Goal: Information Seeking & Learning: Learn about a topic

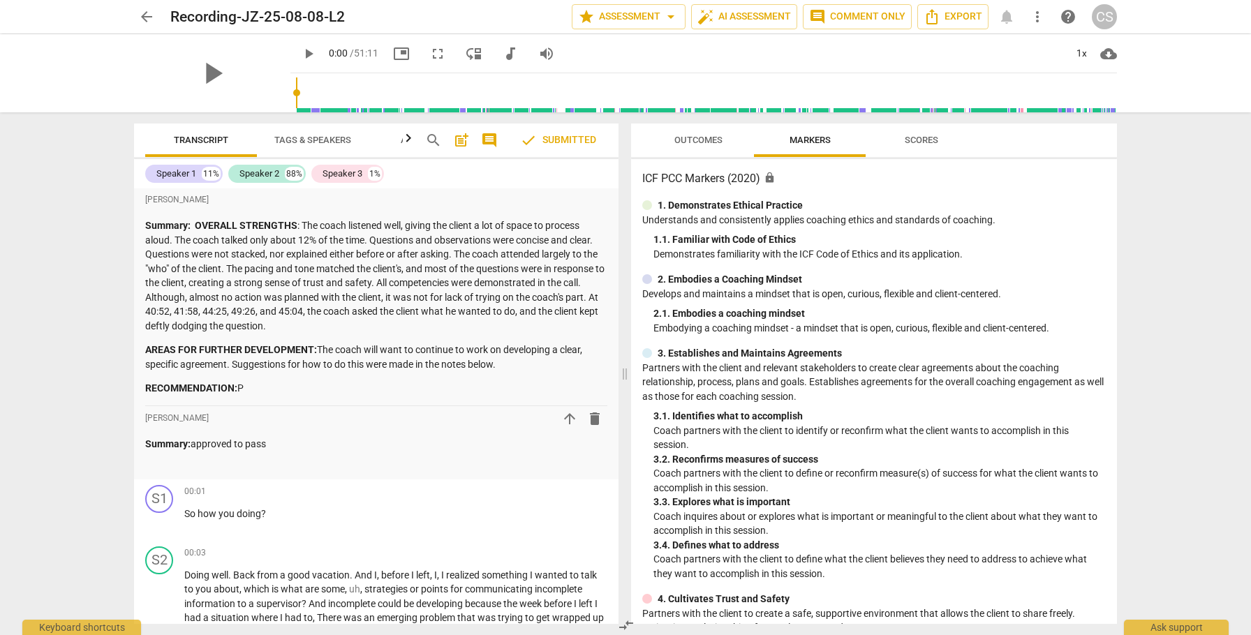
click at [148, 17] on span "arrow_back" at bounding box center [146, 16] width 17 height 17
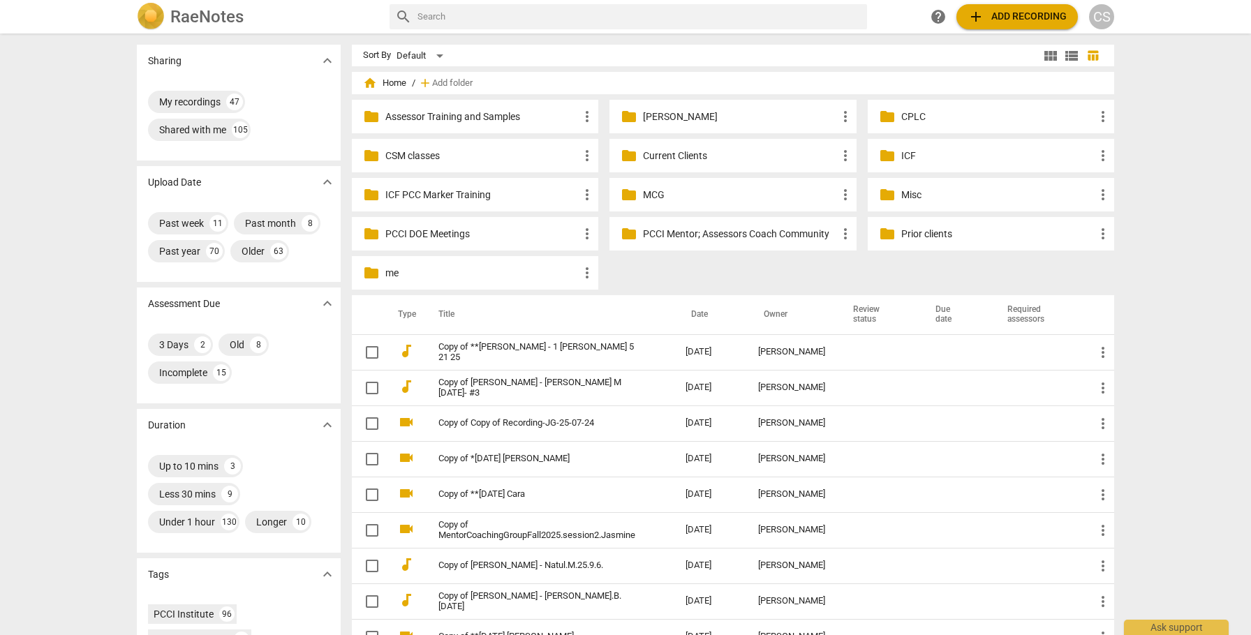
click at [663, 154] on p "Current Clients" at bounding box center [739, 156] width 193 height 15
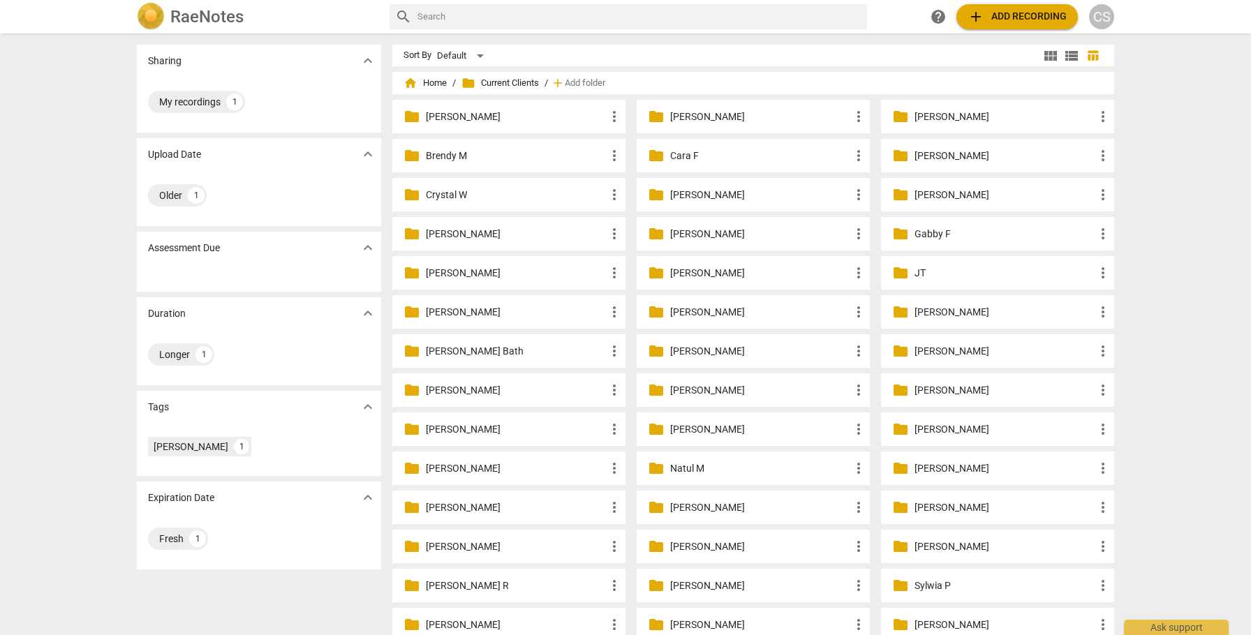
click at [459, 309] on p "[PERSON_NAME]" at bounding box center [516, 312] width 180 height 15
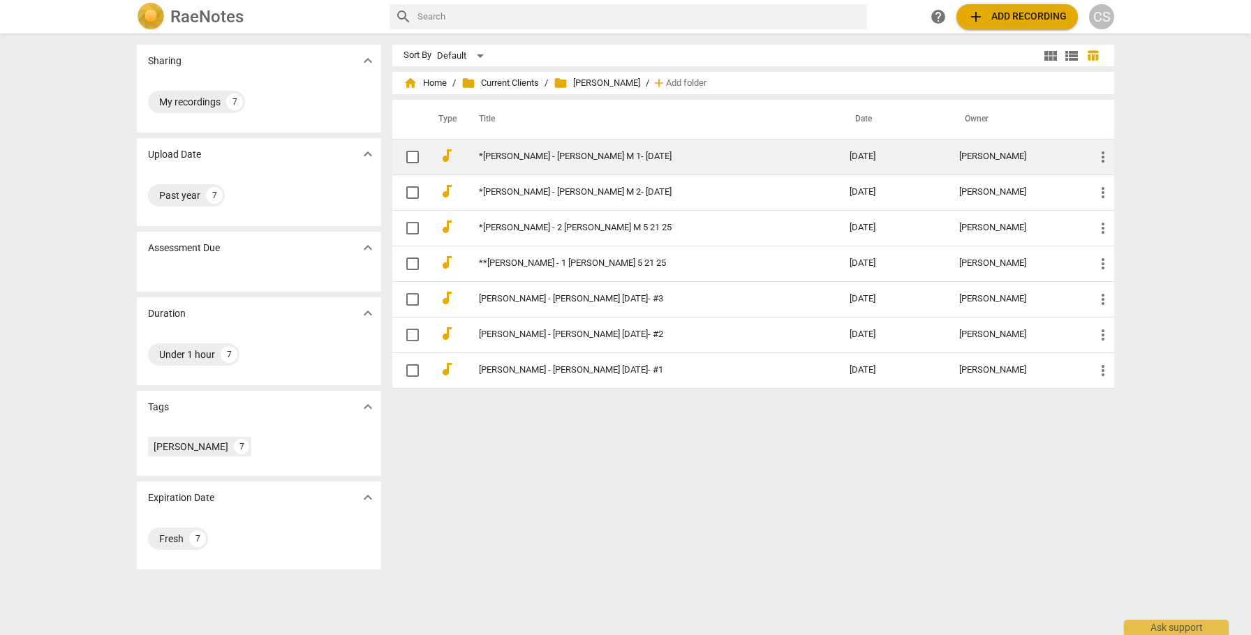
click at [550, 158] on link "*[PERSON_NAME] - [PERSON_NAME] M 1- [DATE]" at bounding box center [639, 156] width 320 height 10
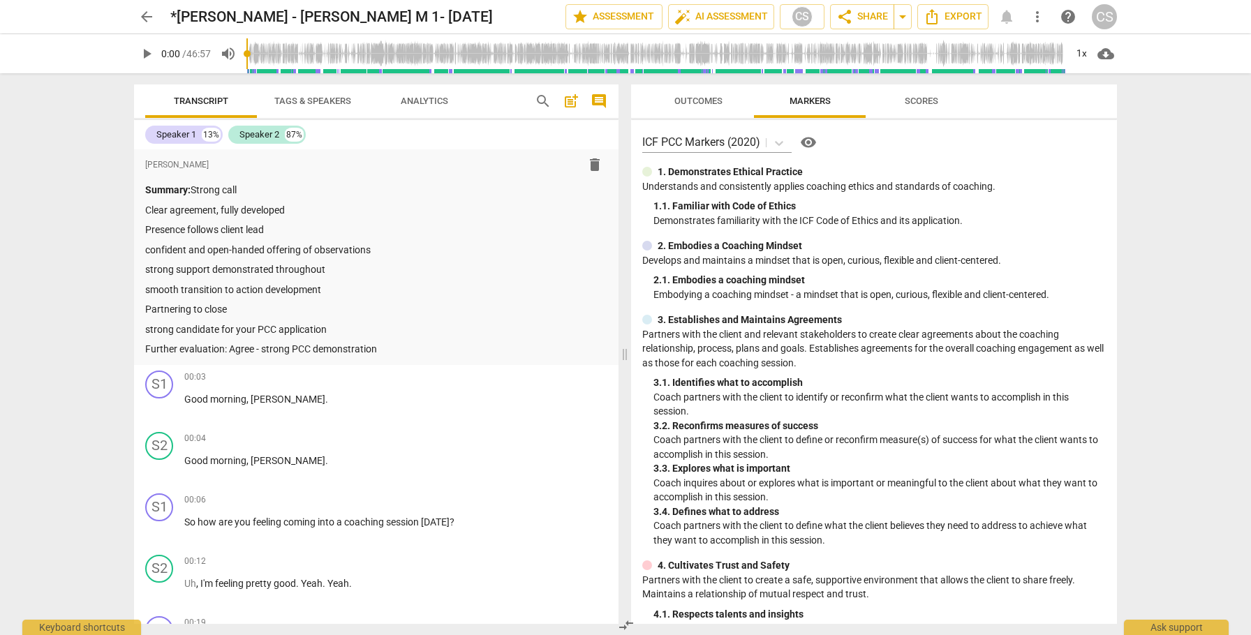
click at [144, 18] on span "arrow_back" at bounding box center [146, 16] width 17 height 17
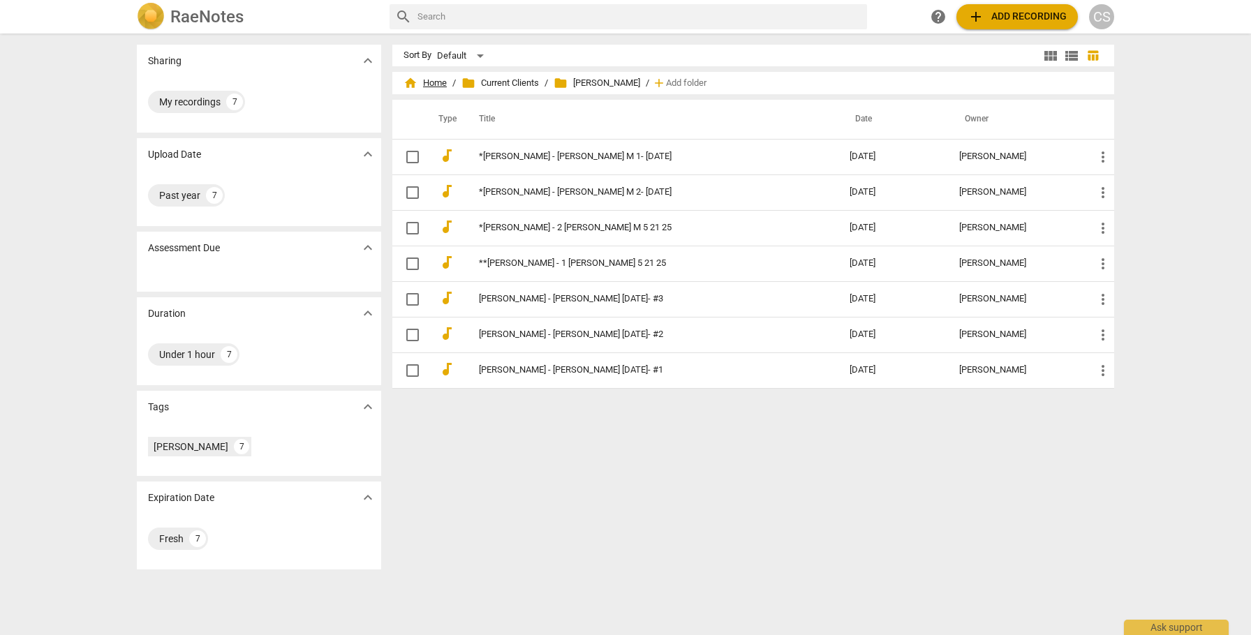
click at [429, 81] on span "home Home" at bounding box center [424, 83] width 43 height 14
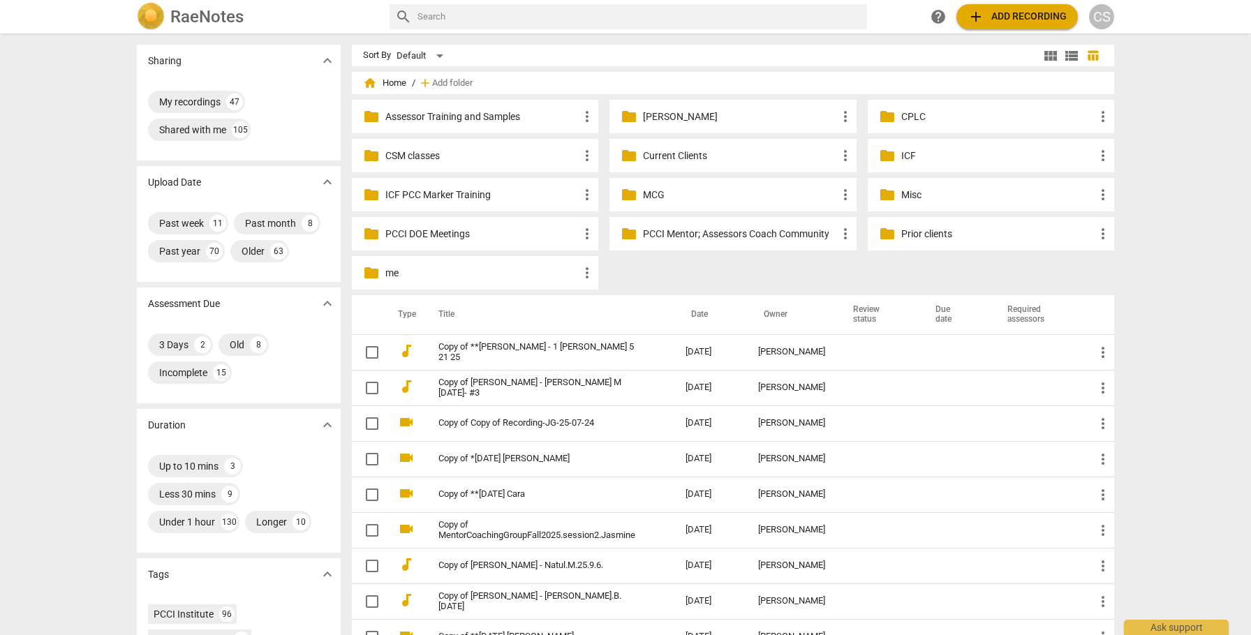
click at [662, 156] on p "Current Clients" at bounding box center [739, 156] width 193 height 15
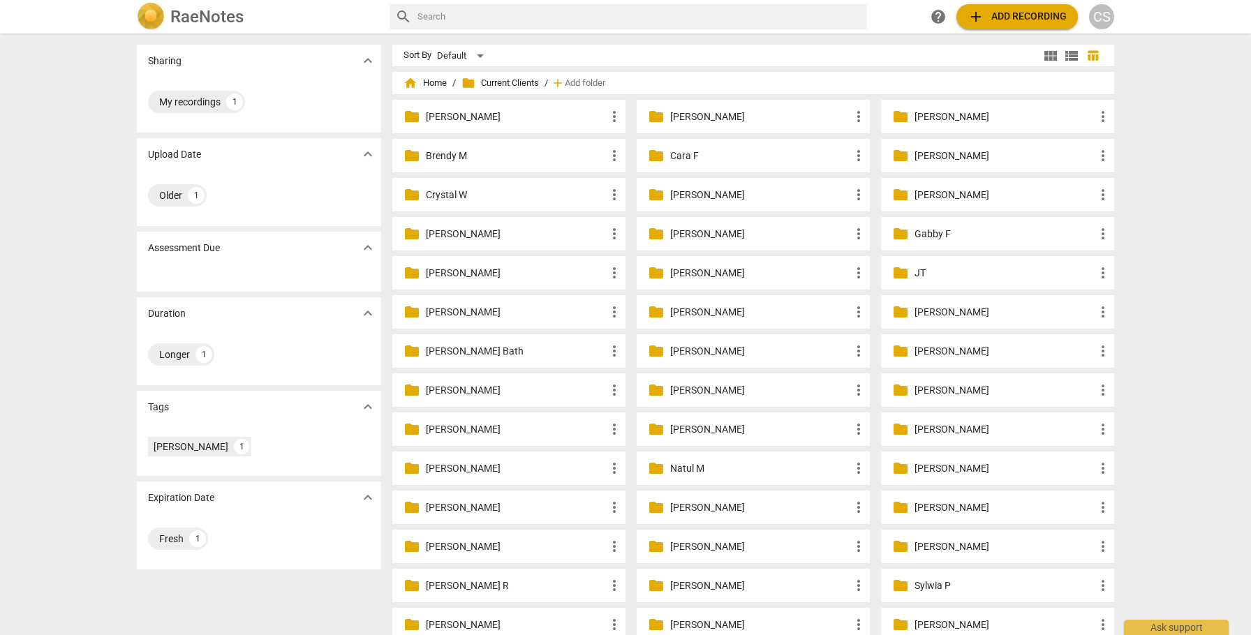
click at [431, 311] on p "[PERSON_NAME]" at bounding box center [516, 312] width 180 height 15
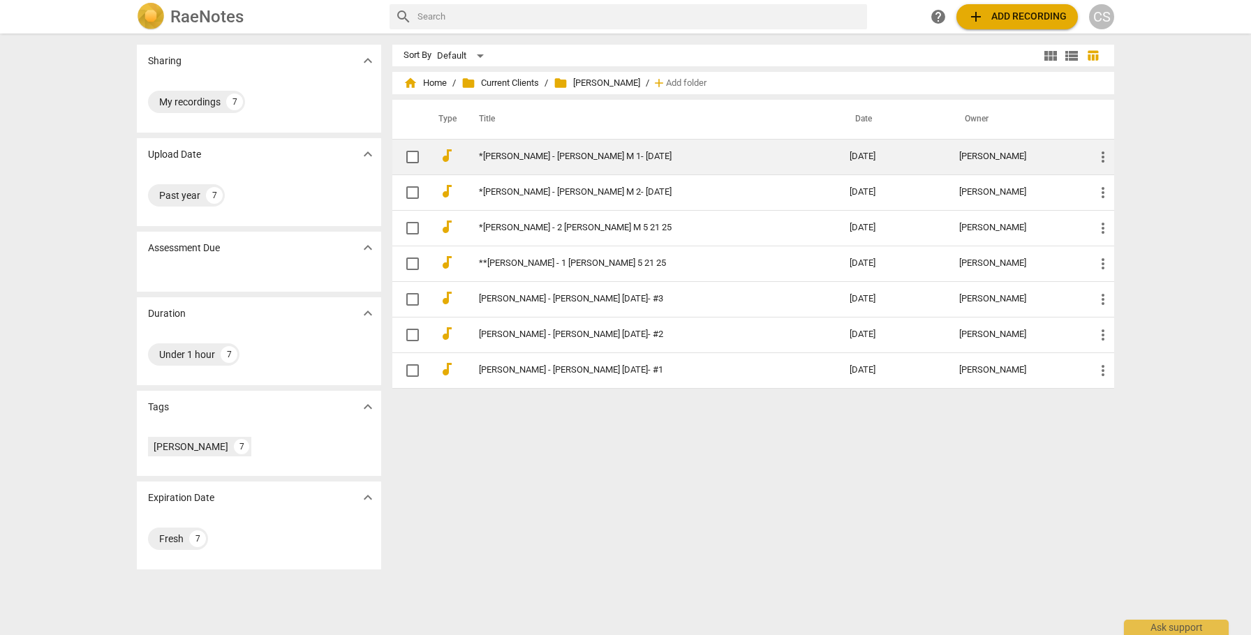
click at [592, 156] on link "*[PERSON_NAME] - [PERSON_NAME] M 1- [DATE]" at bounding box center [639, 156] width 320 height 10
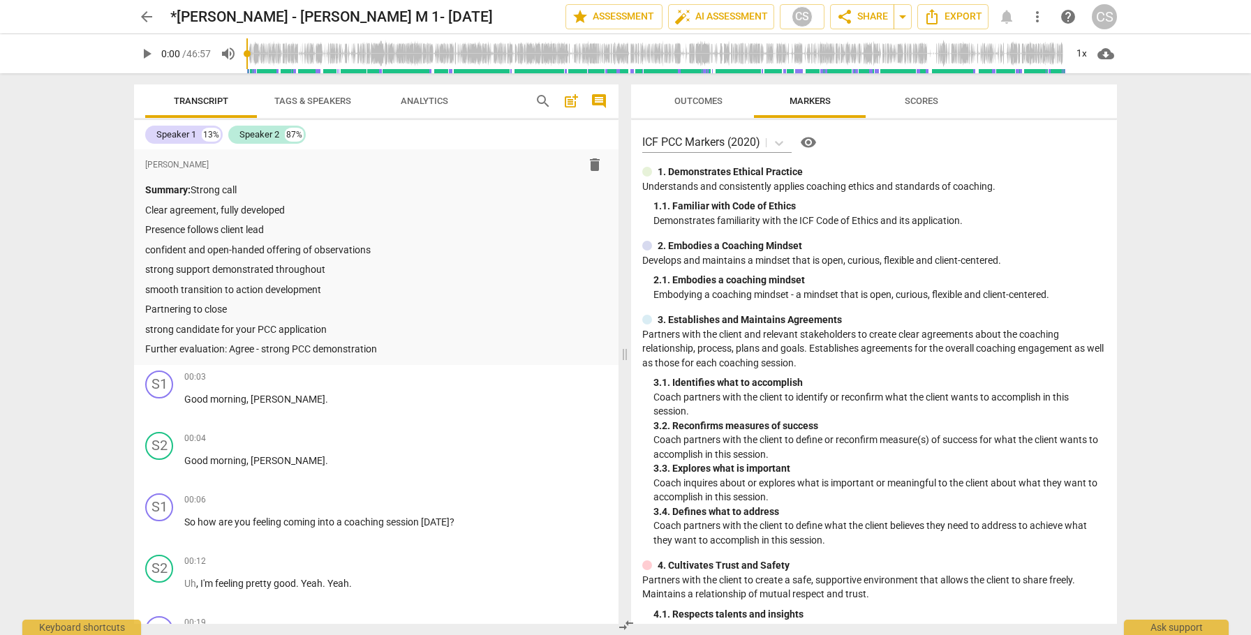
click at [1035, 20] on span "more_vert" at bounding box center [1037, 16] width 17 height 17
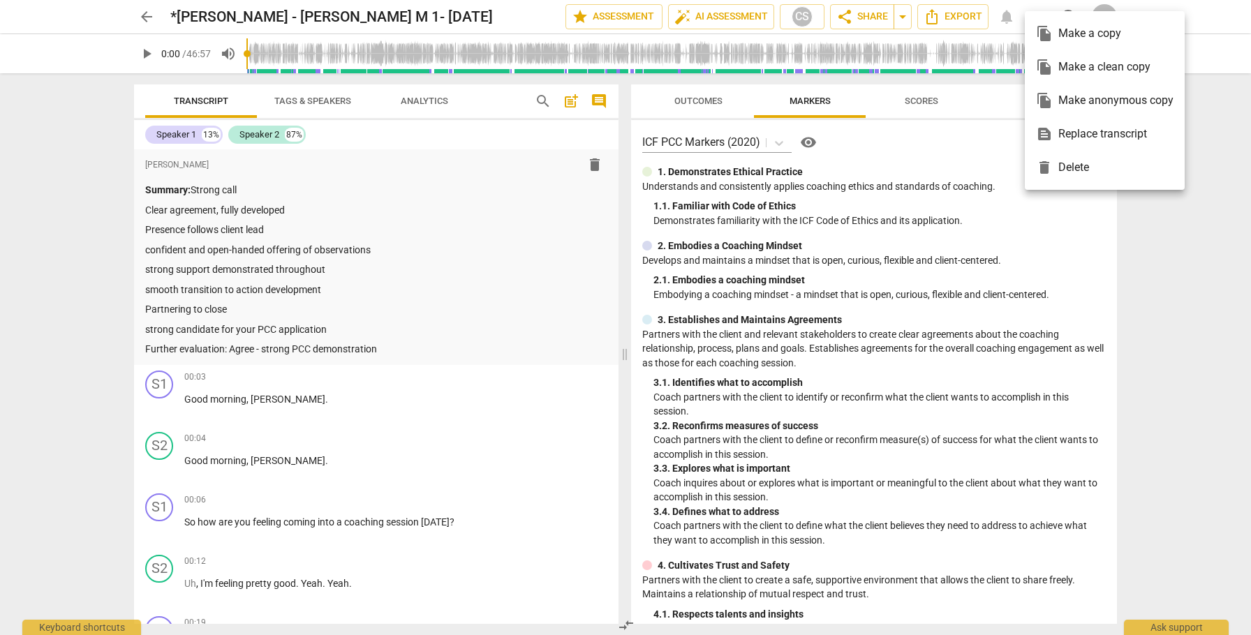
click at [1060, 68] on div "file_copy Make a clean copy" at bounding box center [1105, 67] width 138 height 34
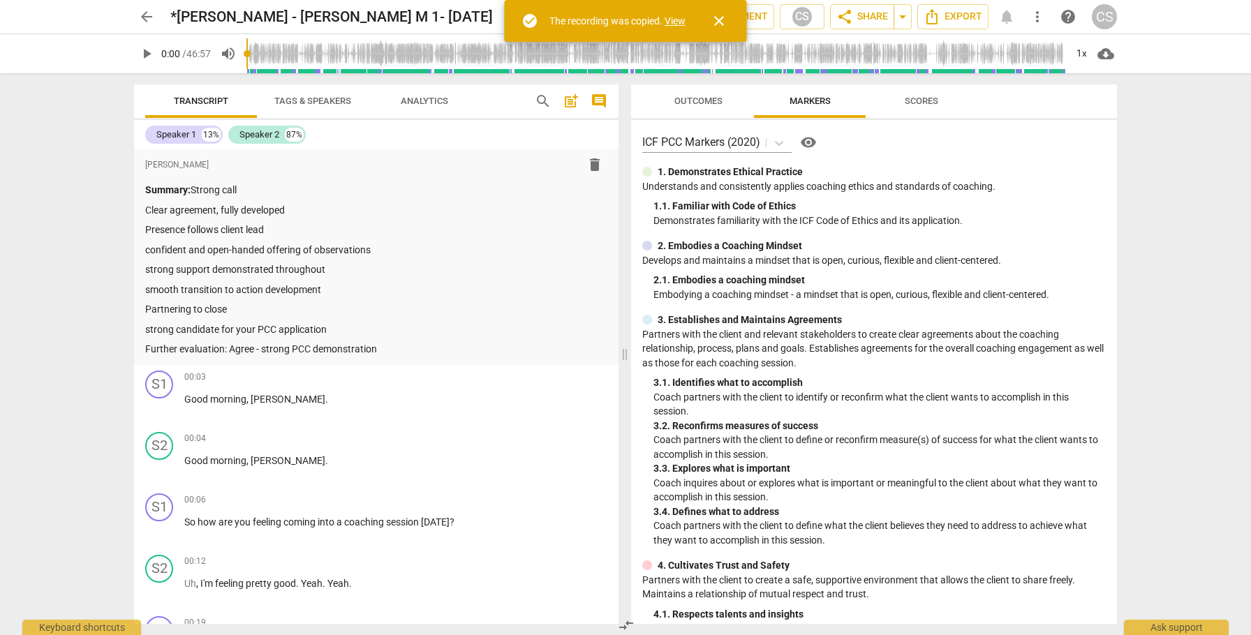
click at [677, 20] on link "View" at bounding box center [675, 20] width 21 height 11
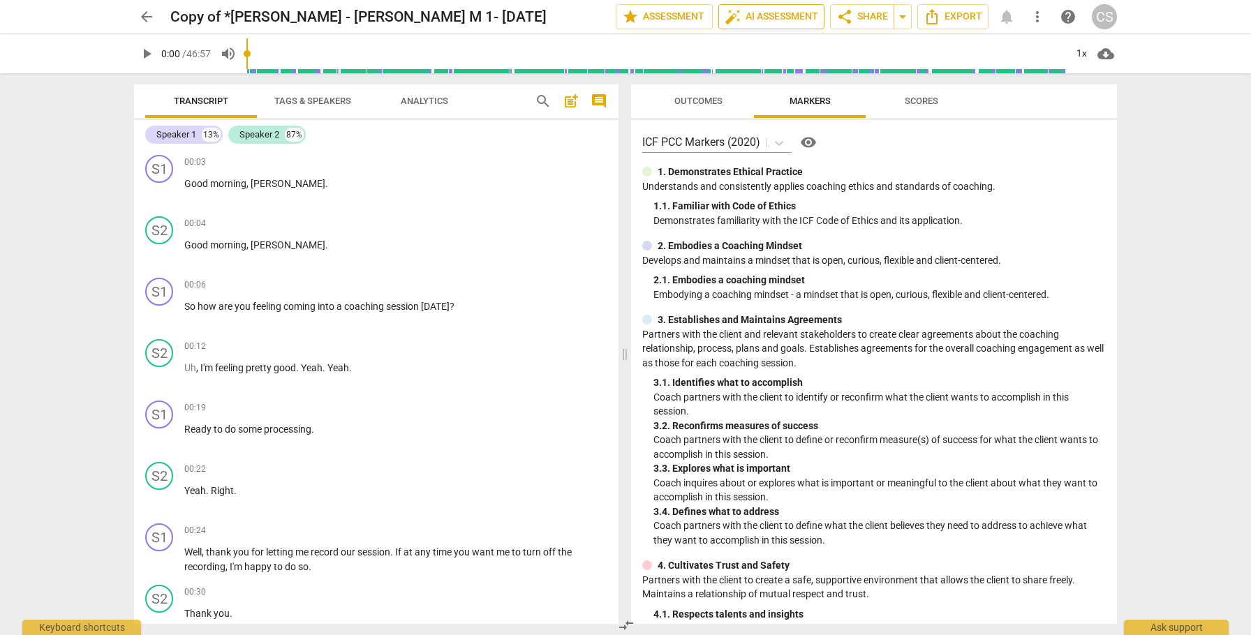
click at [753, 15] on span "auto_fix_high AI Assessment" at bounding box center [772, 16] width 94 height 17
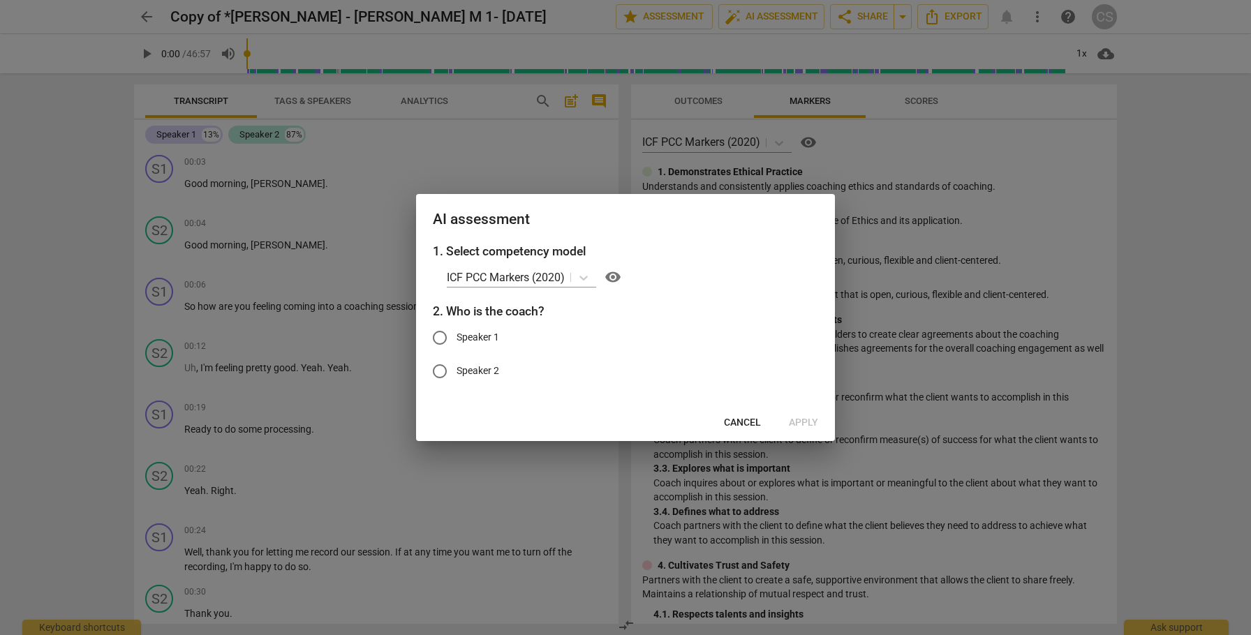
click at [444, 336] on input "Speaker 1" at bounding box center [440, 338] width 34 height 34
radio input "true"
click at [805, 431] on button "Apply" at bounding box center [804, 422] width 52 height 25
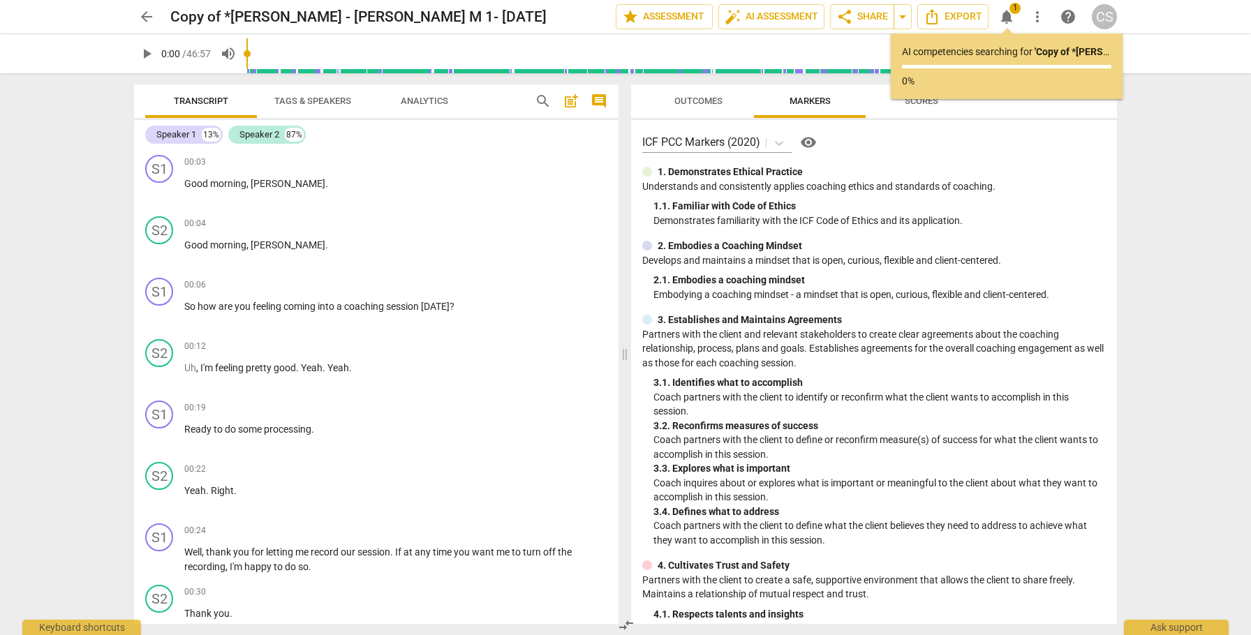
click at [142, 17] on span "arrow_back" at bounding box center [146, 16] width 17 height 17
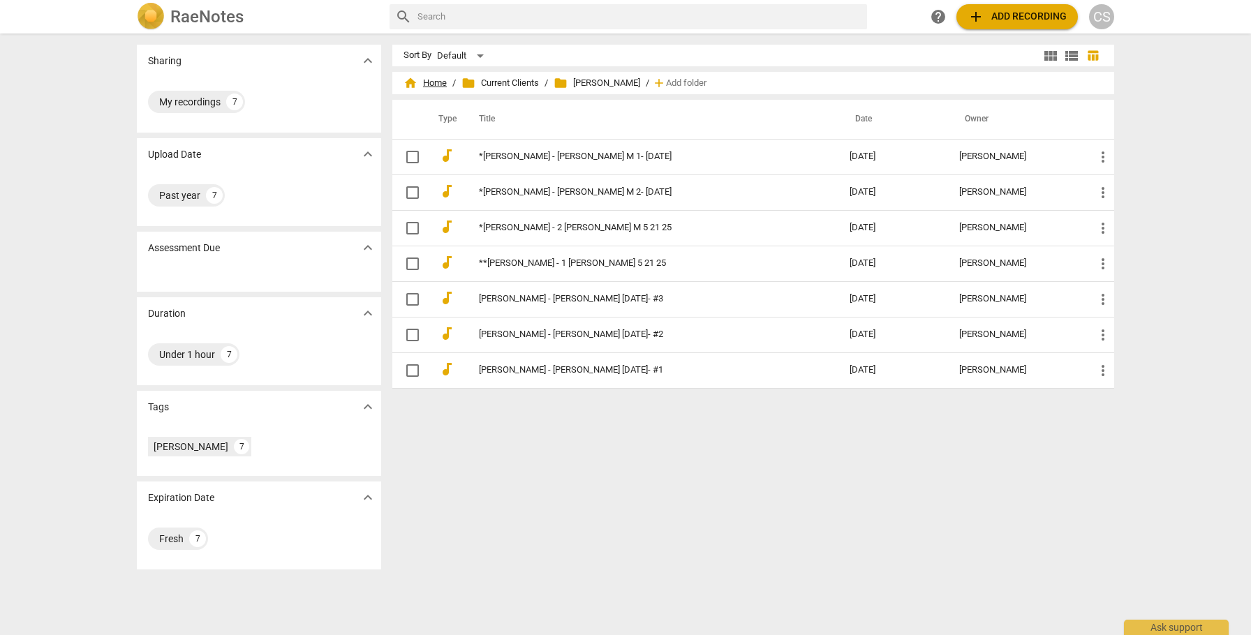
click at [431, 83] on span "home Home" at bounding box center [424, 83] width 43 height 14
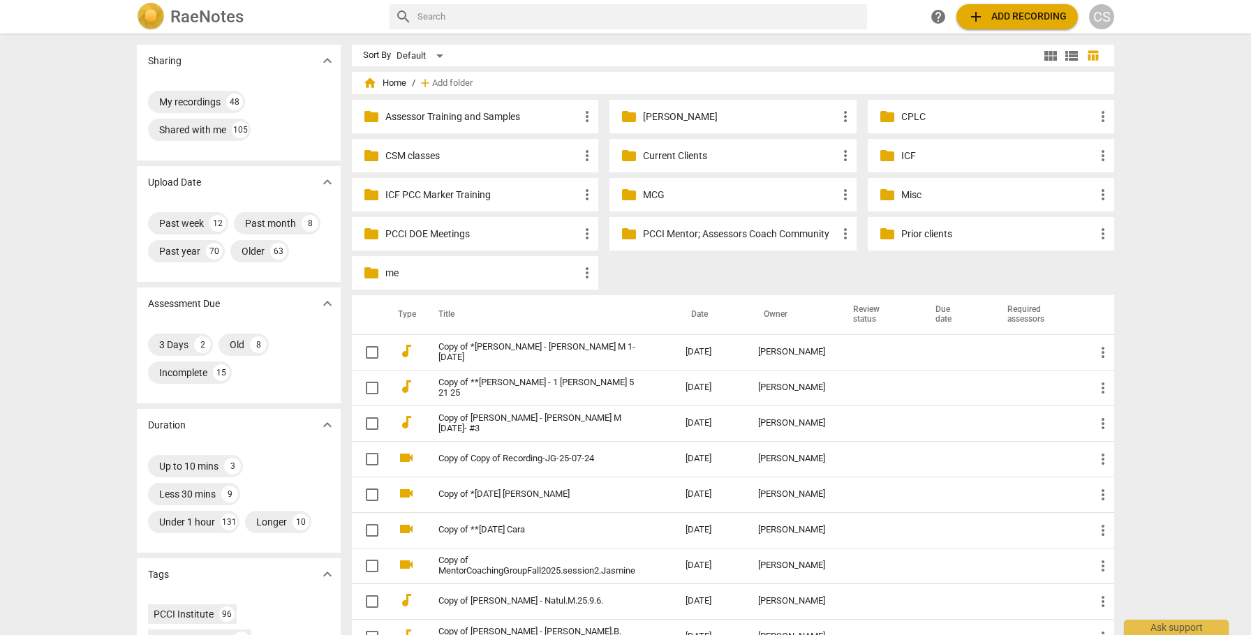
click at [658, 154] on p "Current Clients" at bounding box center [739, 156] width 193 height 15
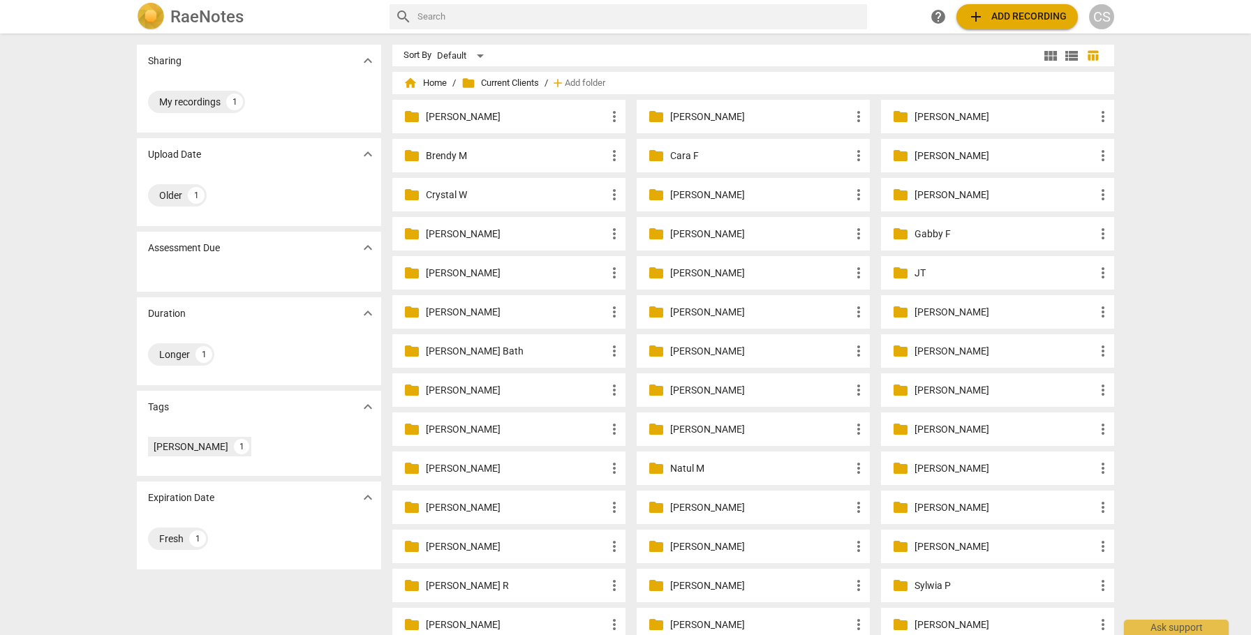
click at [440, 312] on p "[PERSON_NAME]" at bounding box center [516, 312] width 180 height 15
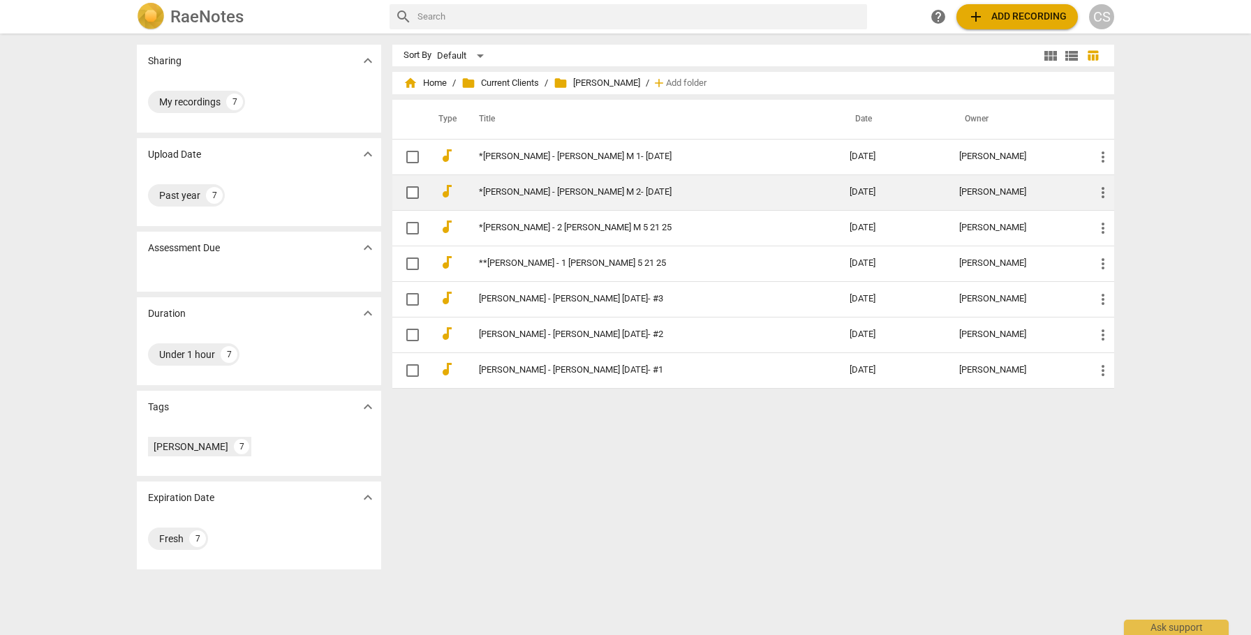
click at [758, 190] on td "*[PERSON_NAME] - [PERSON_NAME] M 2- [DATE]" at bounding box center [650, 193] width 376 height 36
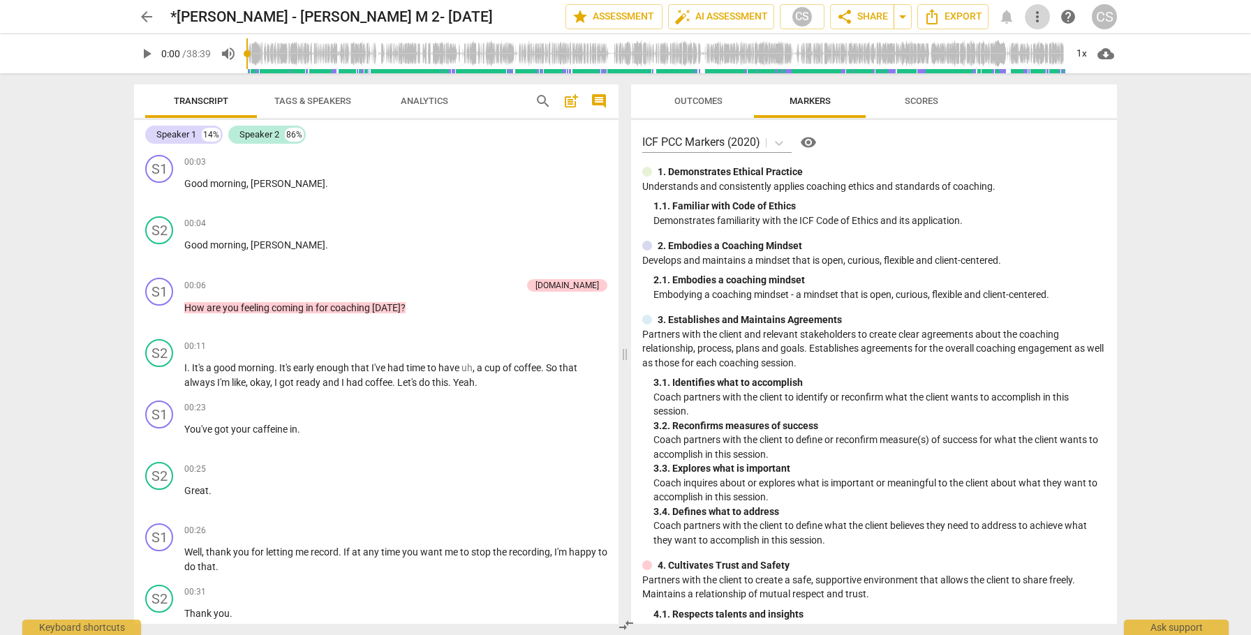
click at [1039, 17] on span "more_vert" at bounding box center [1037, 16] width 17 height 17
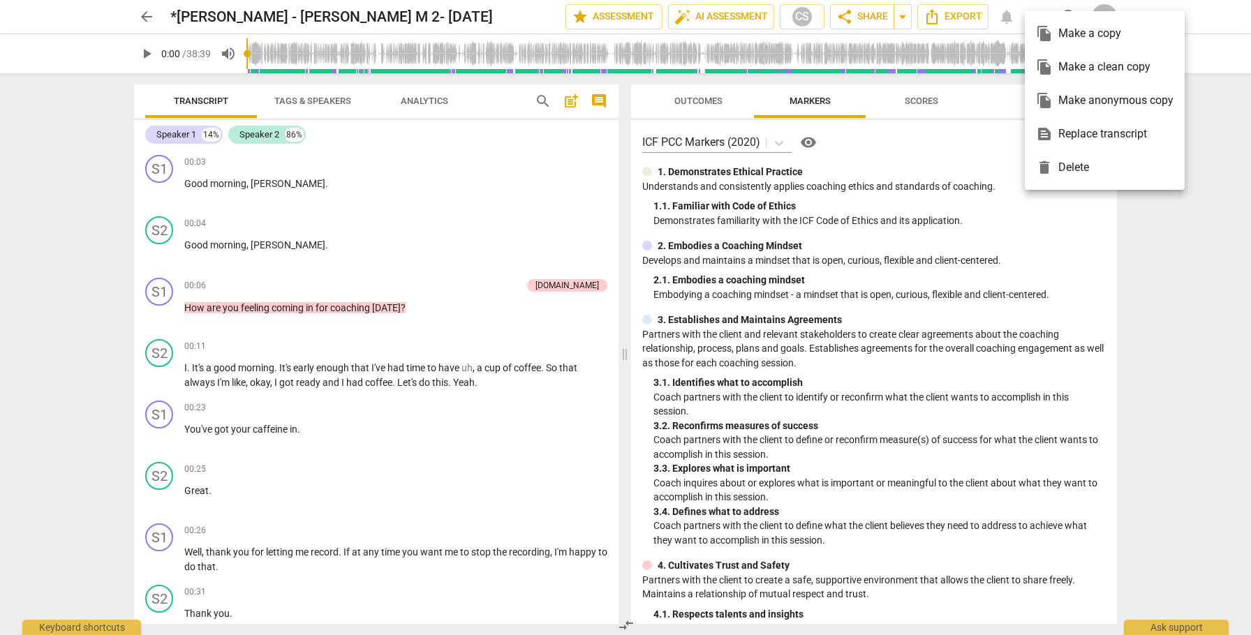
click at [1060, 70] on div "file_copy Make a clean copy" at bounding box center [1105, 67] width 138 height 34
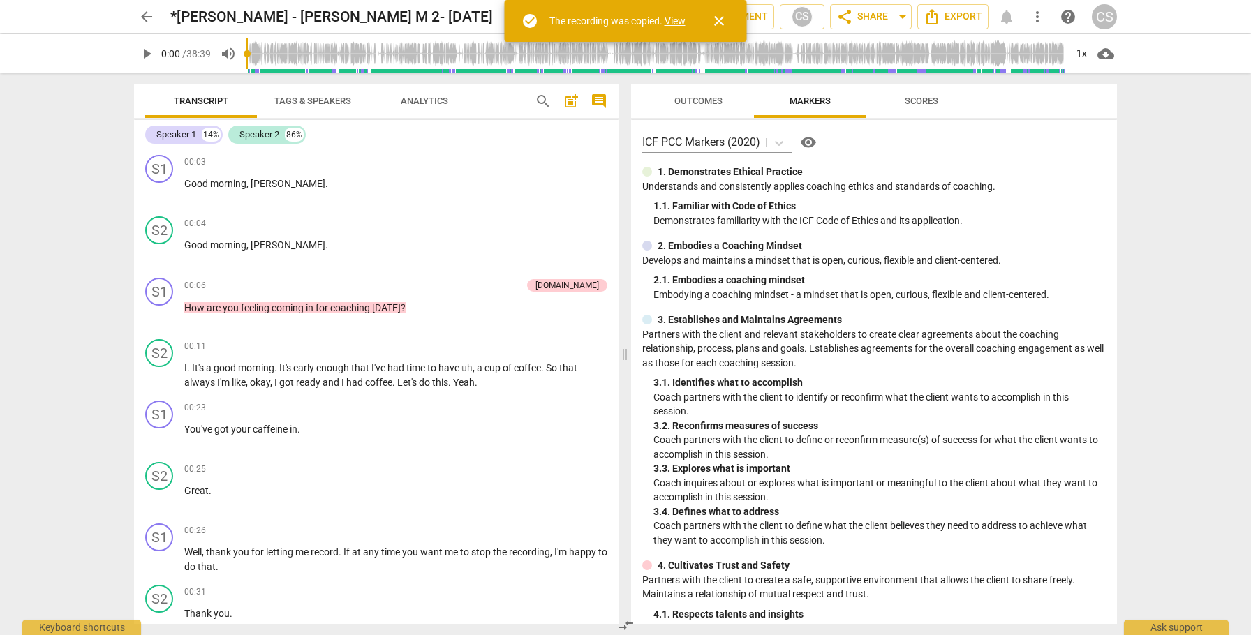
click at [674, 19] on link "View" at bounding box center [675, 20] width 21 height 11
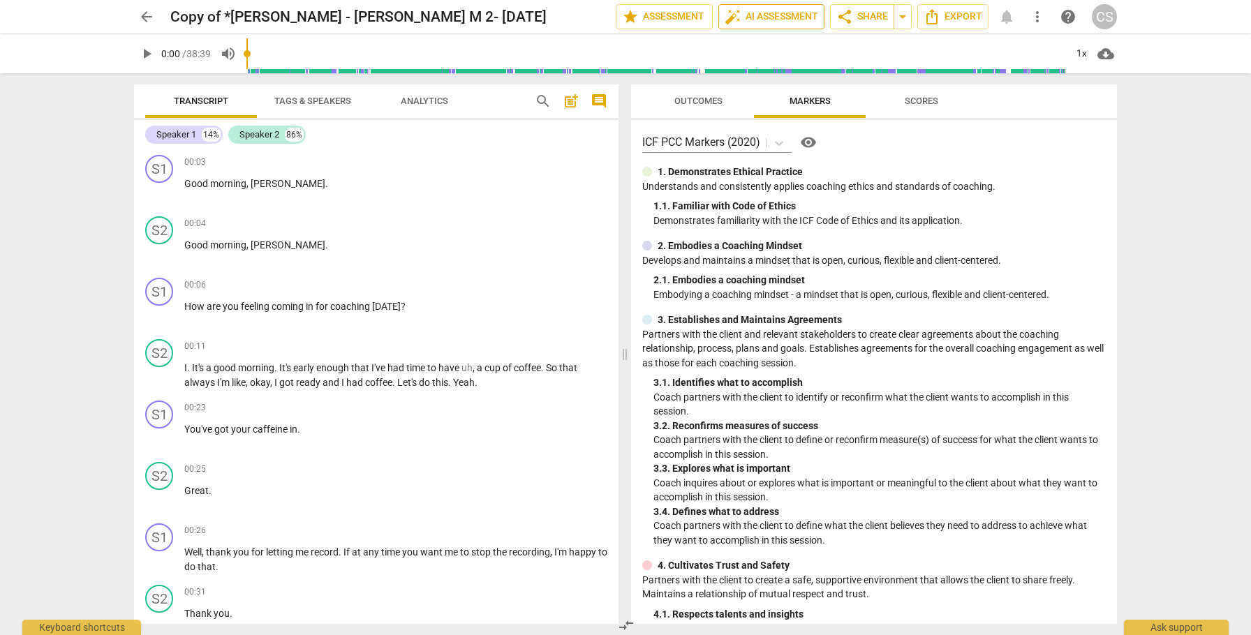
click at [752, 14] on span "auto_fix_high AI Assessment" at bounding box center [772, 16] width 94 height 17
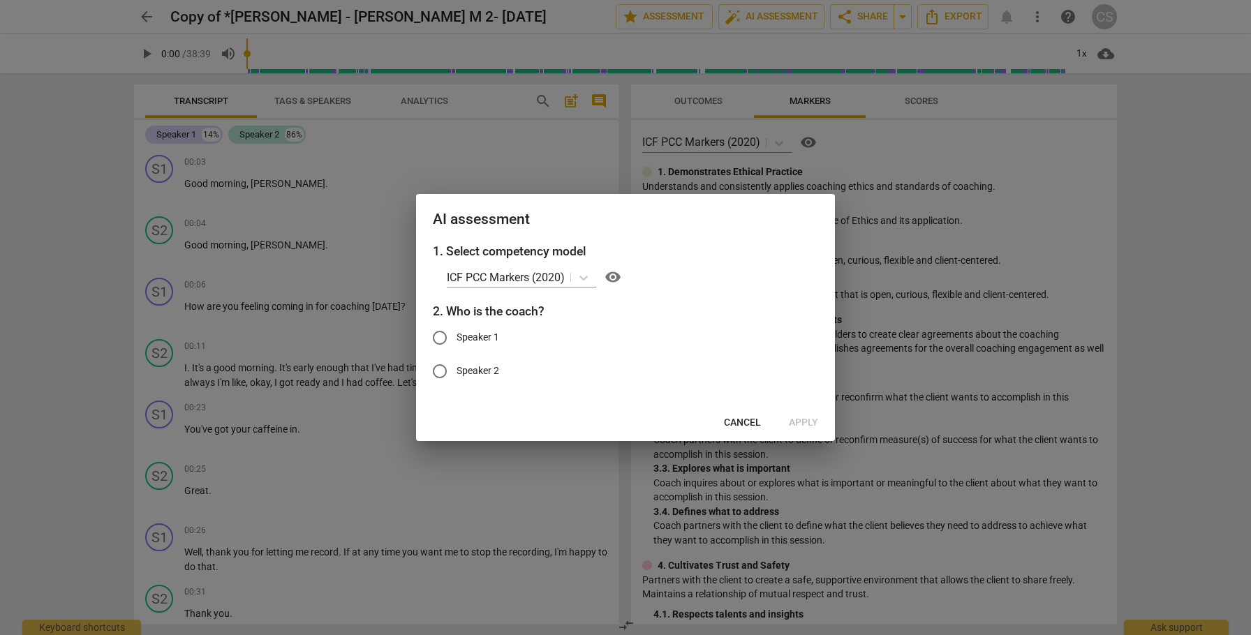
click at [439, 335] on input "Speaker 1" at bounding box center [440, 338] width 34 height 34
radio input "true"
click at [801, 418] on span "Apply" at bounding box center [803, 423] width 29 height 14
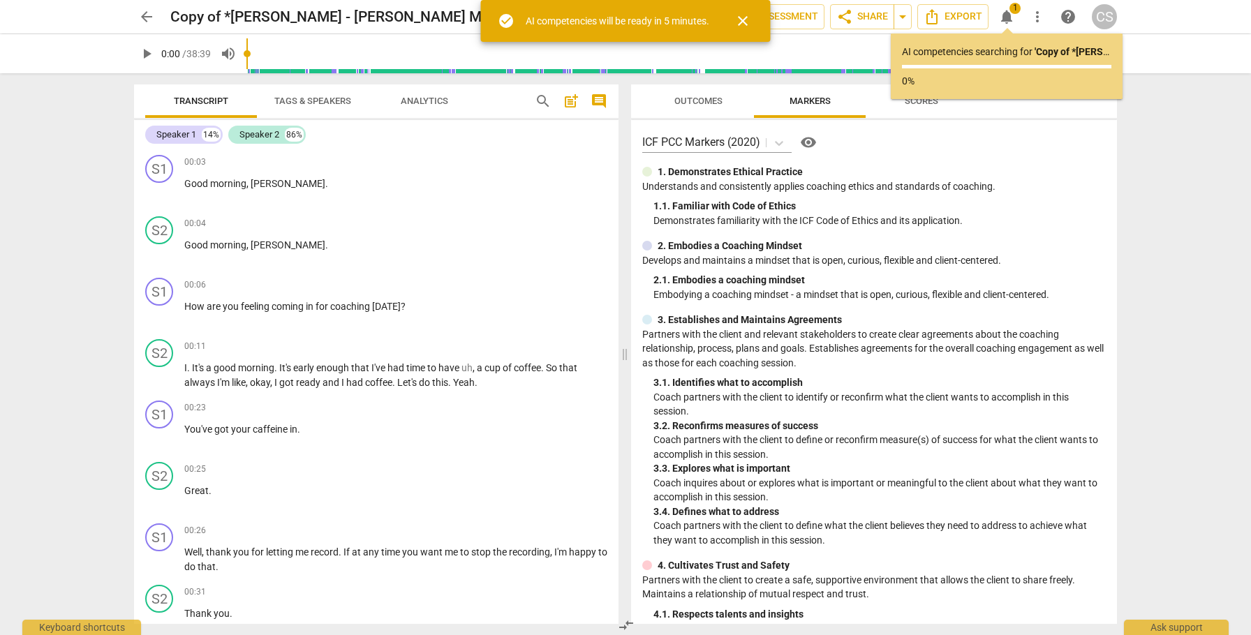
click at [147, 16] on span "arrow_back" at bounding box center [146, 16] width 17 height 17
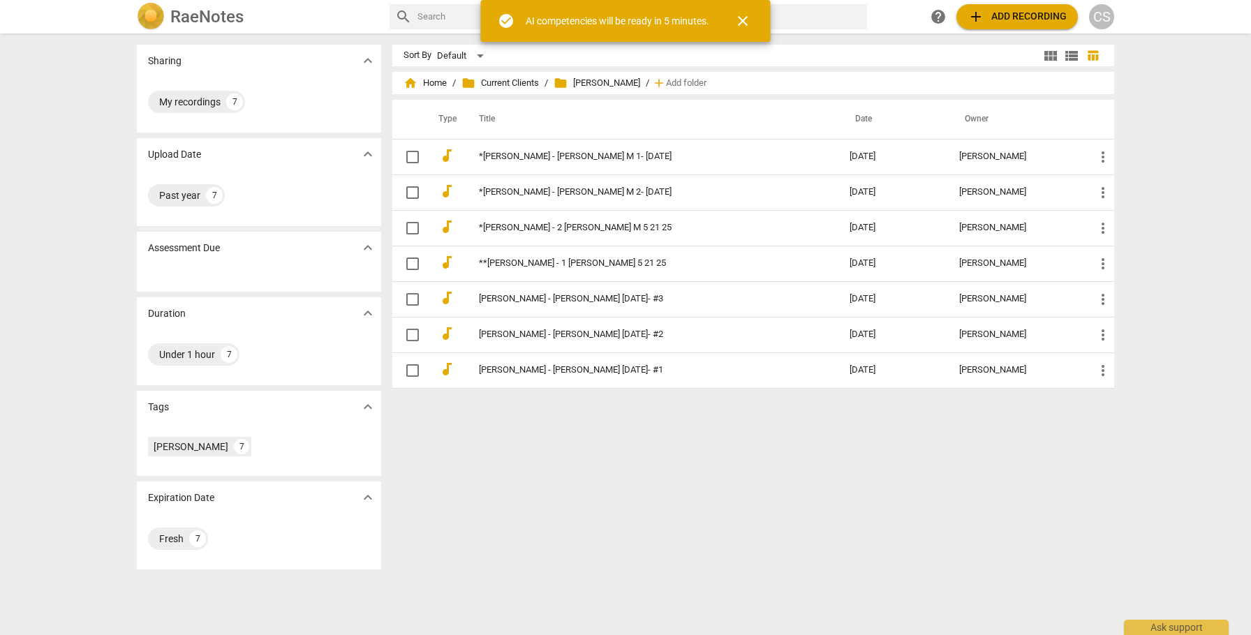
click at [147, 16] on img at bounding box center [151, 17] width 28 height 28
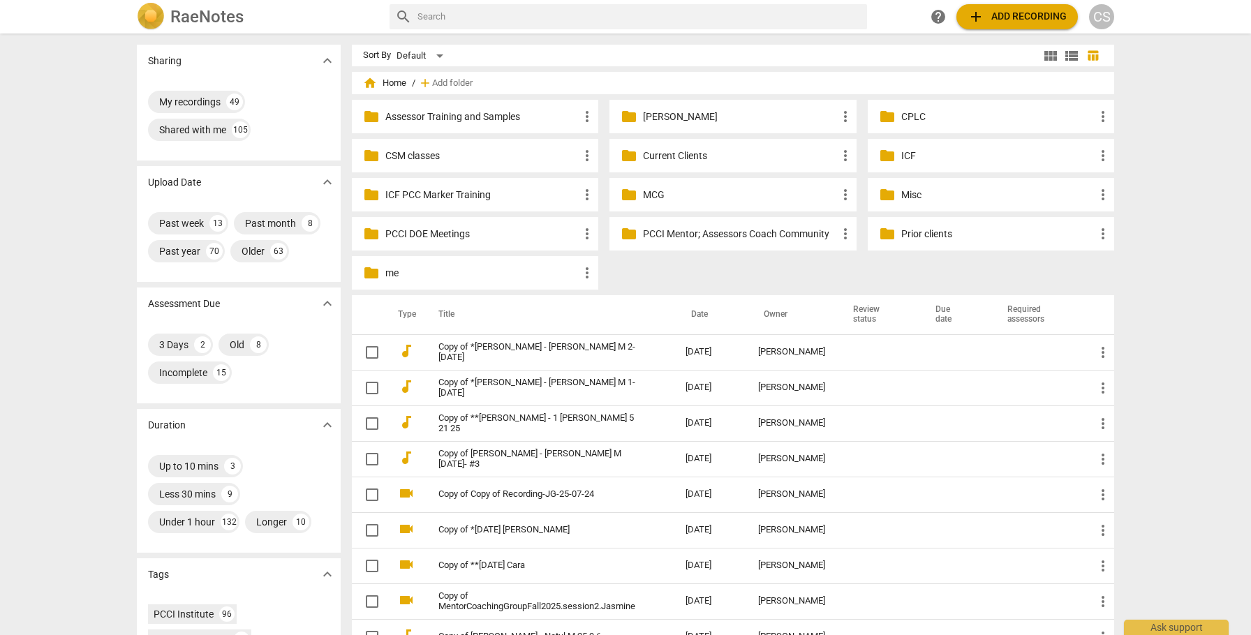
click at [684, 156] on p "Current Clients" at bounding box center [739, 156] width 193 height 15
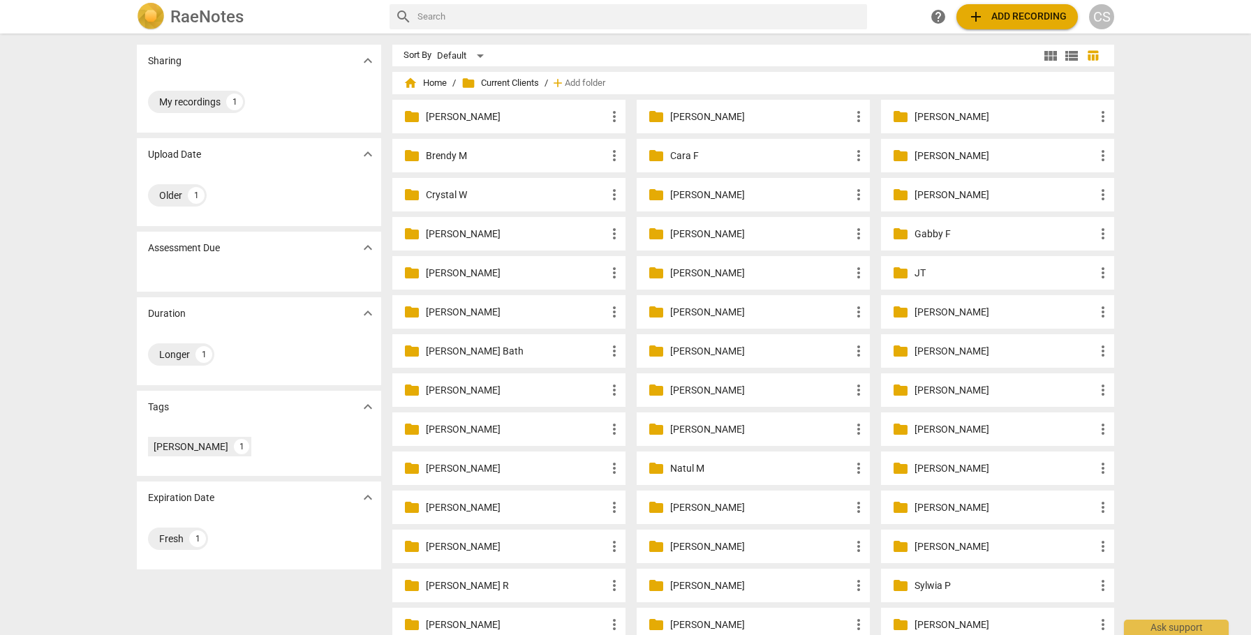
click at [442, 306] on p "[PERSON_NAME]" at bounding box center [516, 312] width 180 height 15
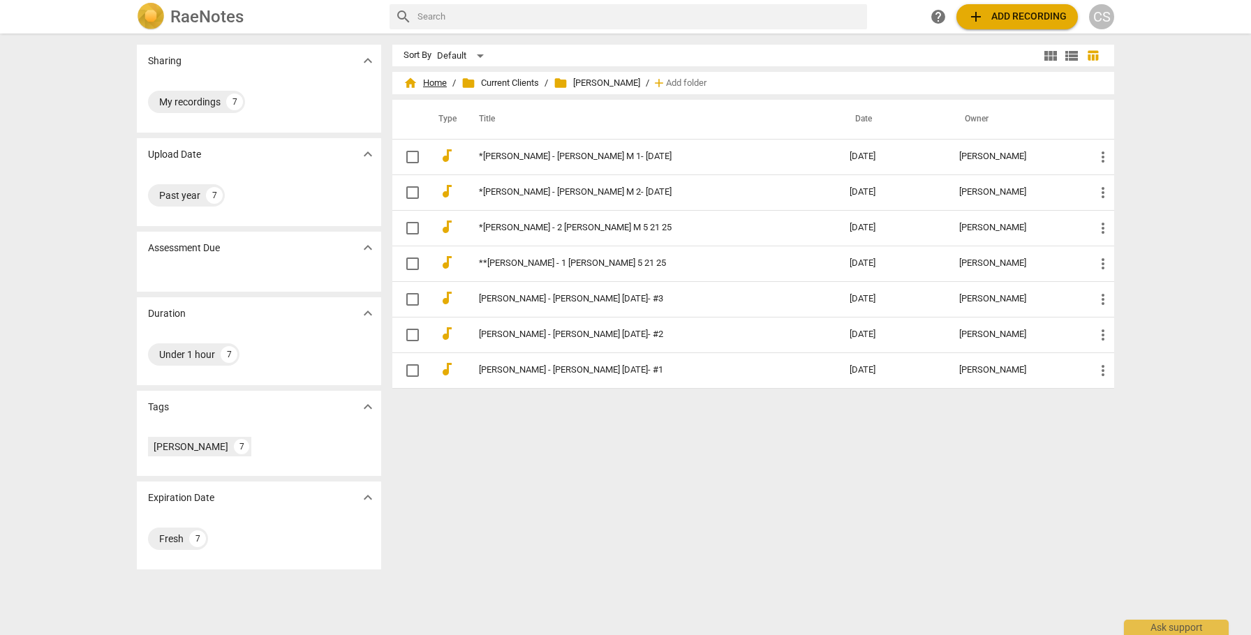
click at [430, 82] on span "home Home" at bounding box center [424, 83] width 43 height 14
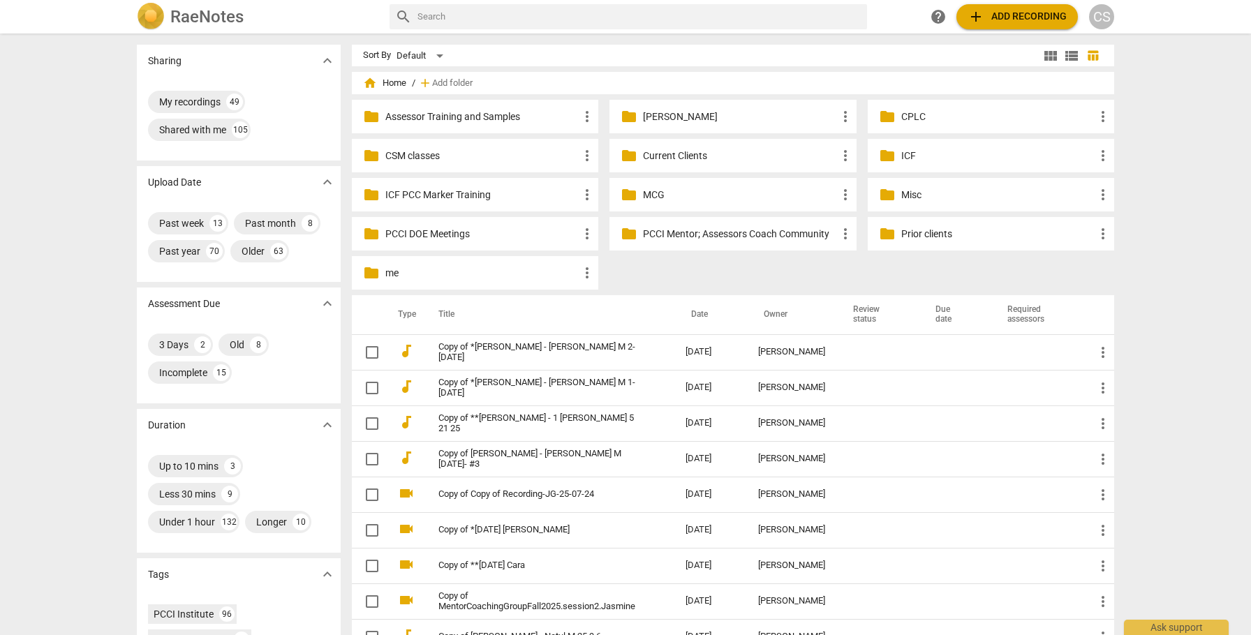
click at [667, 160] on p "Current Clients" at bounding box center [739, 156] width 193 height 15
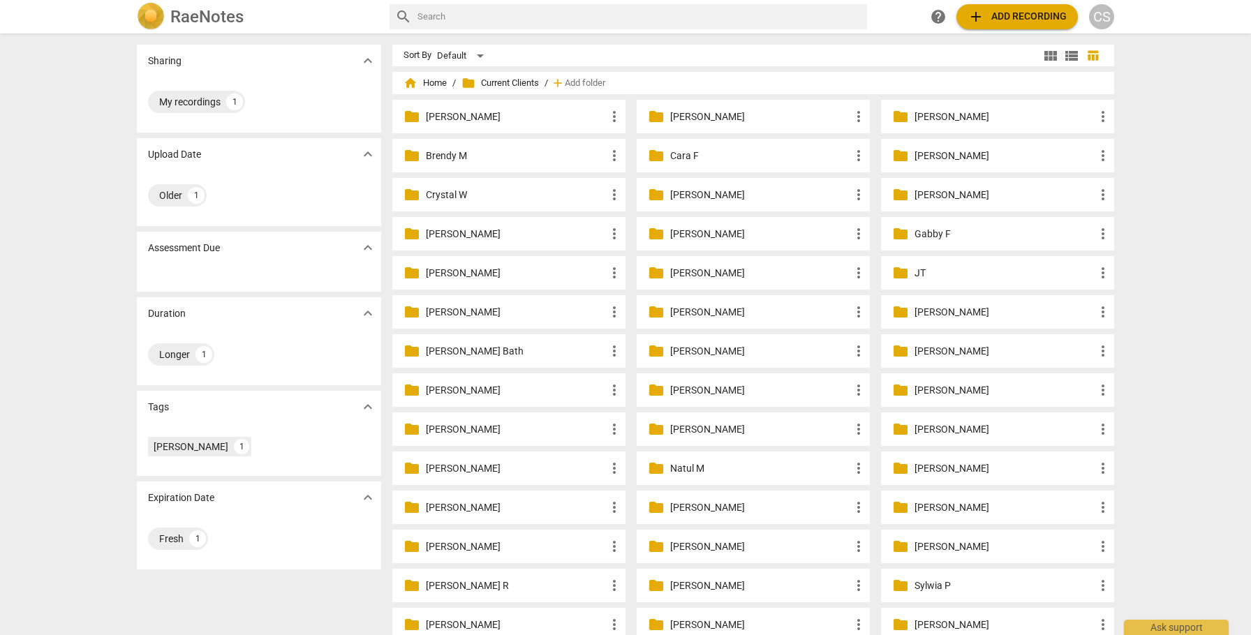
click at [436, 314] on p "[PERSON_NAME]" at bounding box center [516, 312] width 180 height 15
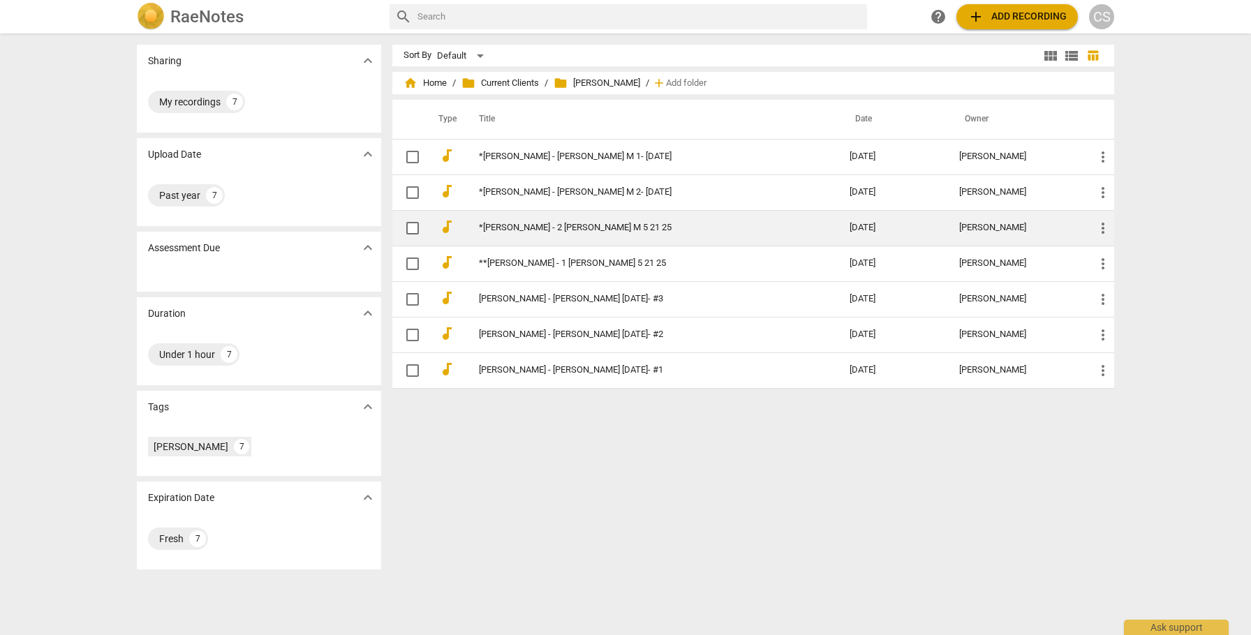
click at [567, 224] on link "*[PERSON_NAME] - 2 [PERSON_NAME] M 5 21 25" at bounding box center [639, 228] width 320 height 10
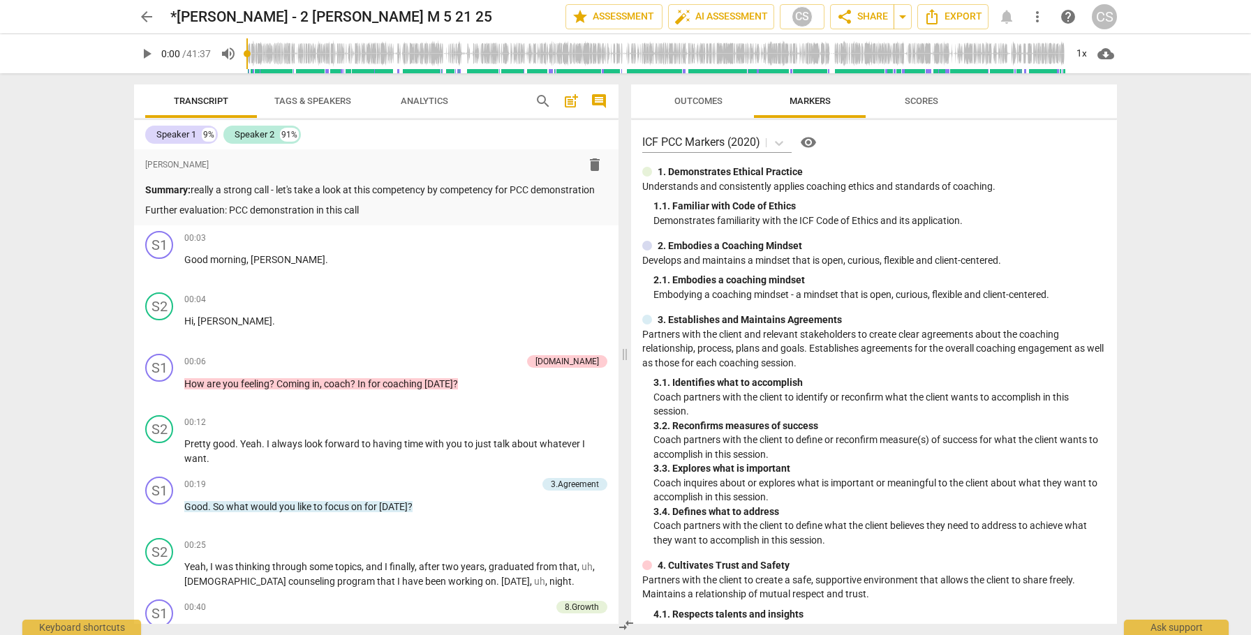
click at [1040, 15] on span "more_vert" at bounding box center [1037, 16] width 17 height 17
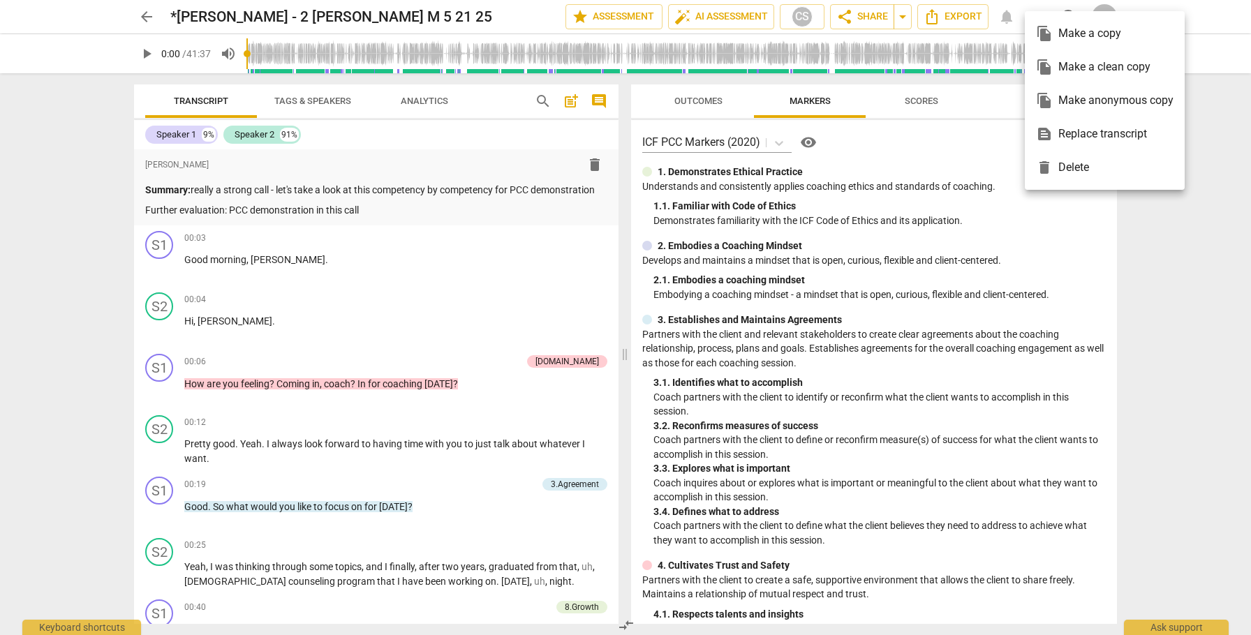
click at [1076, 71] on div "file_copy Make a clean copy" at bounding box center [1105, 67] width 138 height 34
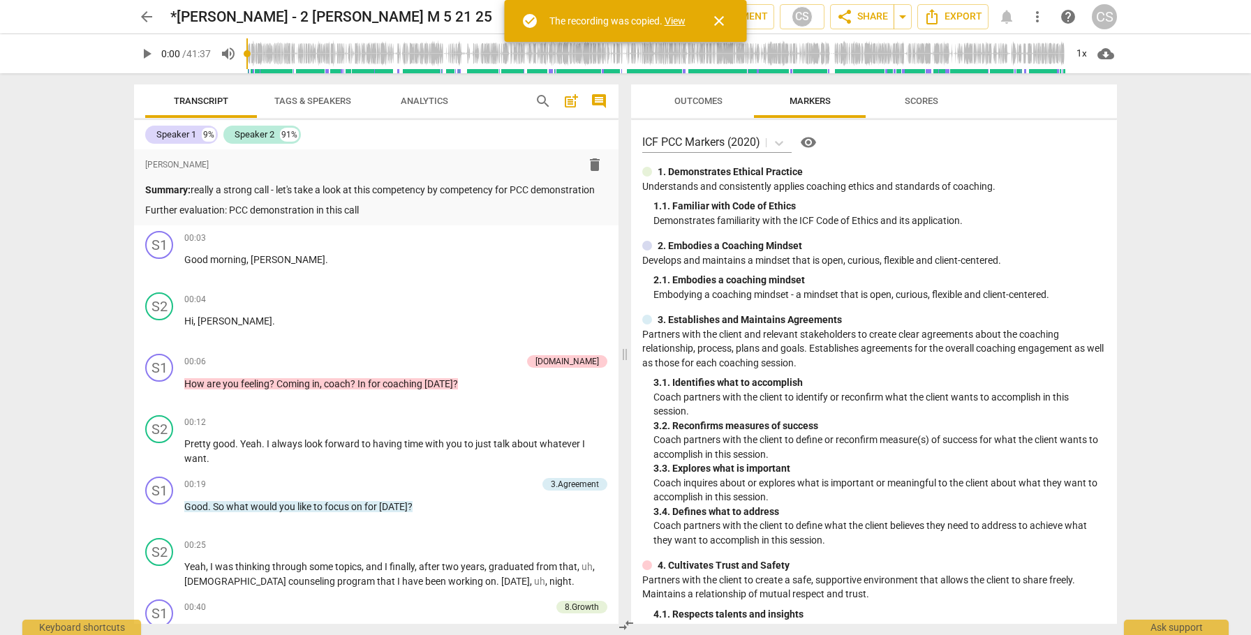
click at [672, 21] on link "View" at bounding box center [675, 20] width 21 height 11
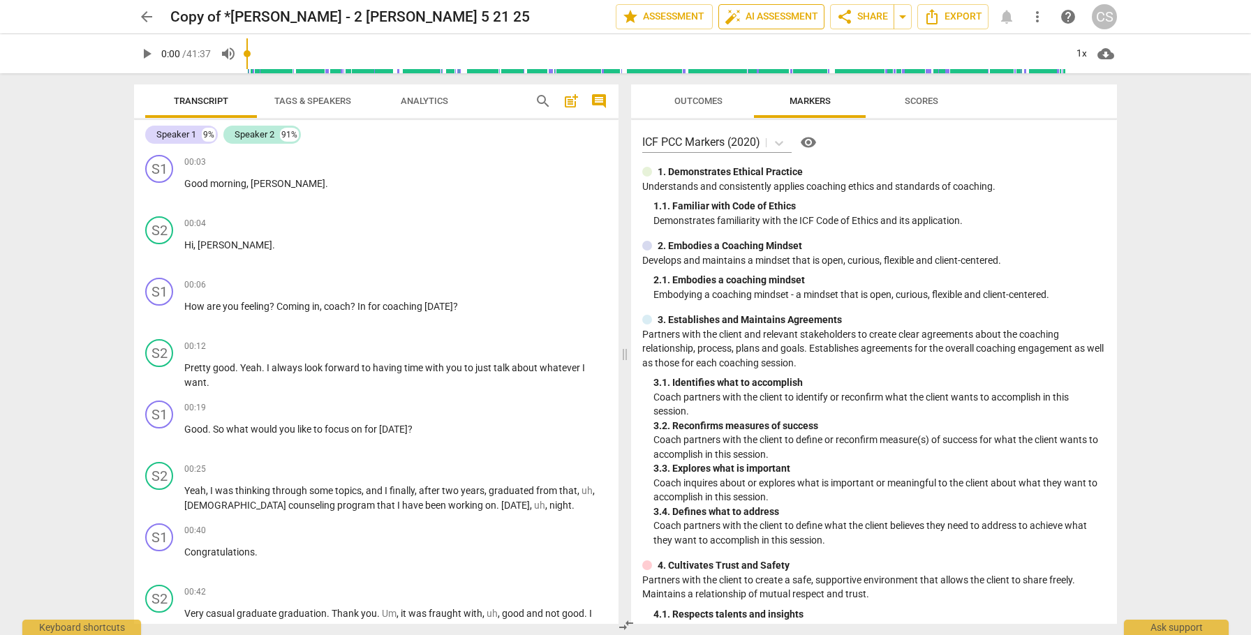
click at [778, 15] on span "auto_fix_high AI Assessment" at bounding box center [772, 16] width 94 height 17
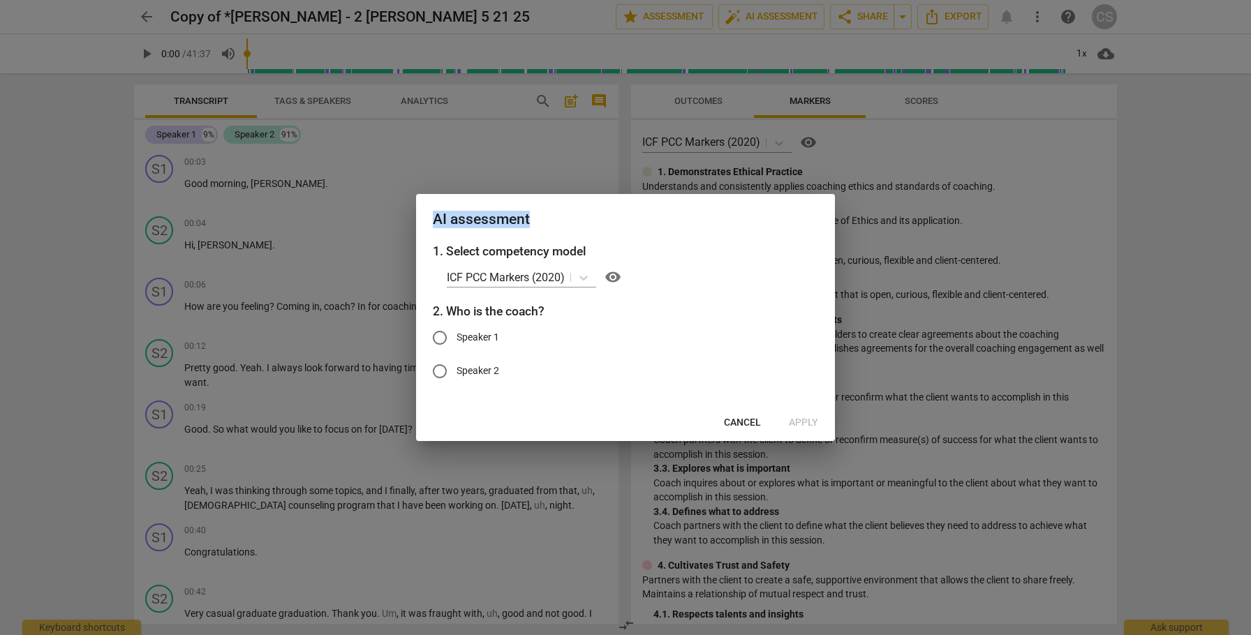
drag, startPoint x: 583, startPoint y: 207, endPoint x: 729, endPoint y: 212, distance: 146.7
click at [732, 212] on div "AI assessment" at bounding box center [625, 218] width 419 height 48
click at [443, 337] on input "Speaker 1" at bounding box center [440, 338] width 34 height 34
radio input "true"
click at [806, 424] on span "Apply" at bounding box center [803, 423] width 29 height 14
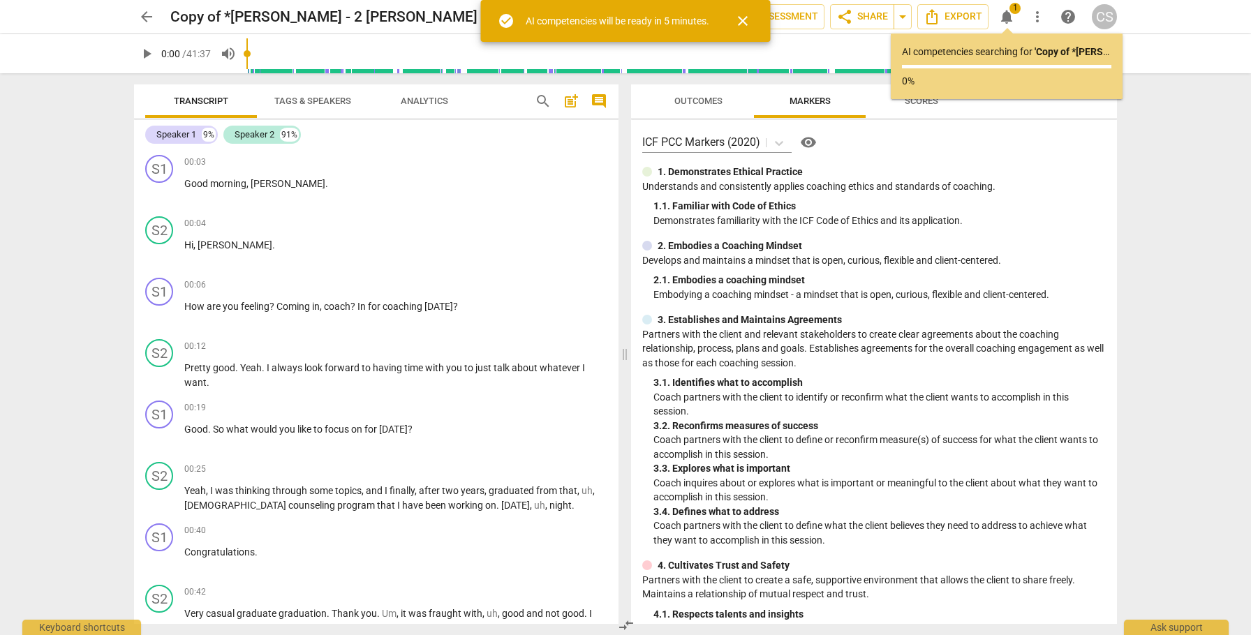
click at [146, 18] on span "arrow_back" at bounding box center [146, 16] width 17 height 17
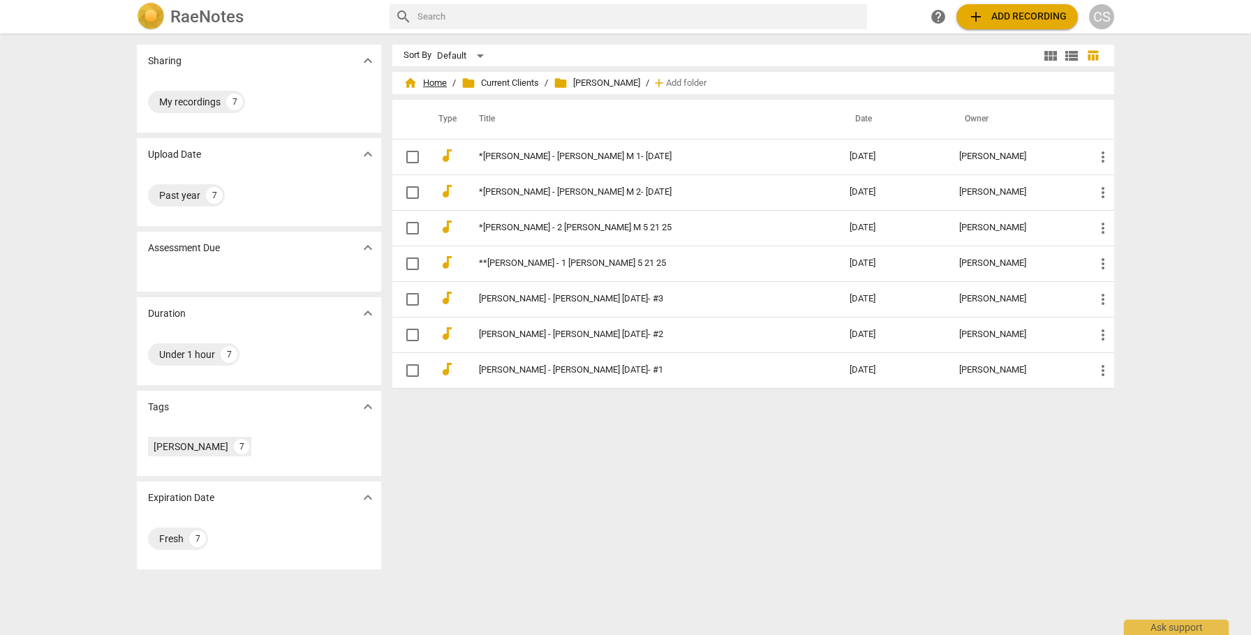
click at [428, 85] on span "home Home" at bounding box center [424, 83] width 43 height 14
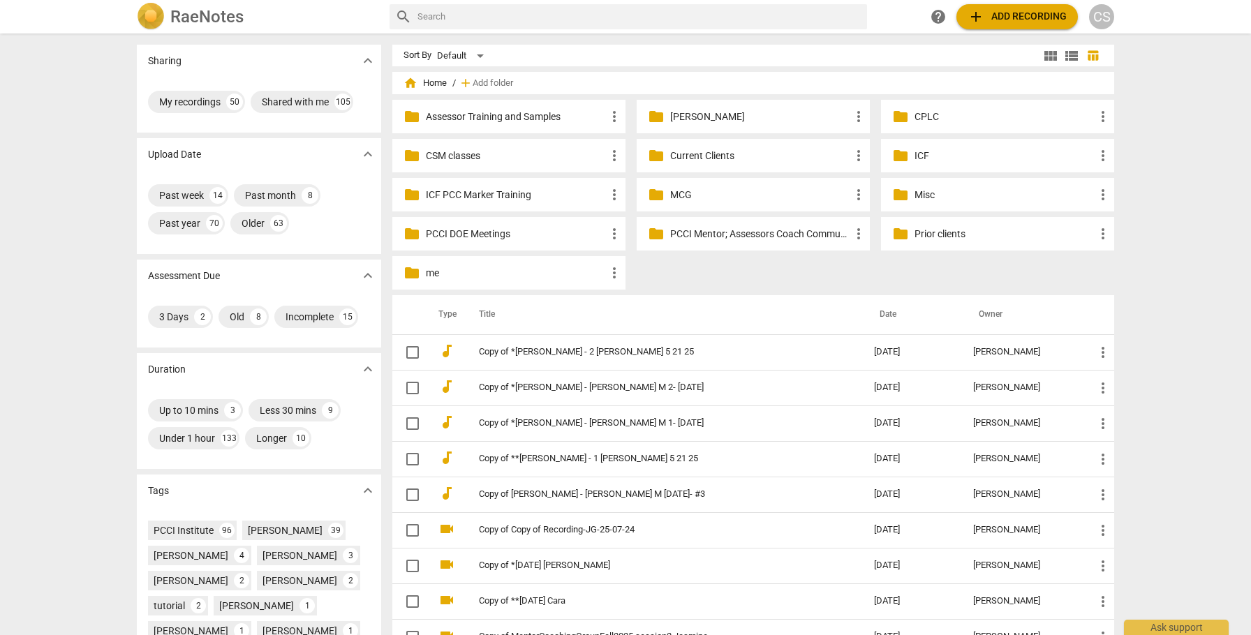
click at [690, 153] on p "Current Clients" at bounding box center [760, 156] width 180 height 15
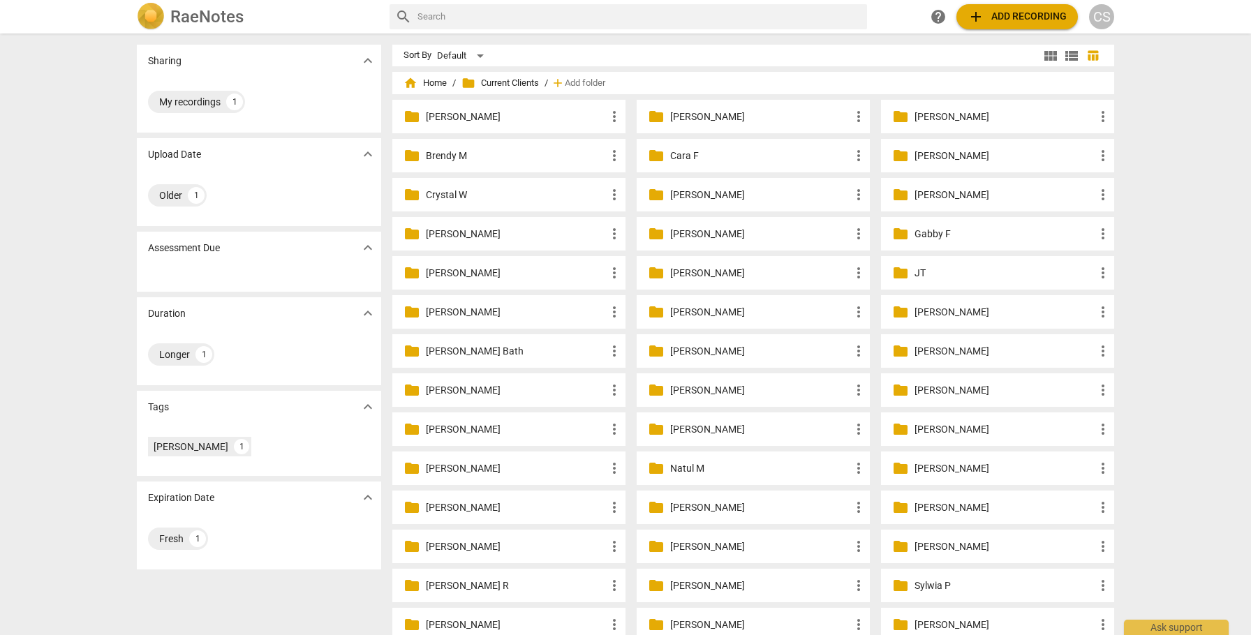
click at [448, 312] on p "[PERSON_NAME]" at bounding box center [516, 312] width 180 height 15
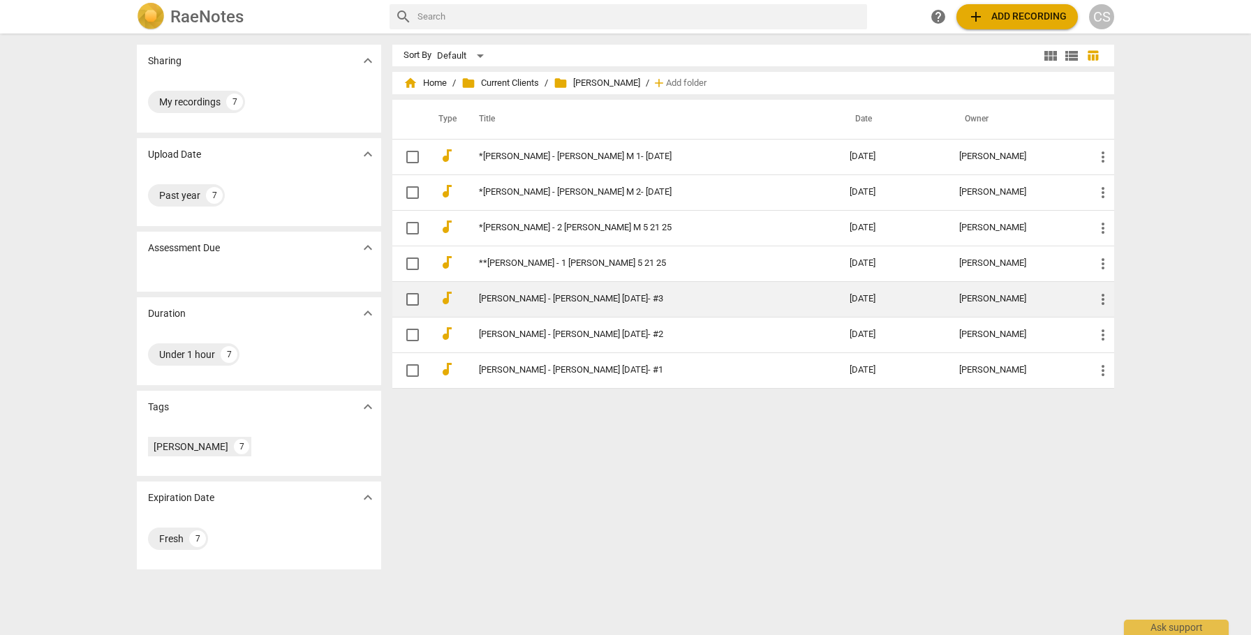
click at [621, 295] on link "[PERSON_NAME] - [PERSON_NAME] [DATE]- #3" at bounding box center [639, 299] width 320 height 10
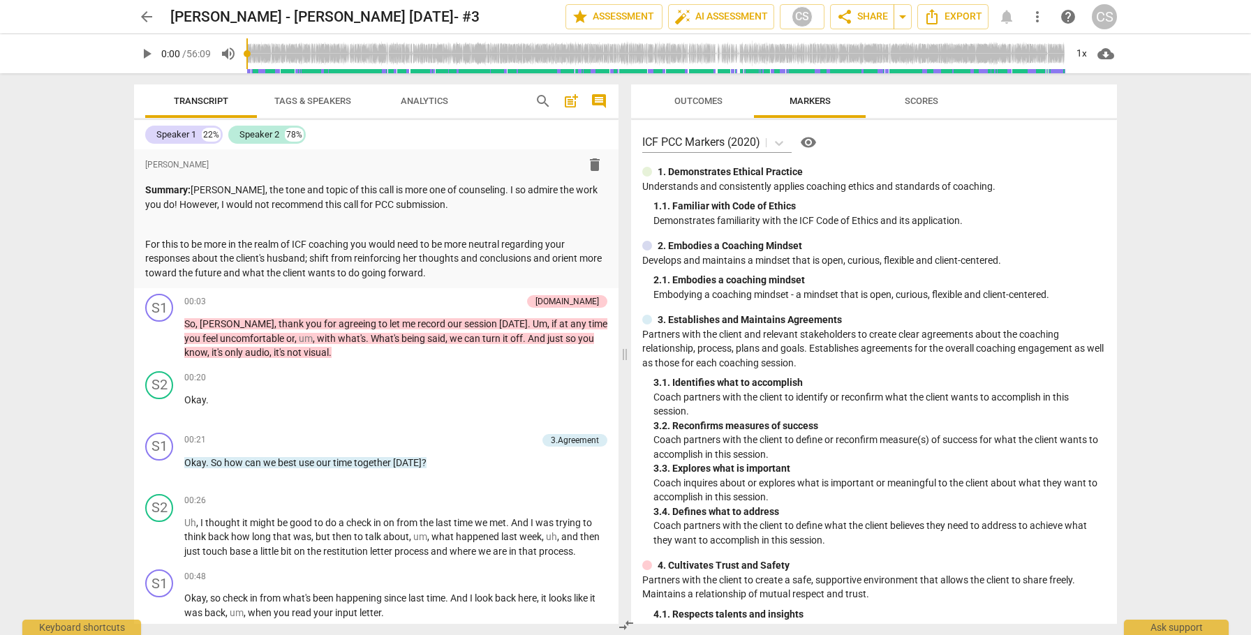
click at [142, 17] on span "arrow_back" at bounding box center [146, 16] width 17 height 17
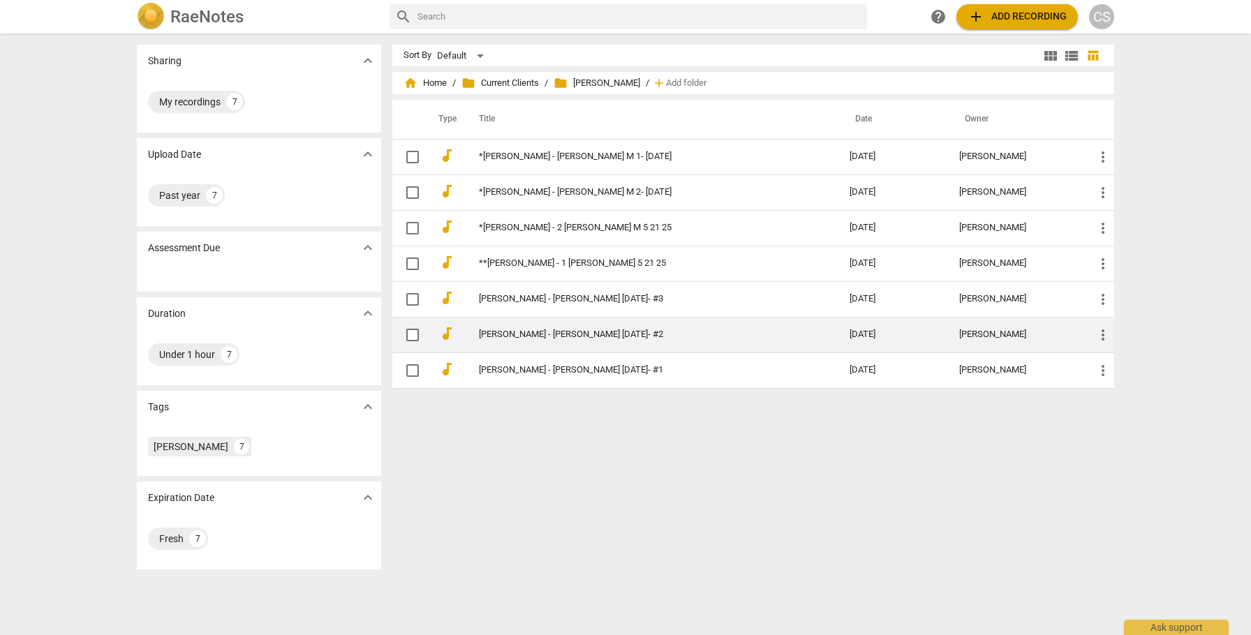
click at [631, 331] on link "[PERSON_NAME] - [PERSON_NAME] [DATE]- #2" at bounding box center [639, 334] width 320 height 10
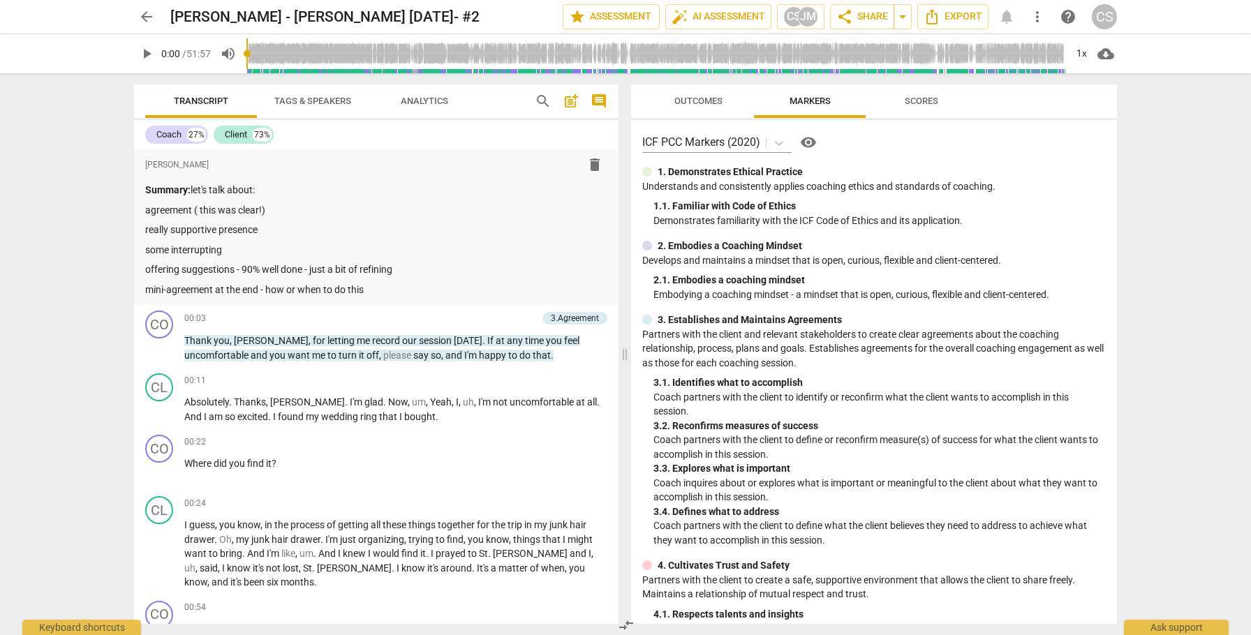
click at [145, 16] on span "arrow_back" at bounding box center [146, 16] width 17 height 17
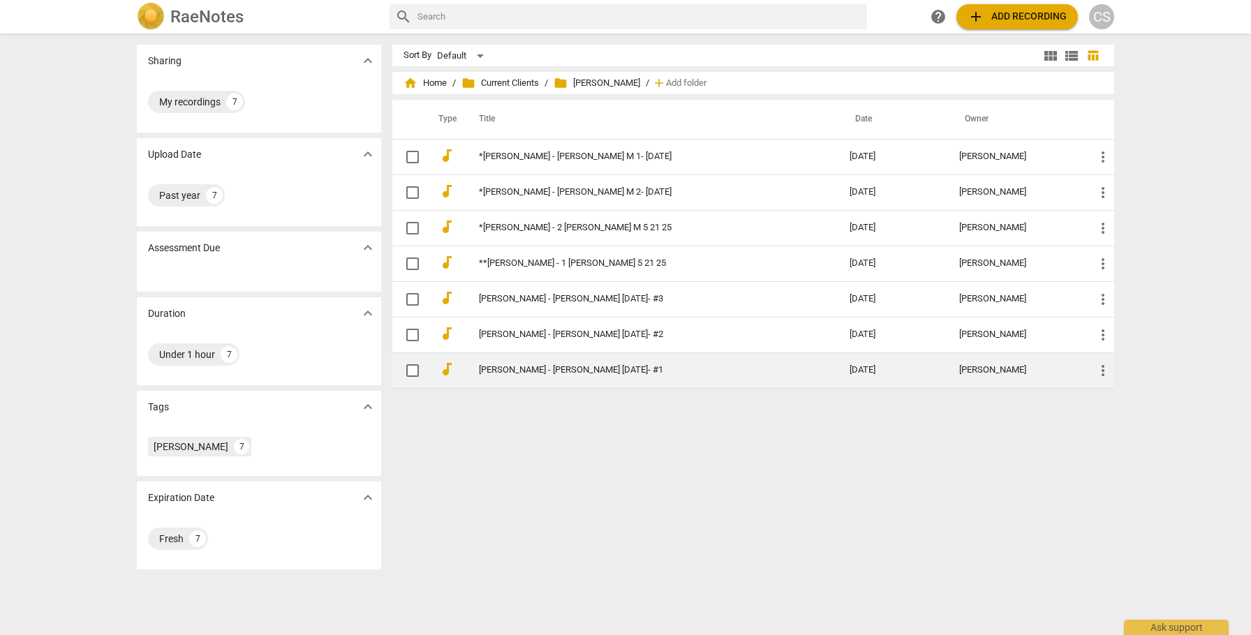
click at [589, 365] on link "[PERSON_NAME] - [PERSON_NAME] [DATE]- #1" at bounding box center [639, 370] width 320 height 10
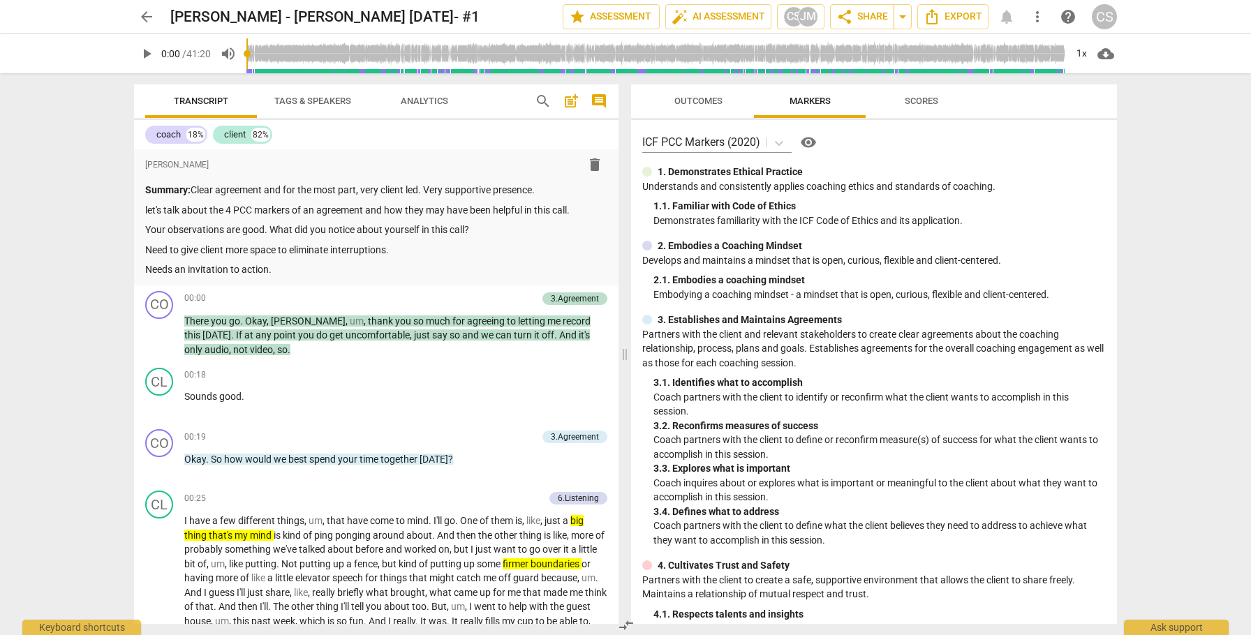
click at [144, 14] on span "arrow_back" at bounding box center [146, 16] width 17 height 17
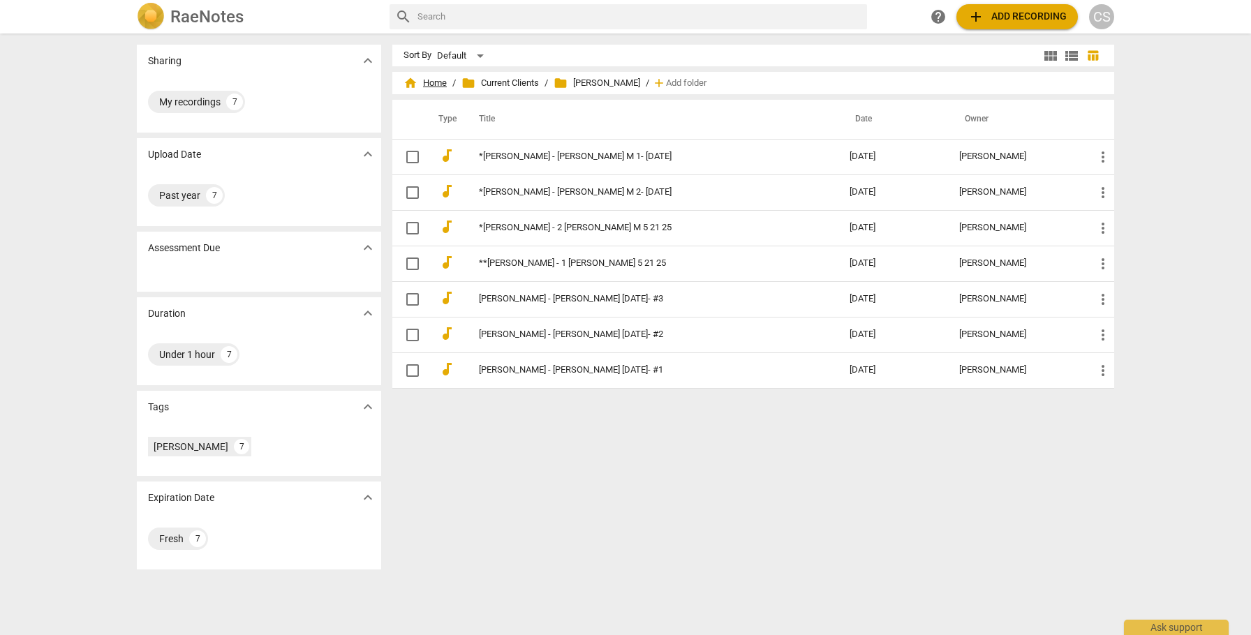
click at [440, 77] on span "home Home" at bounding box center [424, 83] width 43 height 14
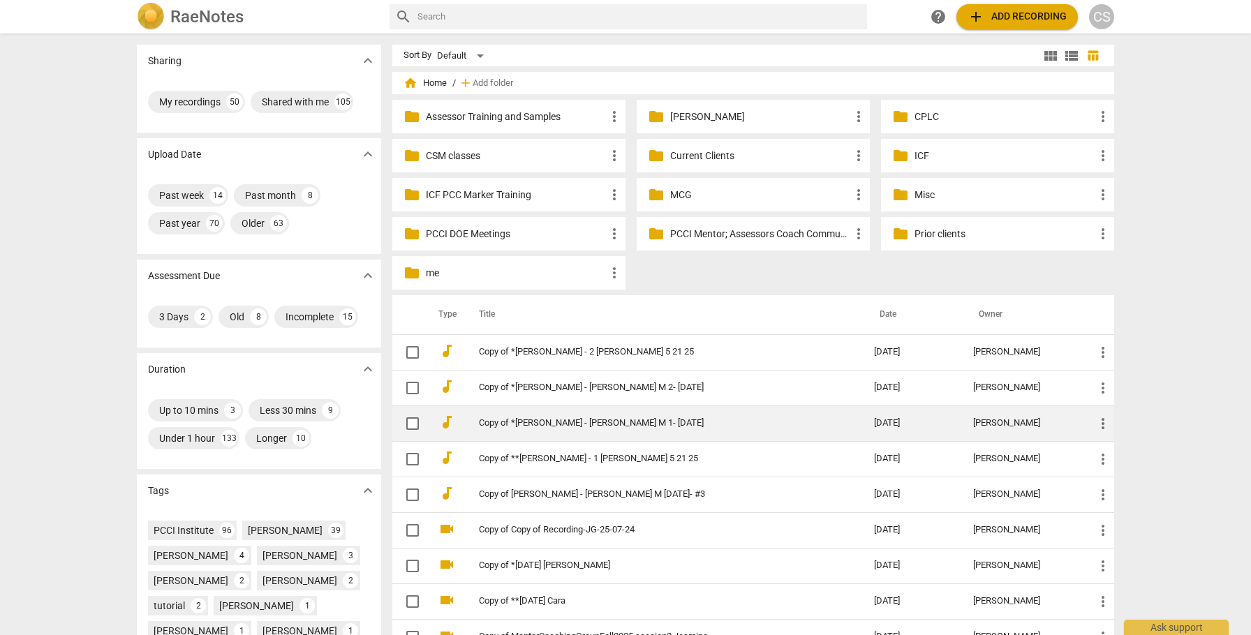
click at [765, 426] on link "Copy of *Jean Mudry - Jean M 1- 25.08.13" at bounding box center [651, 423] width 345 height 10
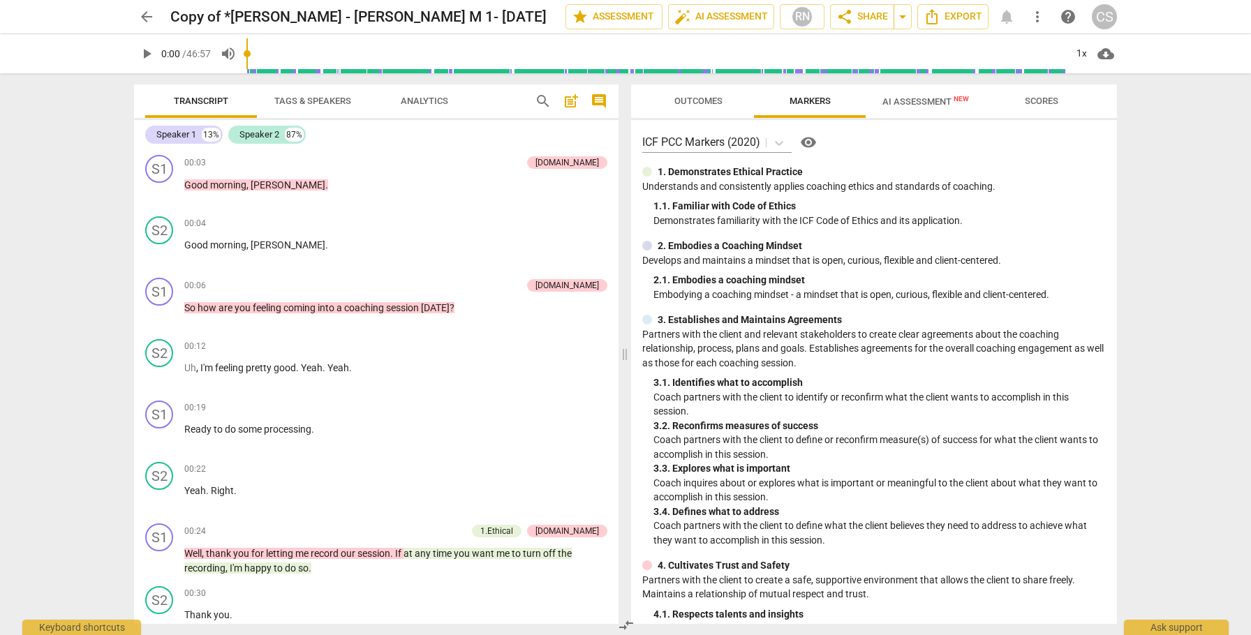
click at [921, 99] on span "AI Assessment New" at bounding box center [925, 101] width 87 height 10
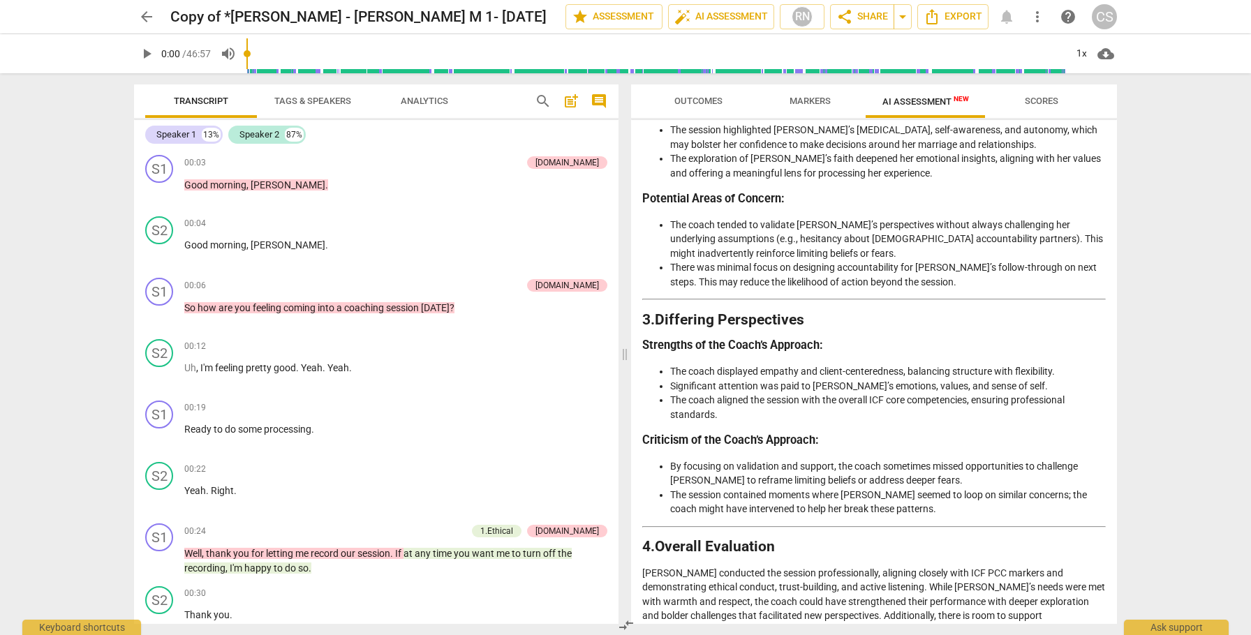
scroll to position [2177, 0]
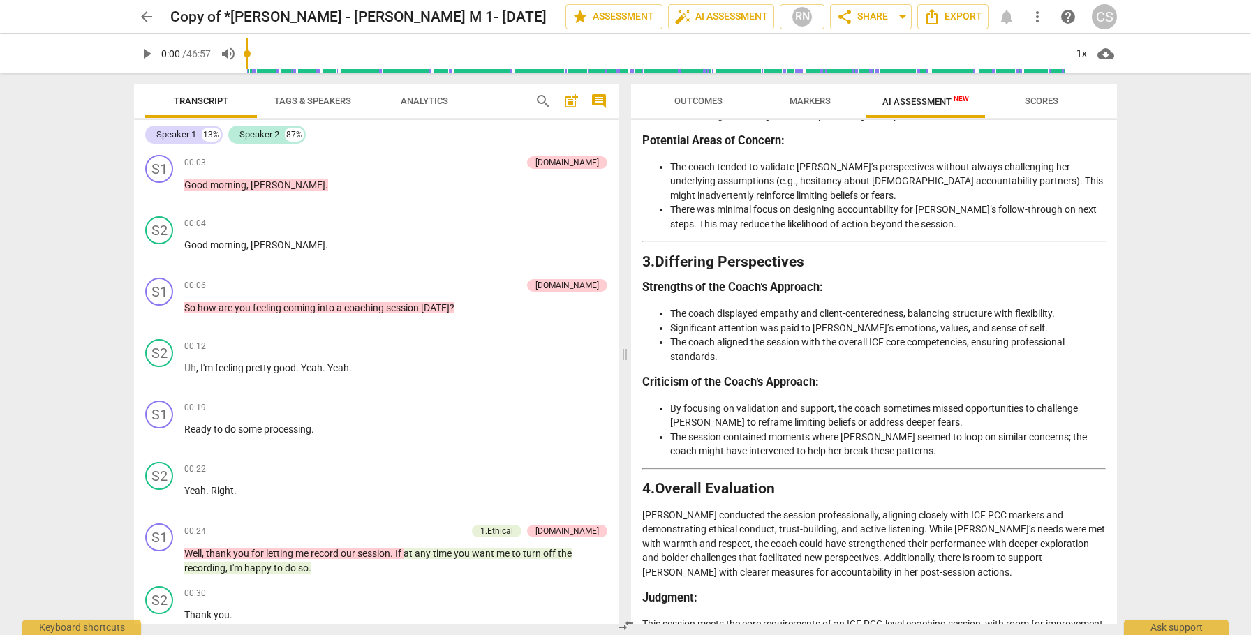
click at [150, 13] on span "arrow_back" at bounding box center [146, 16] width 17 height 17
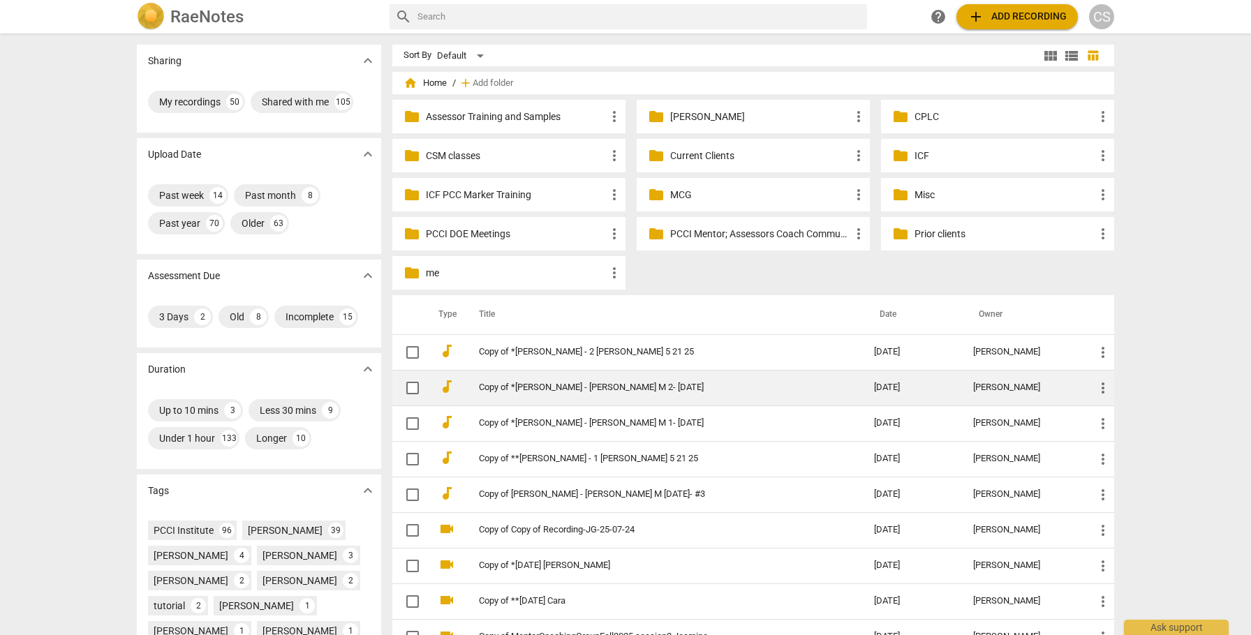
click at [629, 379] on td "Copy of *[PERSON_NAME] - [PERSON_NAME] M 2- [DATE]" at bounding box center [662, 388] width 401 height 36
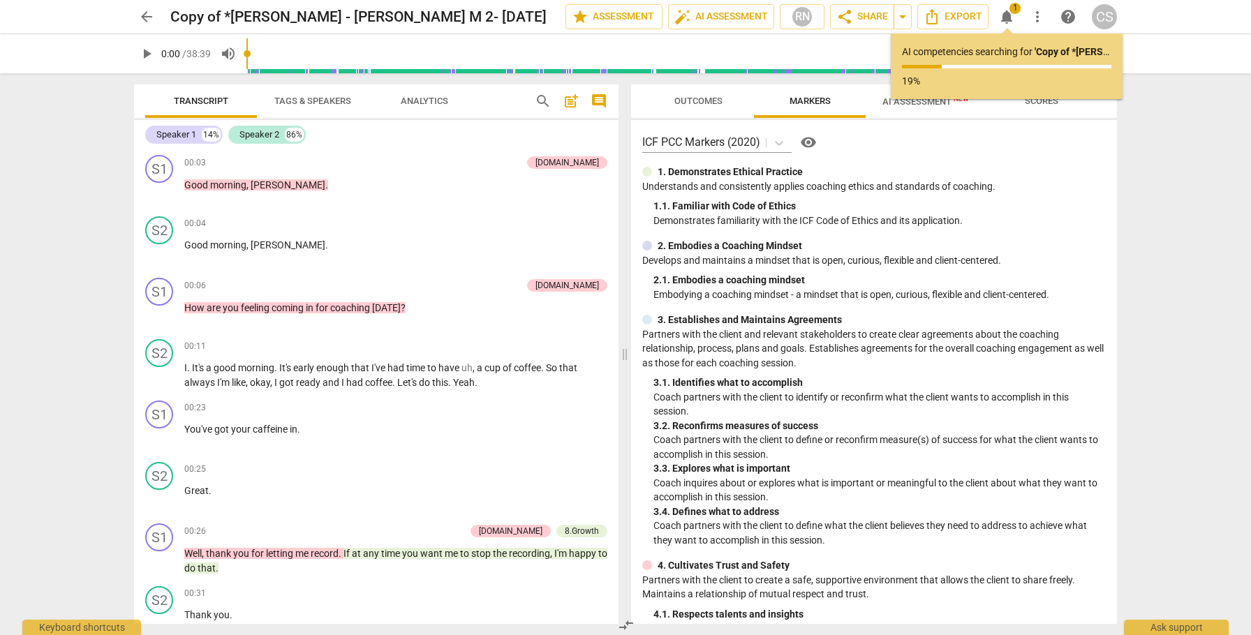
click at [145, 15] on span "arrow_back" at bounding box center [146, 16] width 17 height 17
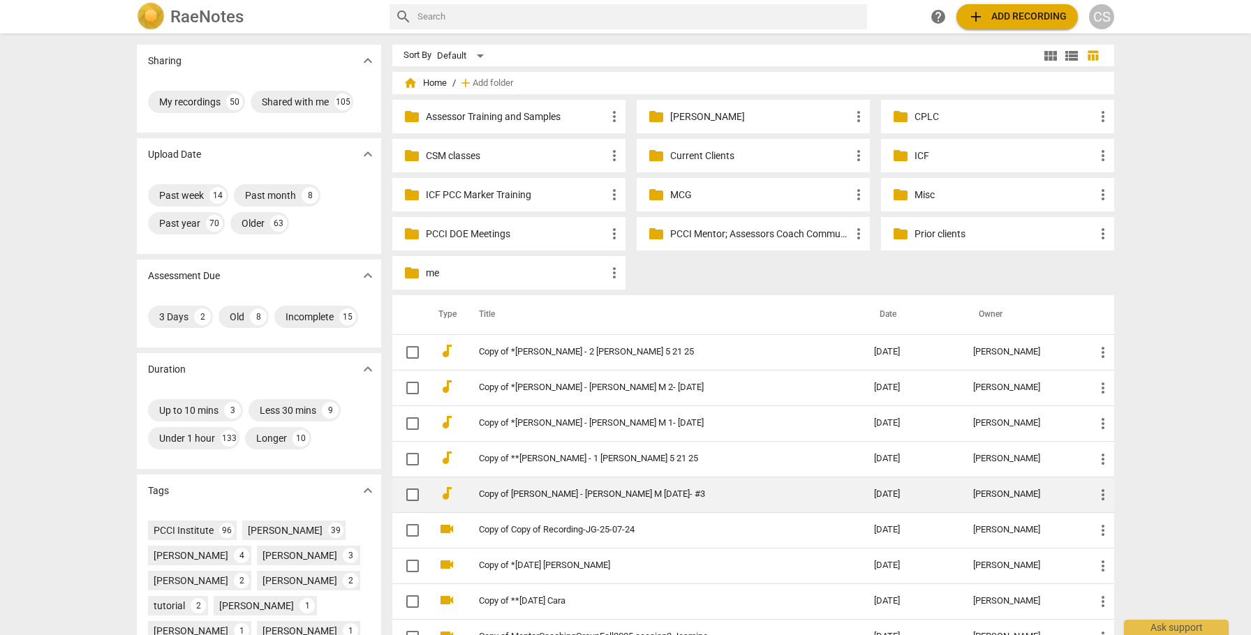
click at [659, 496] on link "Copy of [PERSON_NAME] - [PERSON_NAME] M [DATE]- #3" at bounding box center [651, 494] width 345 height 10
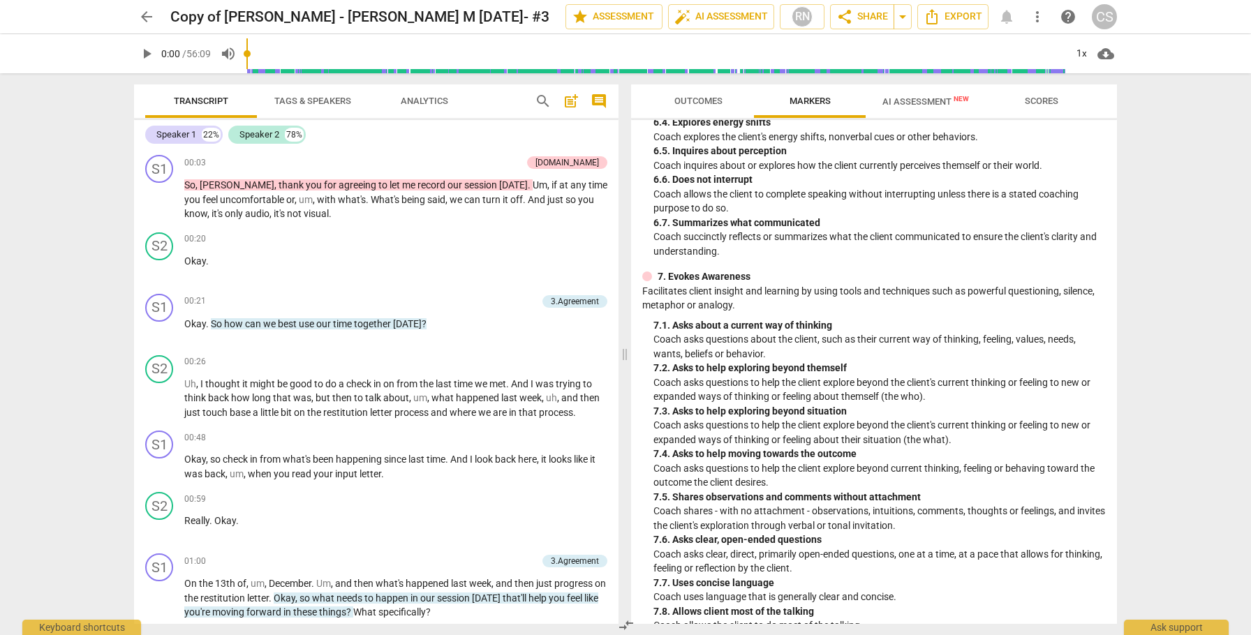
scroll to position [1391, 0]
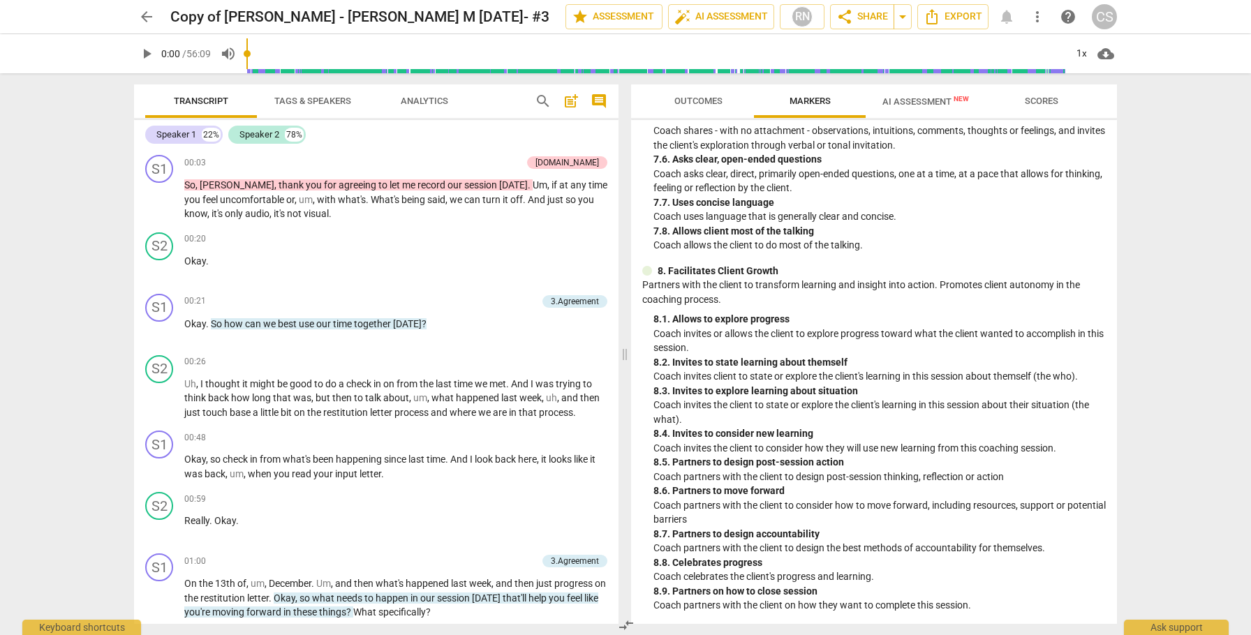
click at [910, 101] on span "AI Assessment New" at bounding box center [925, 101] width 87 height 10
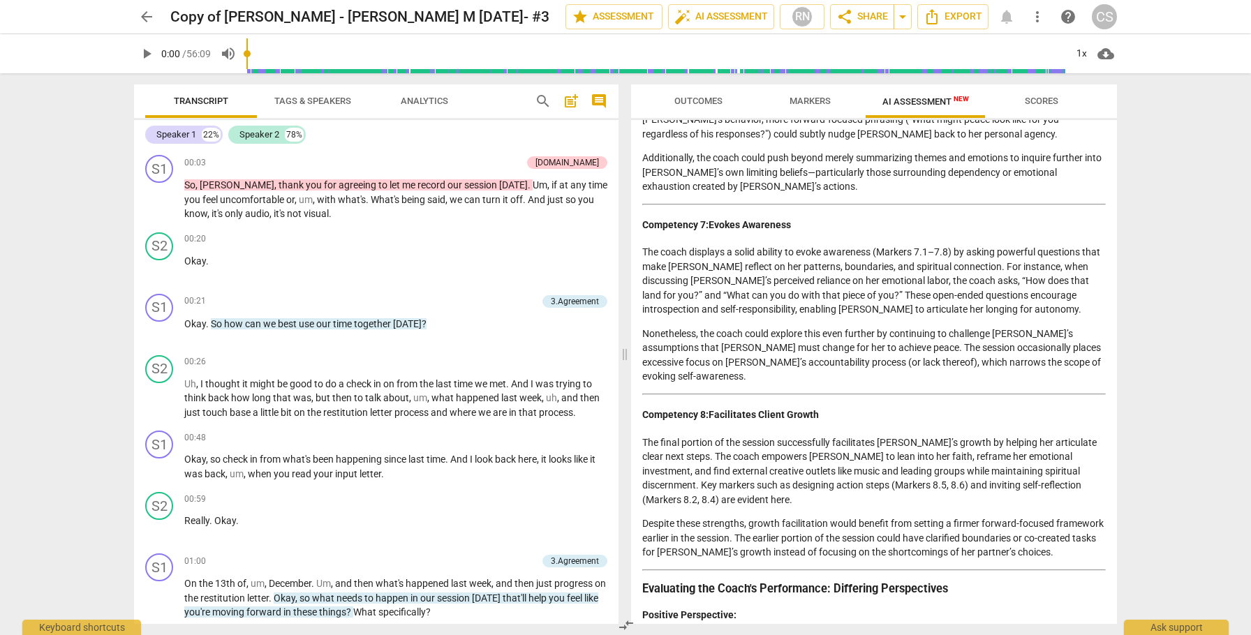
scroll to position [1716, 0]
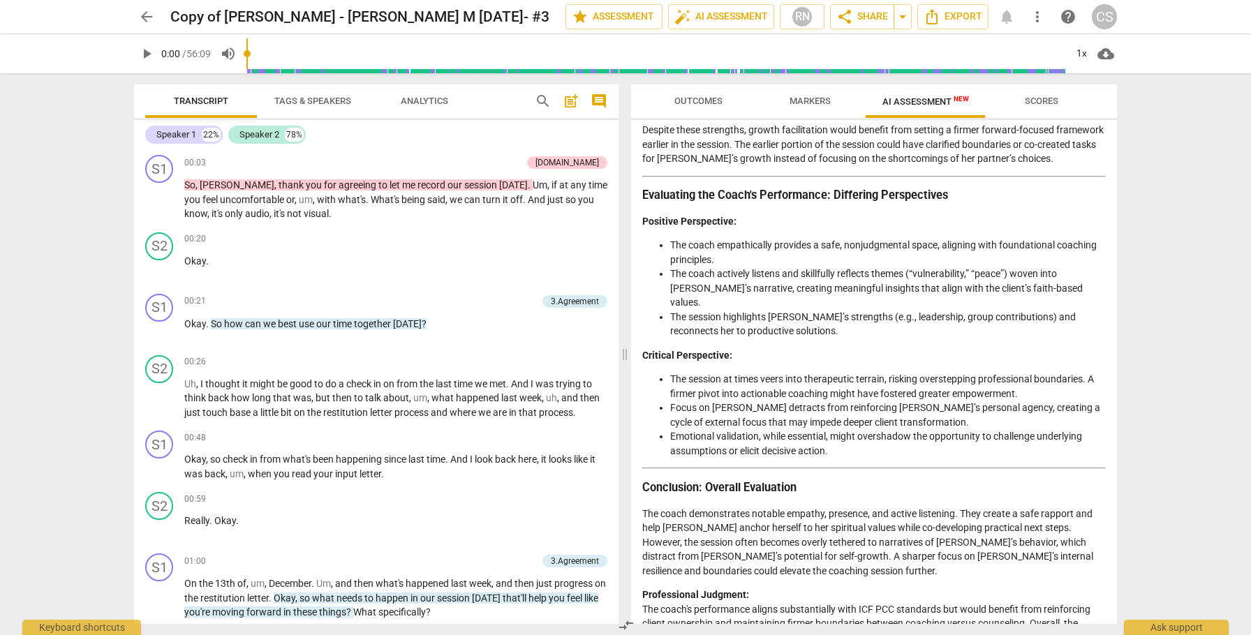
click at [148, 15] on span "arrow_back" at bounding box center [146, 16] width 17 height 17
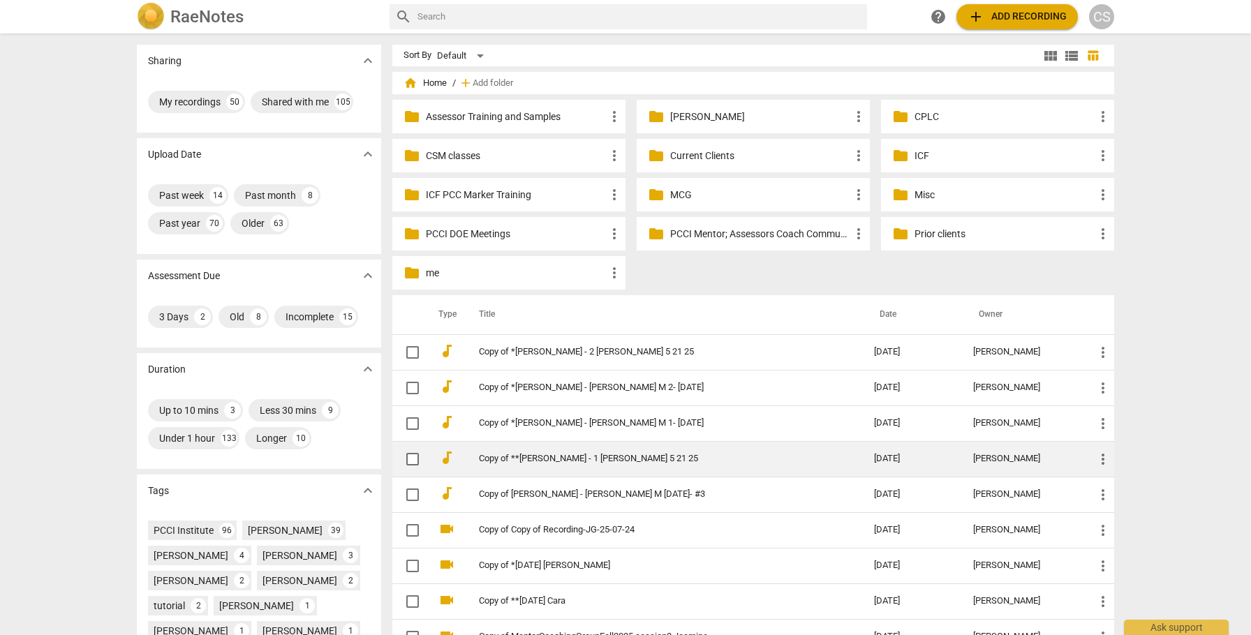
click at [736, 461] on link "Copy of **[PERSON_NAME] - 1 [PERSON_NAME] 5 21 25" at bounding box center [651, 459] width 345 height 10
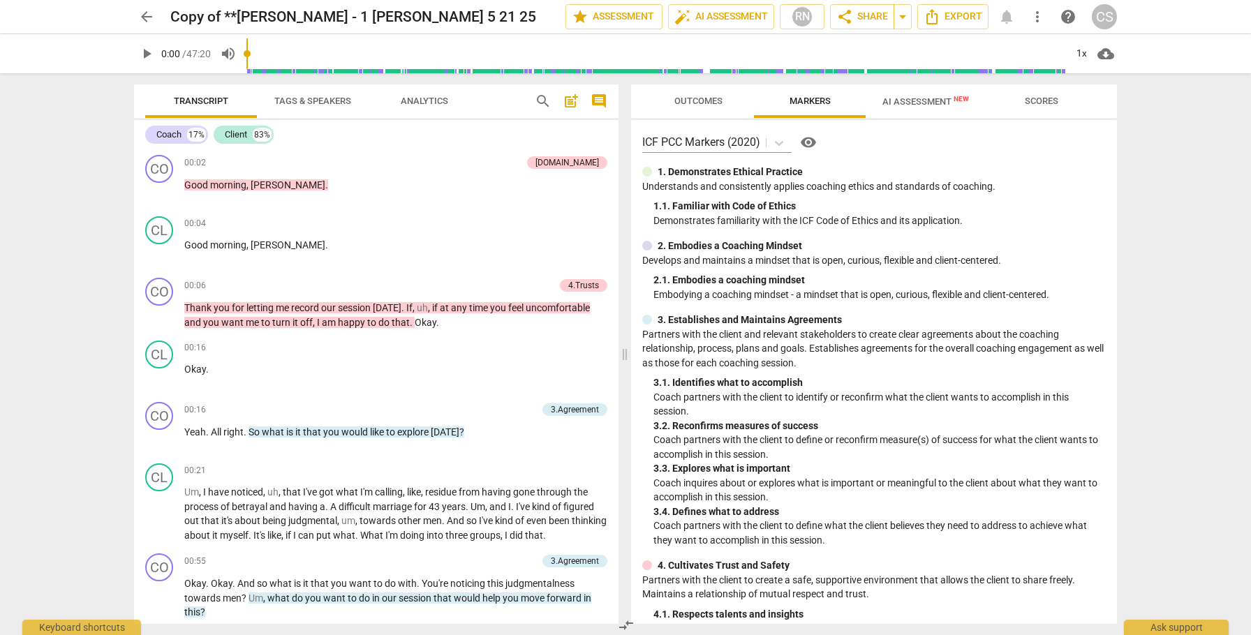
click at [908, 100] on span "AI Assessment New" at bounding box center [925, 101] width 87 height 10
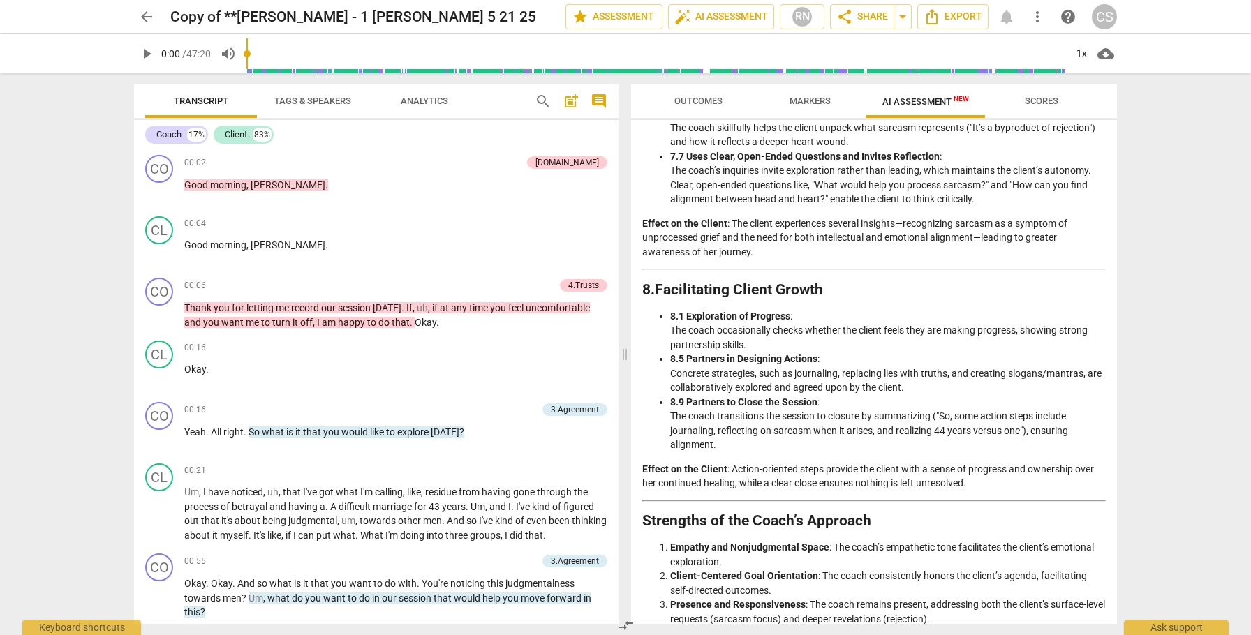
scroll to position [1561, 0]
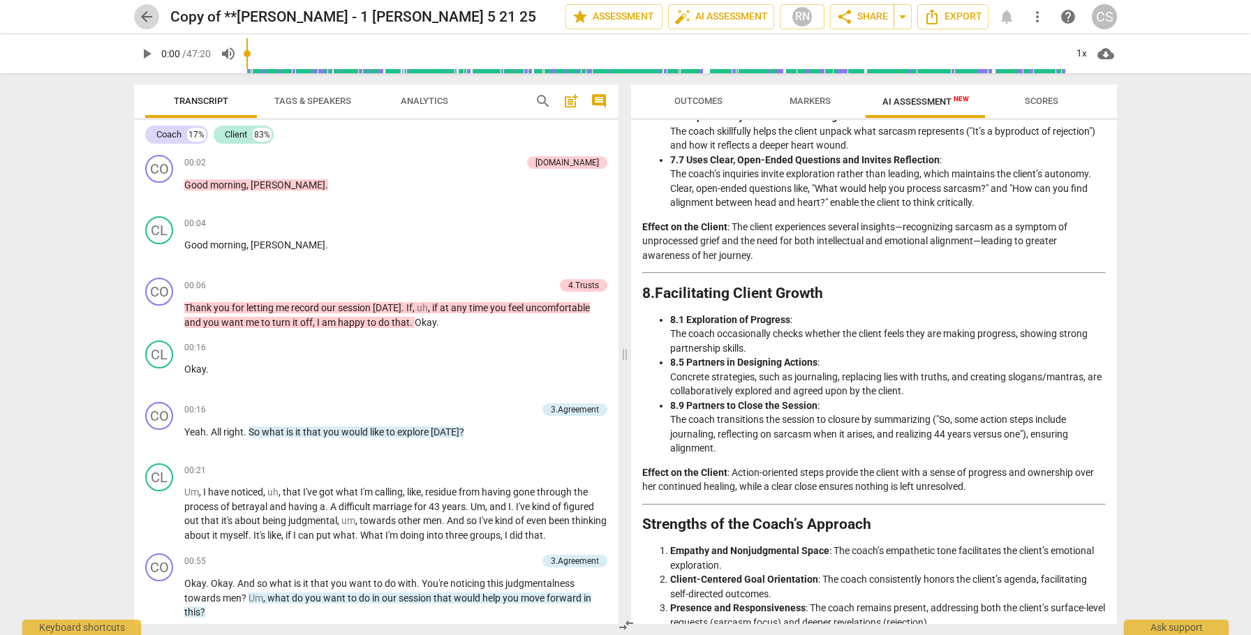
click at [145, 17] on span "arrow_back" at bounding box center [146, 16] width 17 height 17
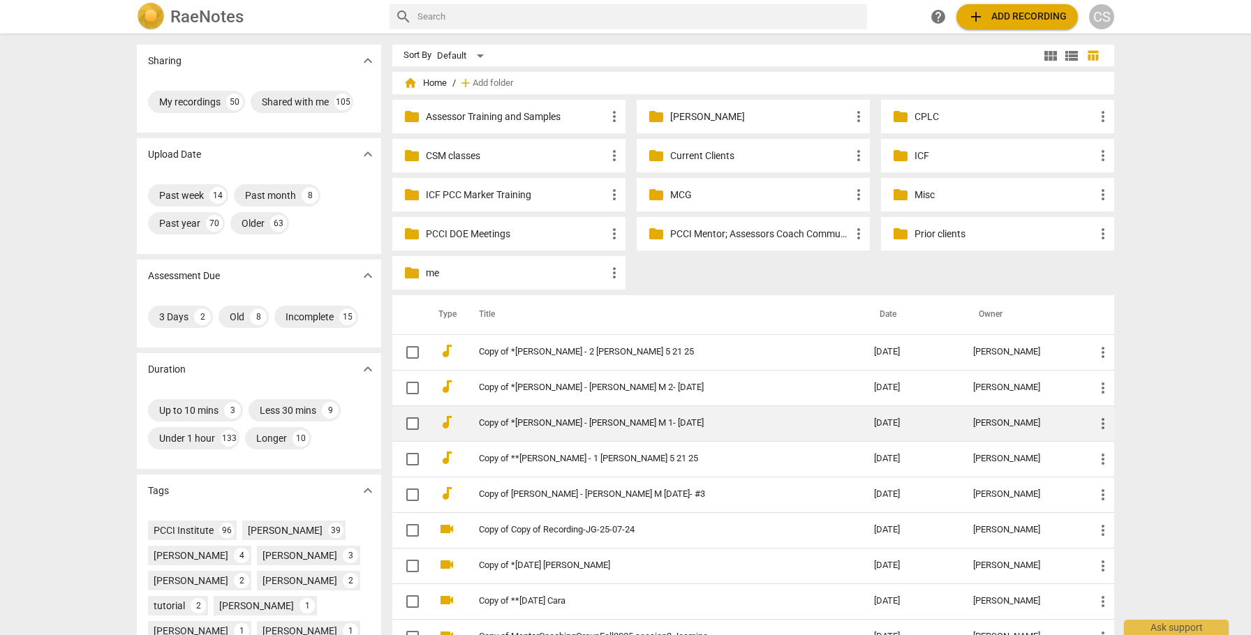
click at [678, 423] on link "Copy of *Jean Mudry - Jean M 1- 25.08.13" at bounding box center [651, 423] width 345 height 10
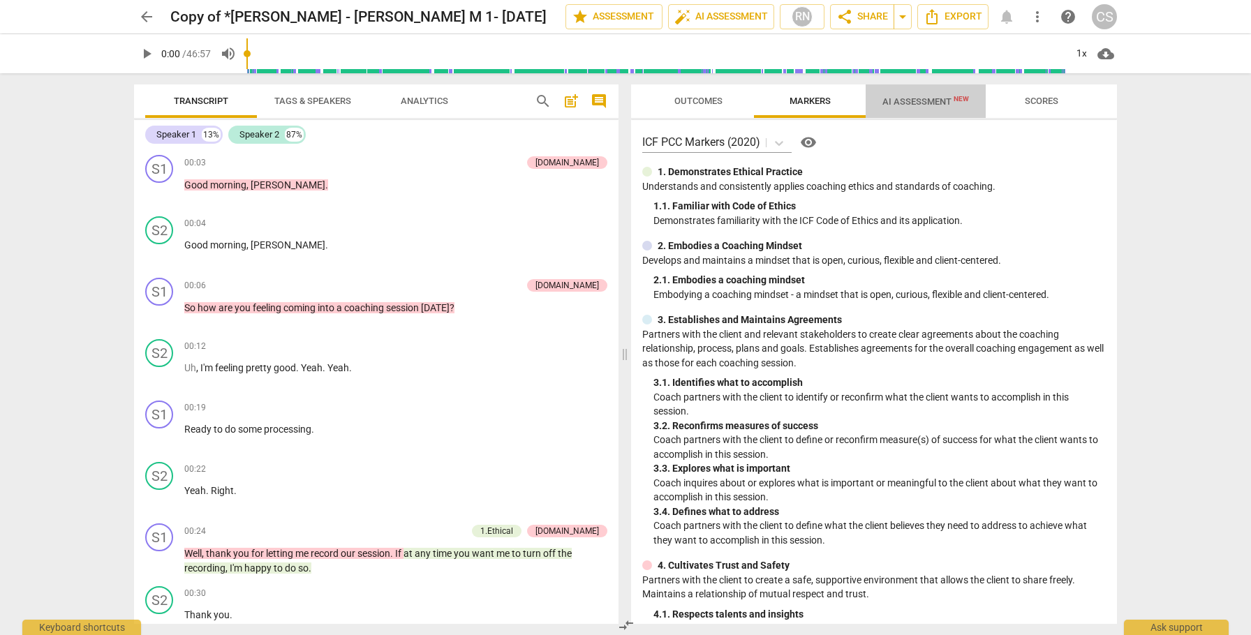
click at [934, 102] on span "AI Assessment New" at bounding box center [925, 101] width 87 height 10
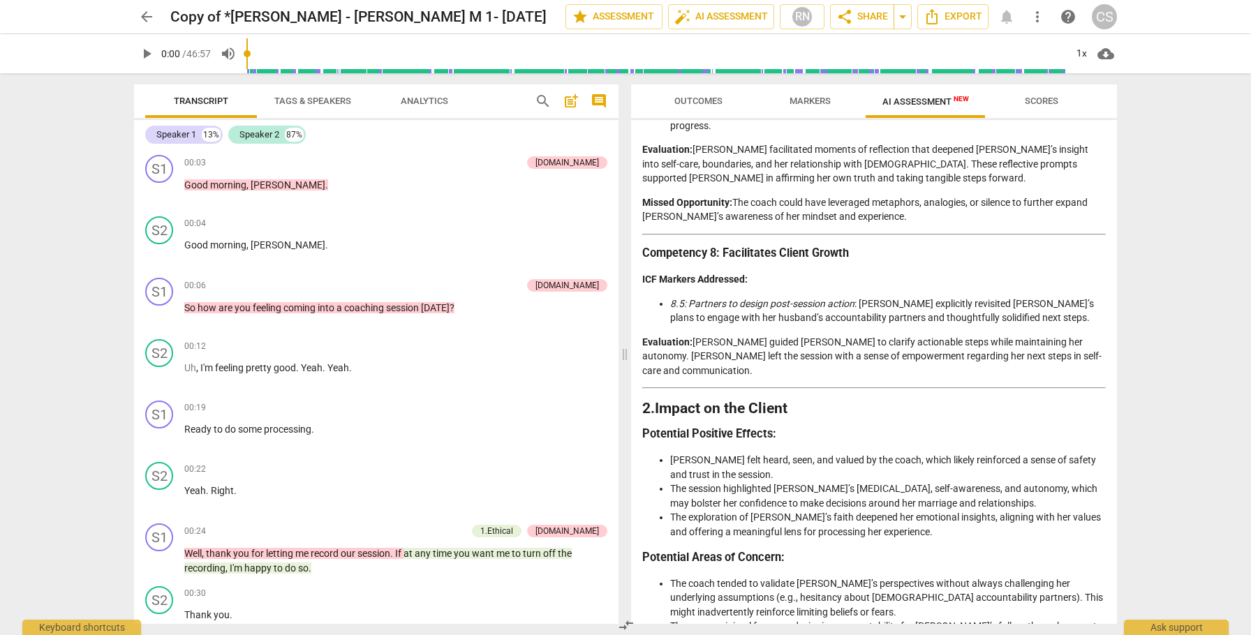
scroll to position [2177, 0]
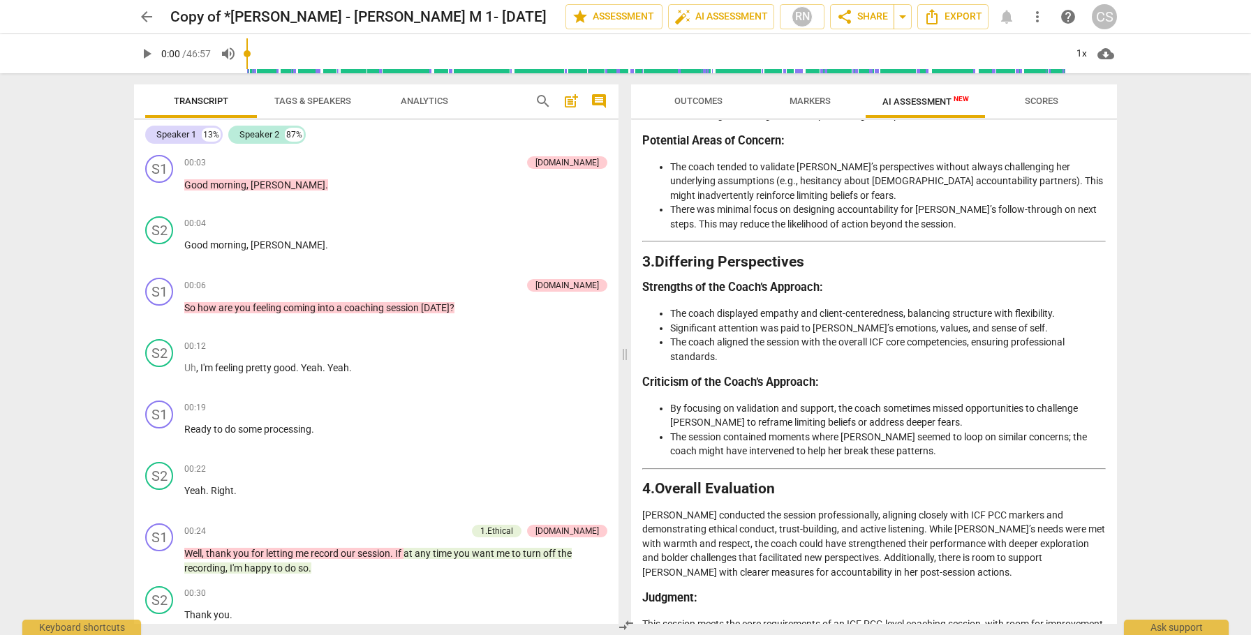
click at [145, 15] on span "arrow_back" at bounding box center [146, 16] width 17 height 17
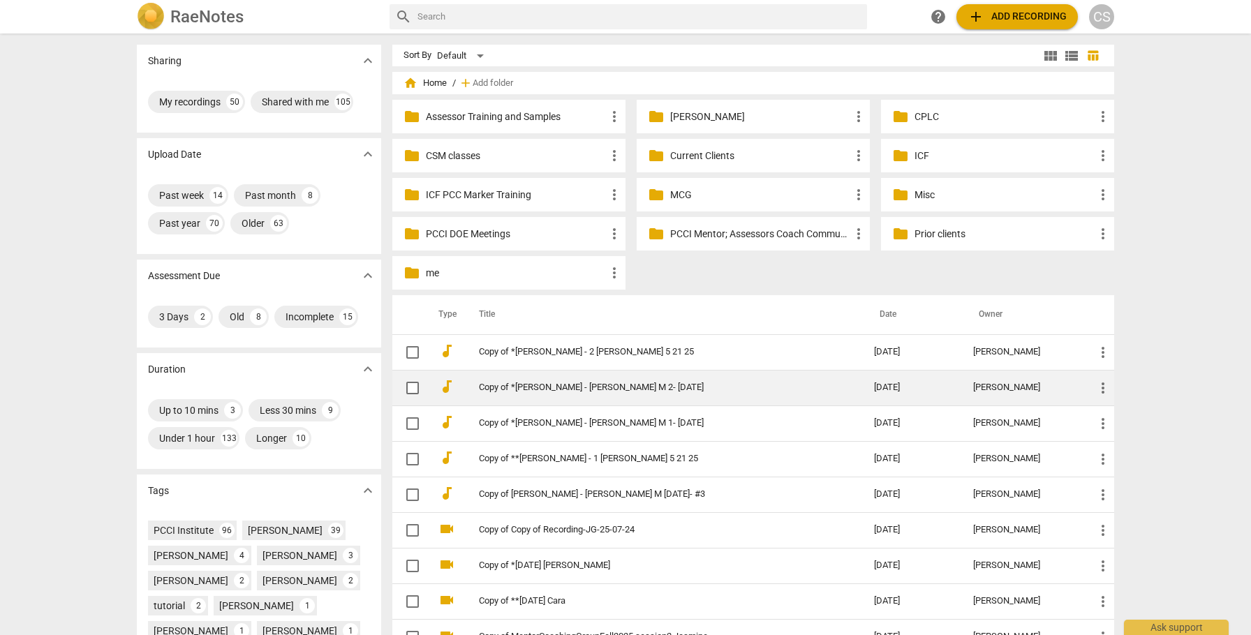
click at [554, 387] on link "Copy of *[PERSON_NAME] - [PERSON_NAME] M 2- [DATE]" at bounding box center [651, 388] width 345 height 10
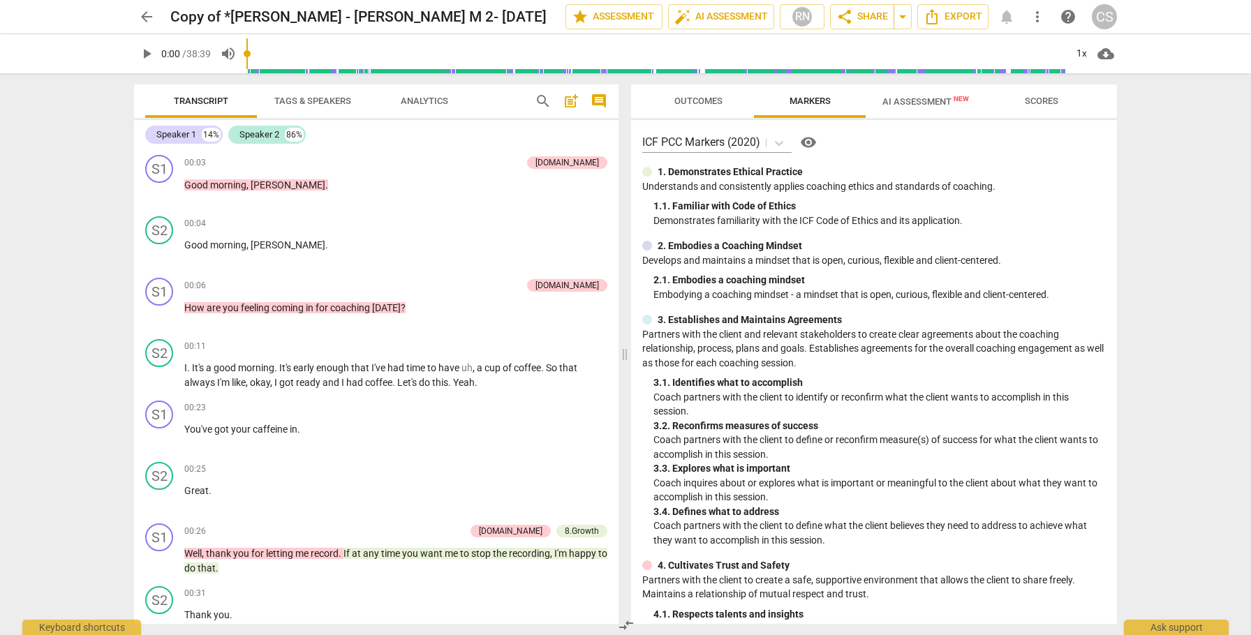
click at [898, 98] on span "AI Assessment New" at bounding box center [925, 101] width 87 height 10
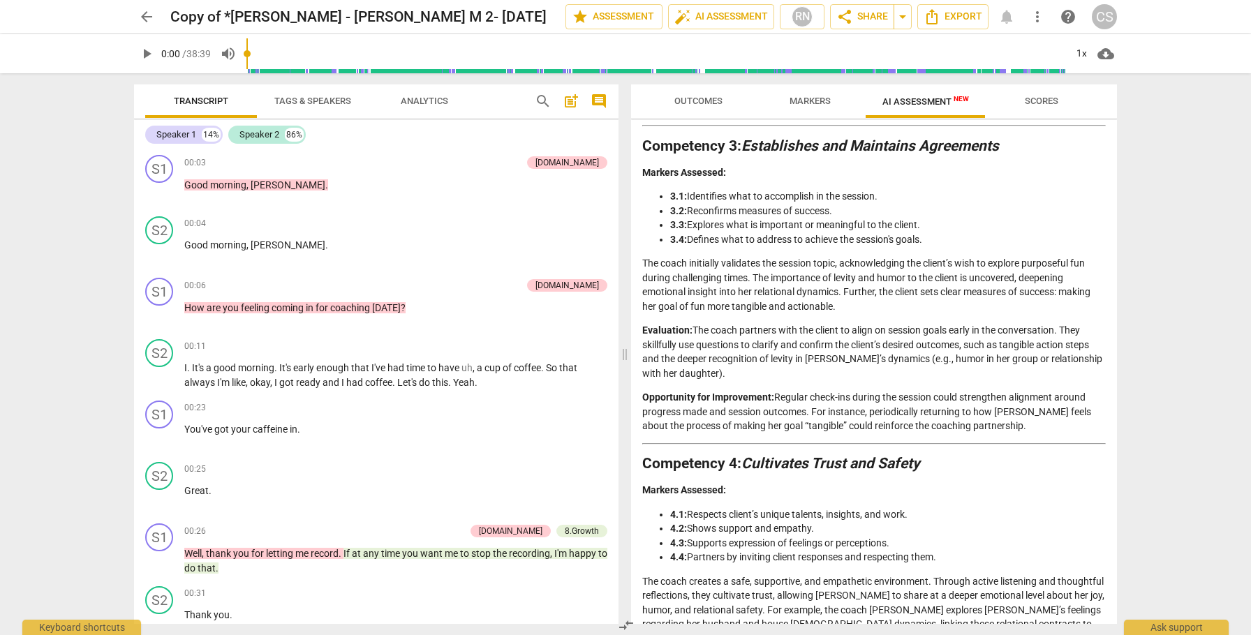
scroll to position [677, 0]
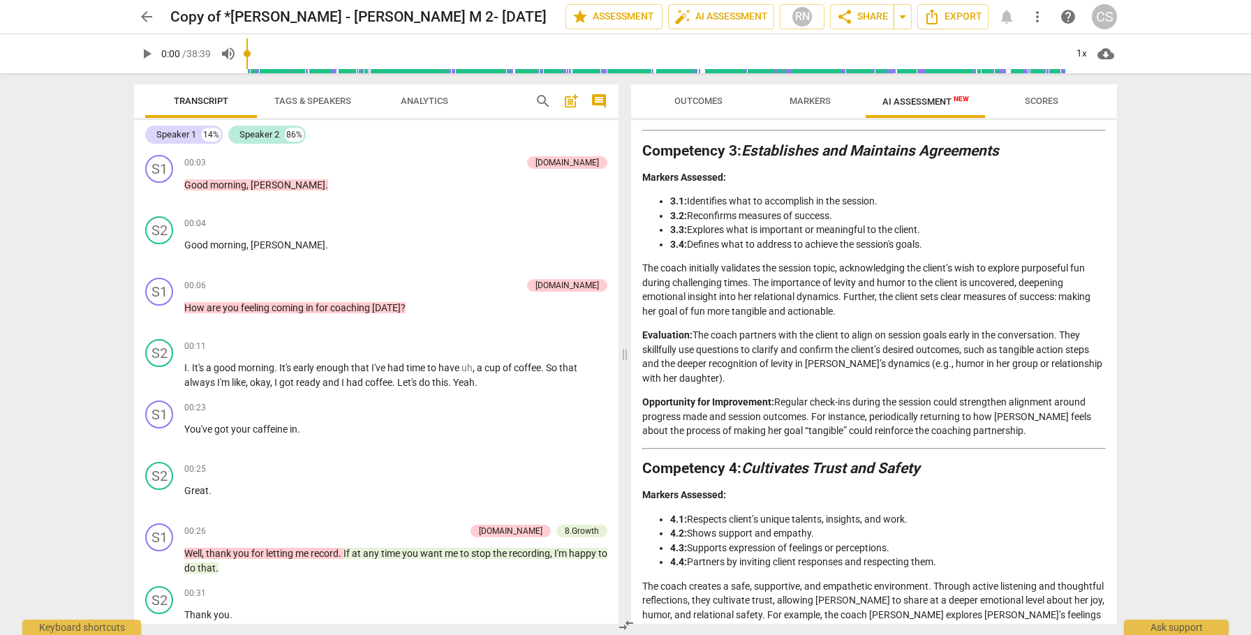
click at [146, 15] on span "arrow_back" at bounding box center [146, 16] width 17 height 17
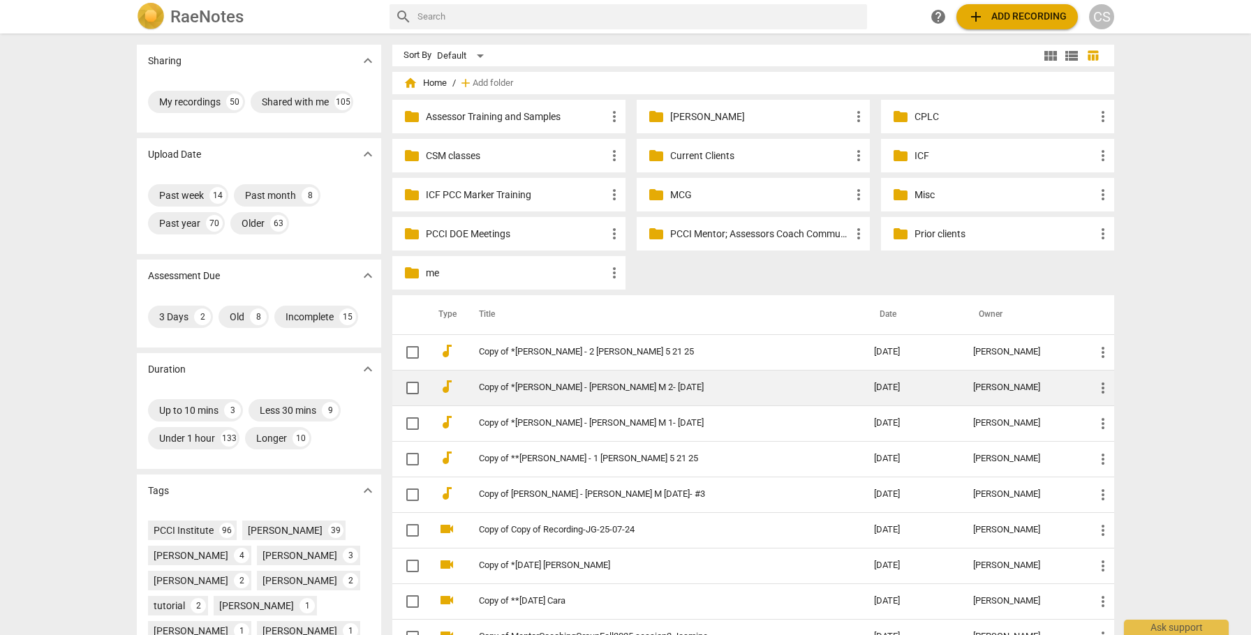
click at [706, 379] on td "Copy of *[PERSON_NAME] - [PERSON_NAME] M 2- [DATE]" at bounding box center [662, 388] width 401 height 36
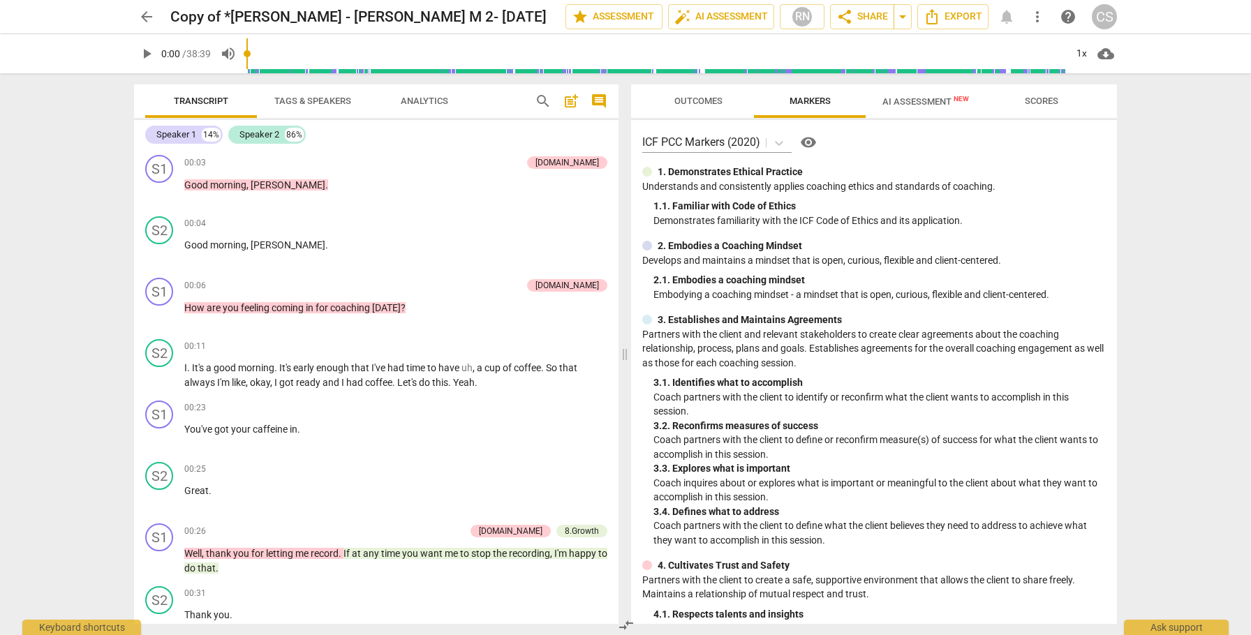
click at [150, 15] on span "arrow_back" at bounding box center [146, 16] width 17 height 17
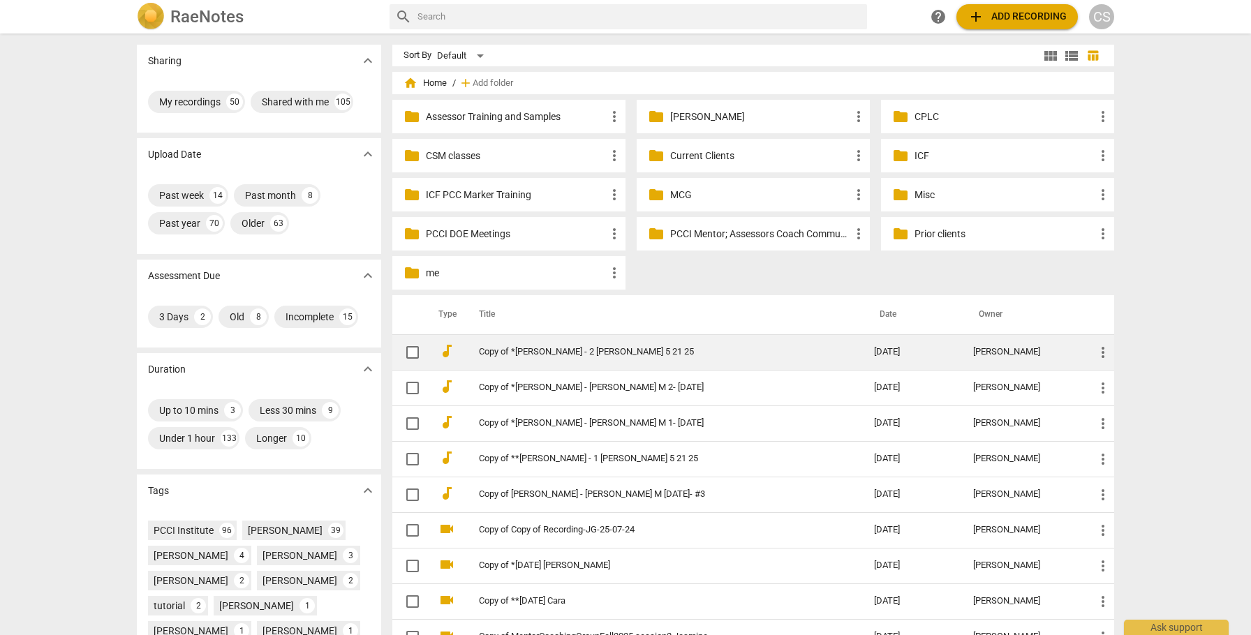
click at [657, 353] on link "Copy of *[PERSON_NAME] - 2 [PERSON_NAME] 5 21 25" at bounding box center [651, 352] width 345 height 10
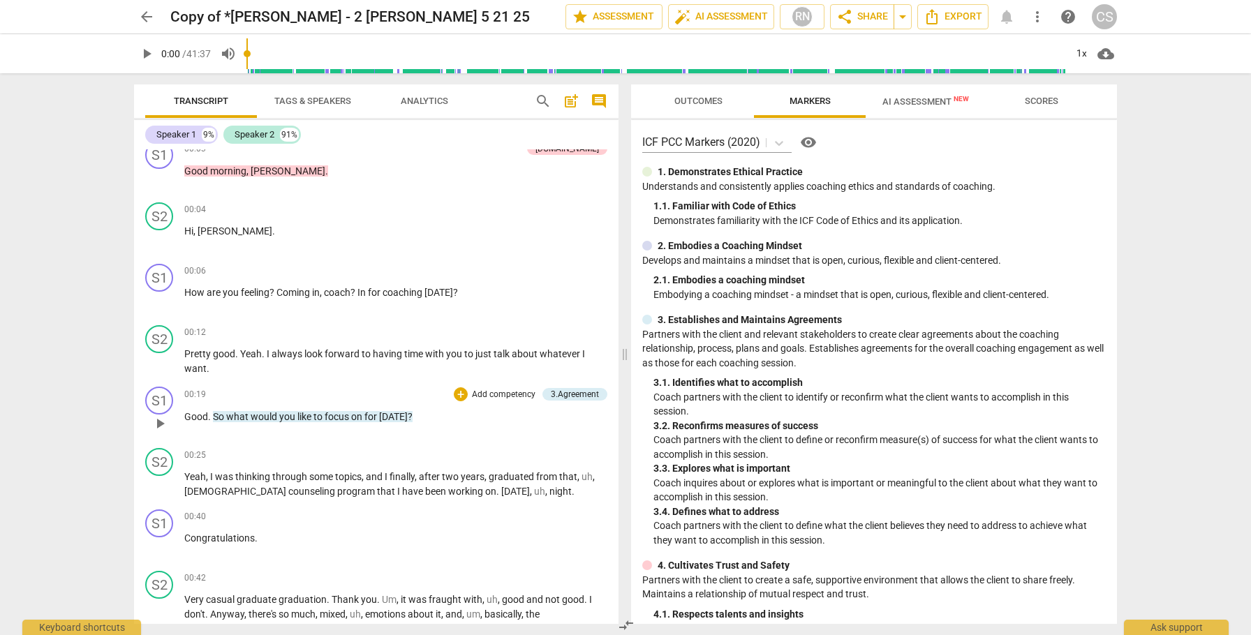
scroll to position [13, 0]
click at [888, 98] on span "AI Assessment New" at bounding box center [925, 101] width 87 height 10
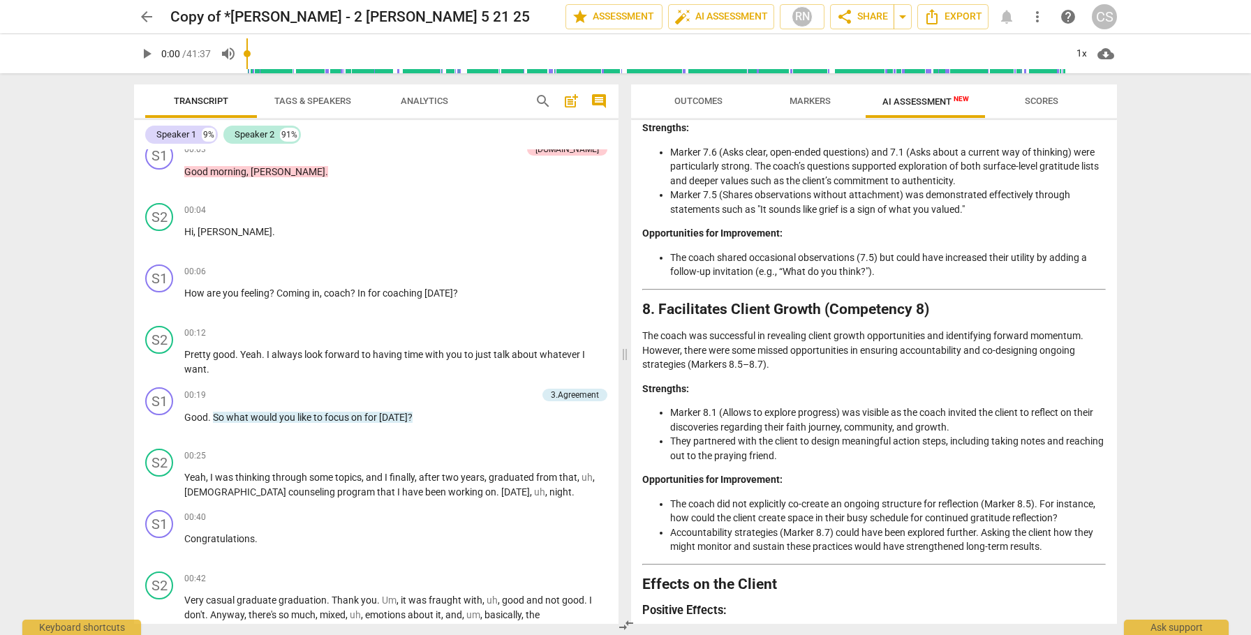
scroll to position [2265, 0]
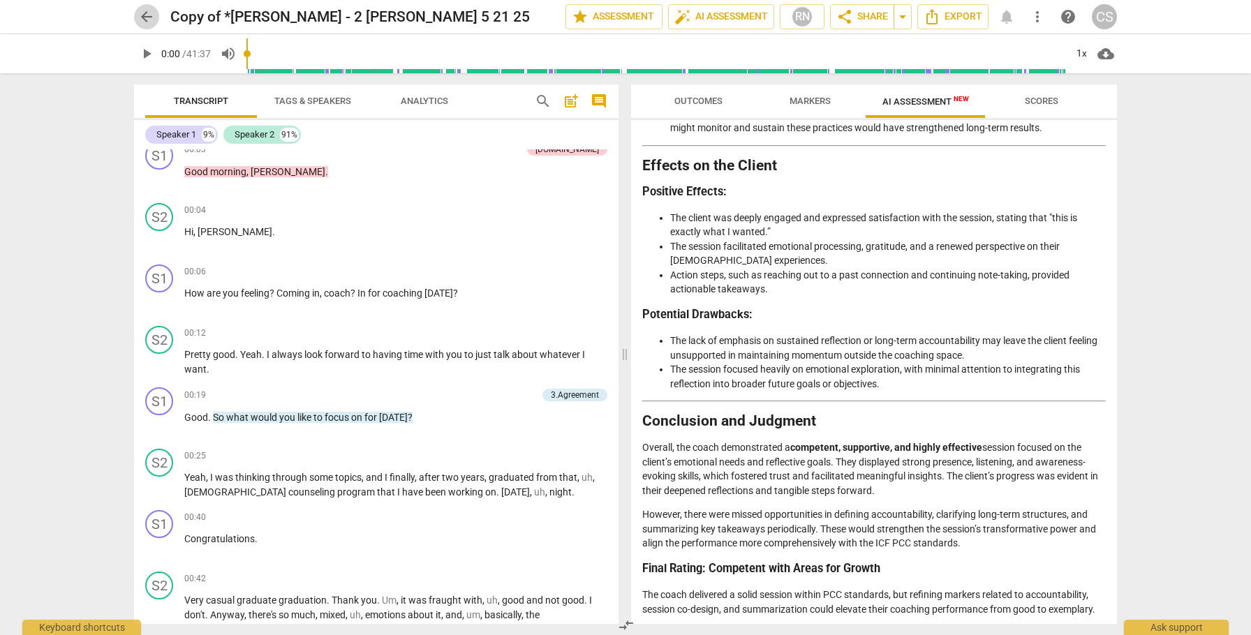
click at [146, 12] on span "arrow_back" at bounding box center [146, 16] width 17 height 17
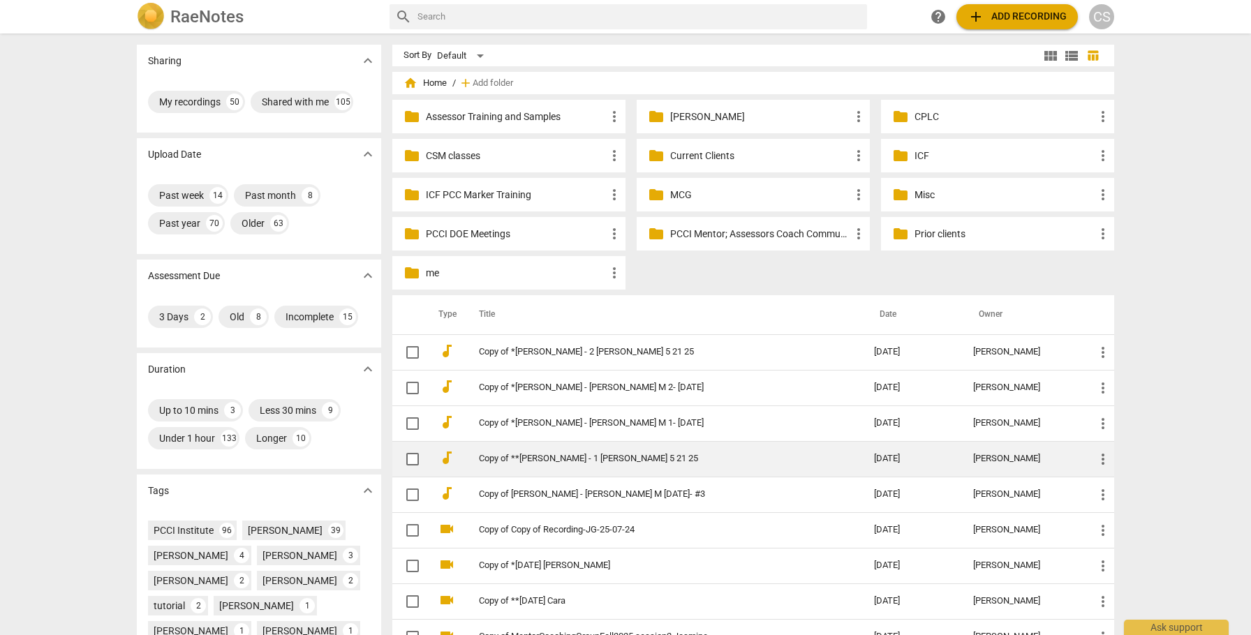
click at [590, 458] on link "Copy of **[PERSON_NAME] - 1 [PERSON_NAME] 5 21 25" at bounding box center [651, 459] width 345 height 10
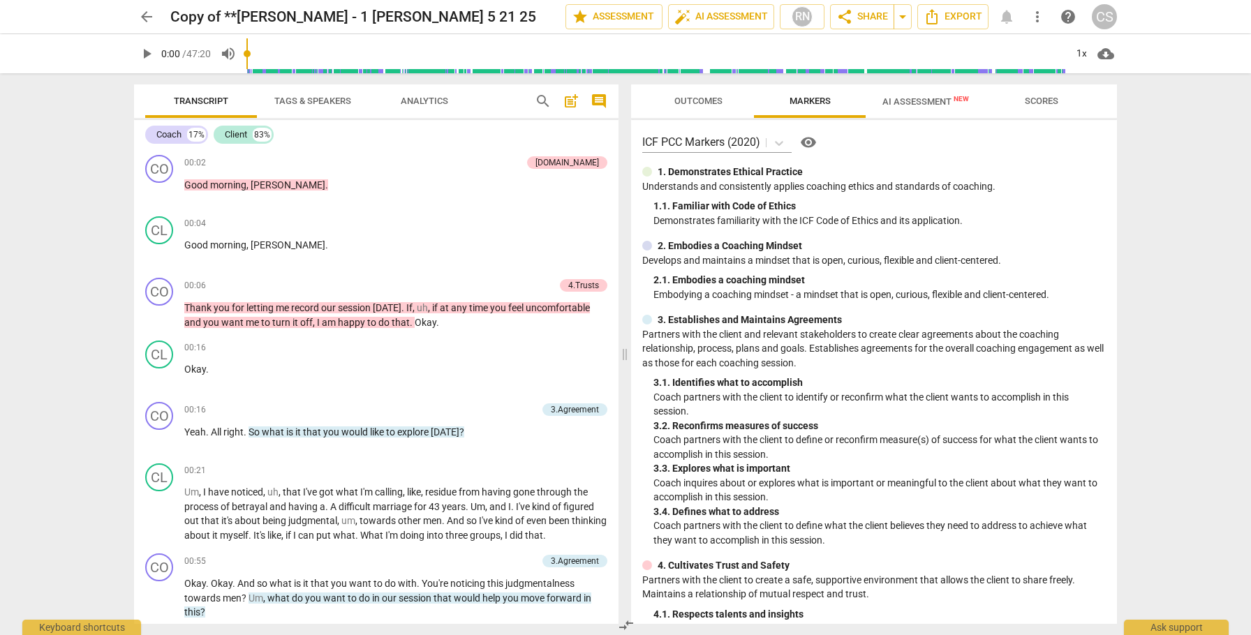
click at [933, 101] on span "AI Assessment New" at bounding box center [925, 101] width 87 height 10
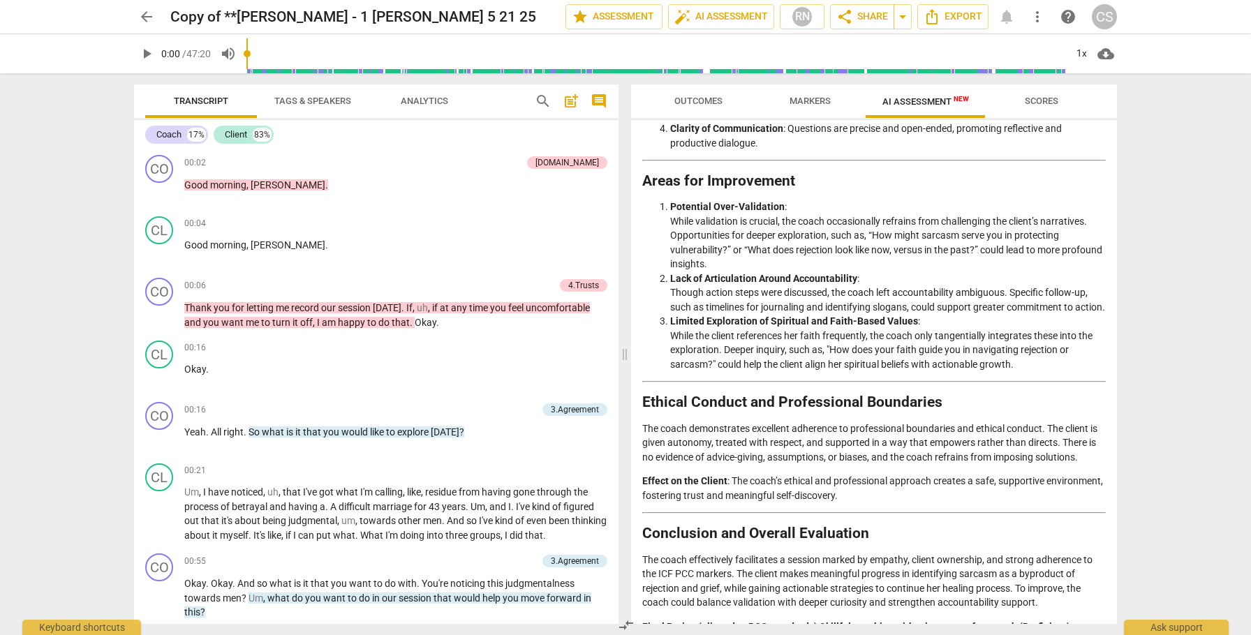
scroll to position [2115, 0]
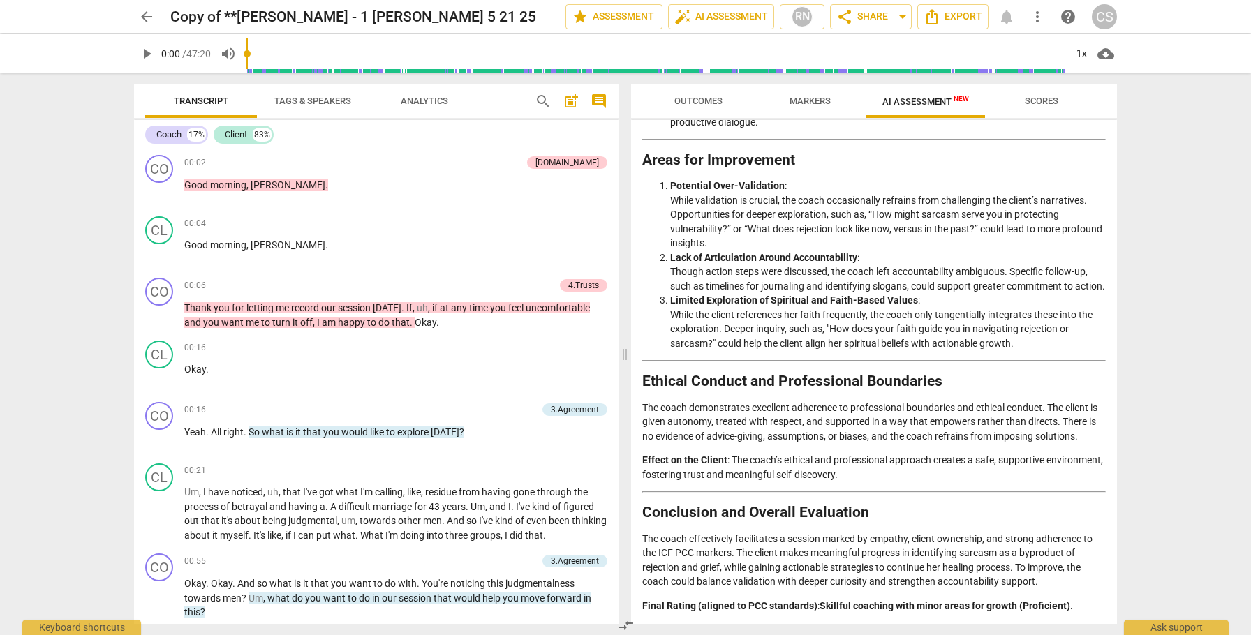
click at [147, 19] on span "arrow_back" at bounding box center [146, 16] width 17 height 17
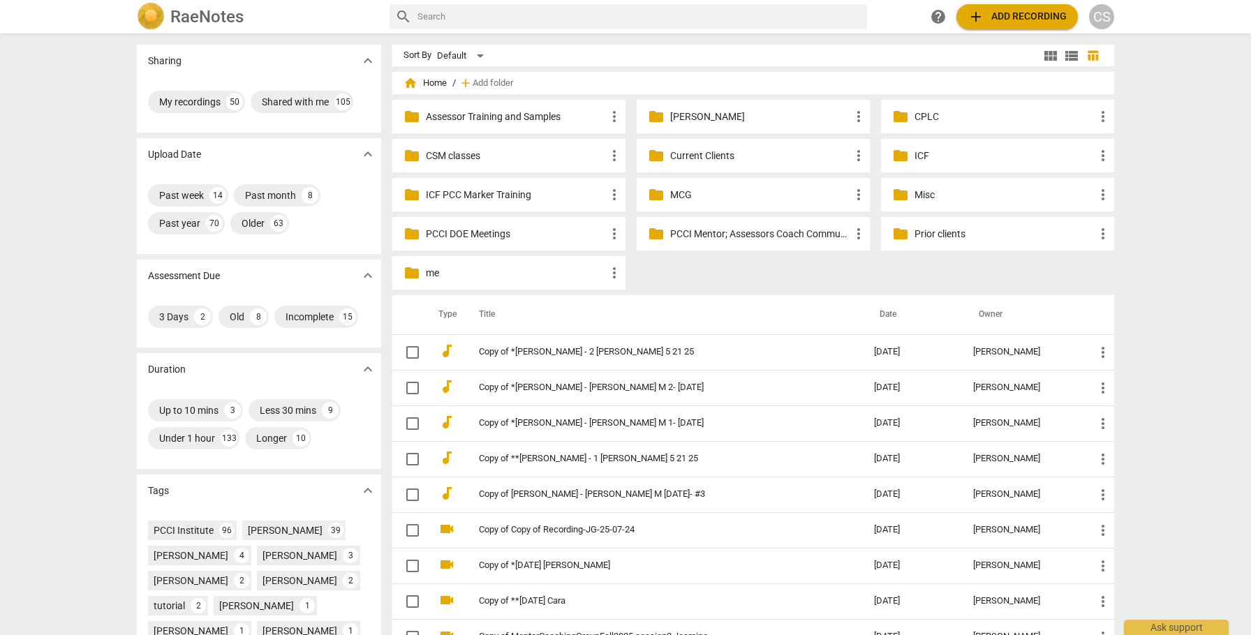
click at [706, 155] on p "Current Clients" at bounding box center [760, 156] width 180 height 15
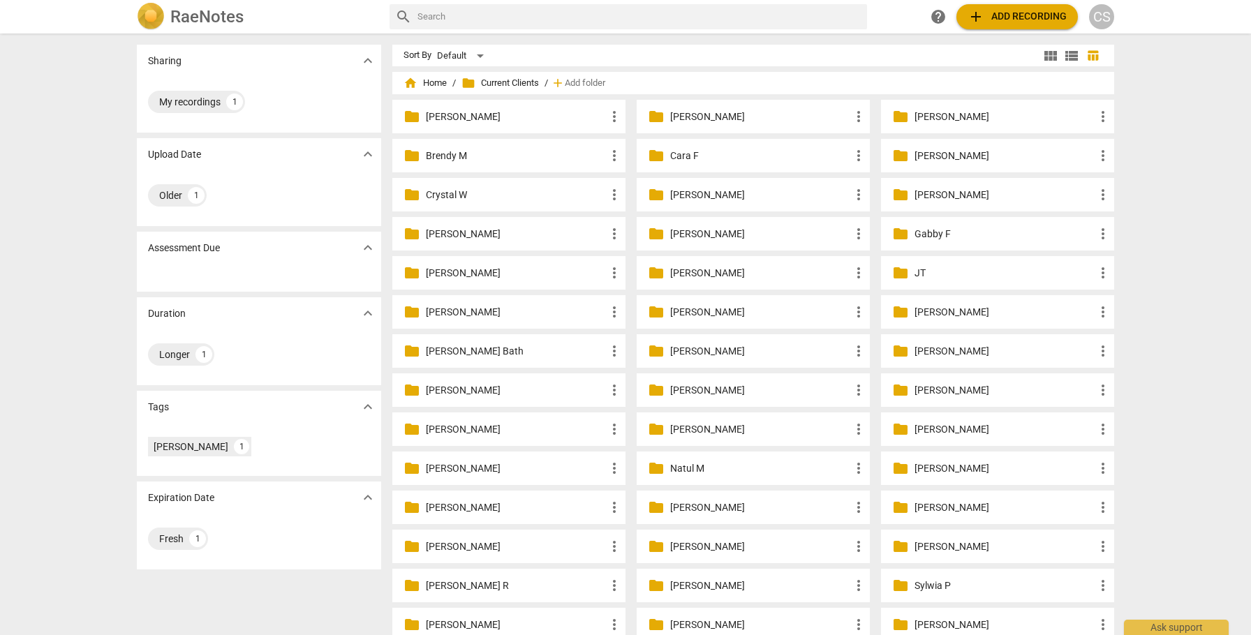
click at [1072, 56] on span "view_list" at bounding box center [1071, 55] width 17 height 17
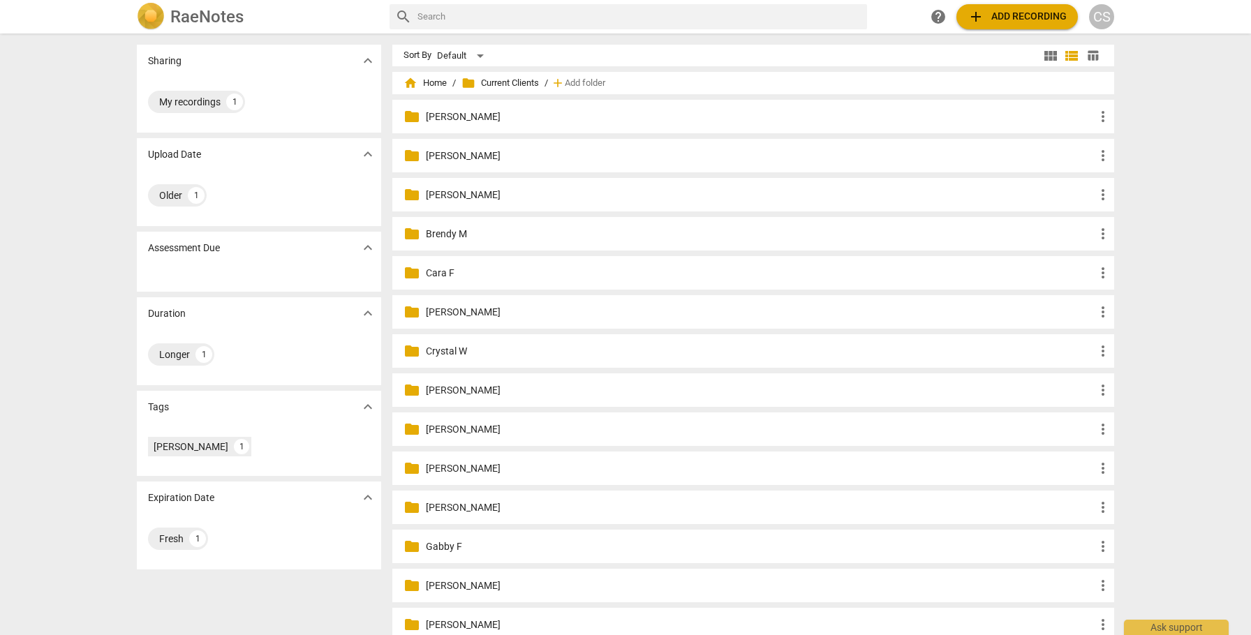
click at [1072, 56] on span "view_list" at bounding box center [1071, 55] width 17 height 17
click at [1086, 56] on span "table_chart" at bounding box center [1092, 55] width 13 height 13
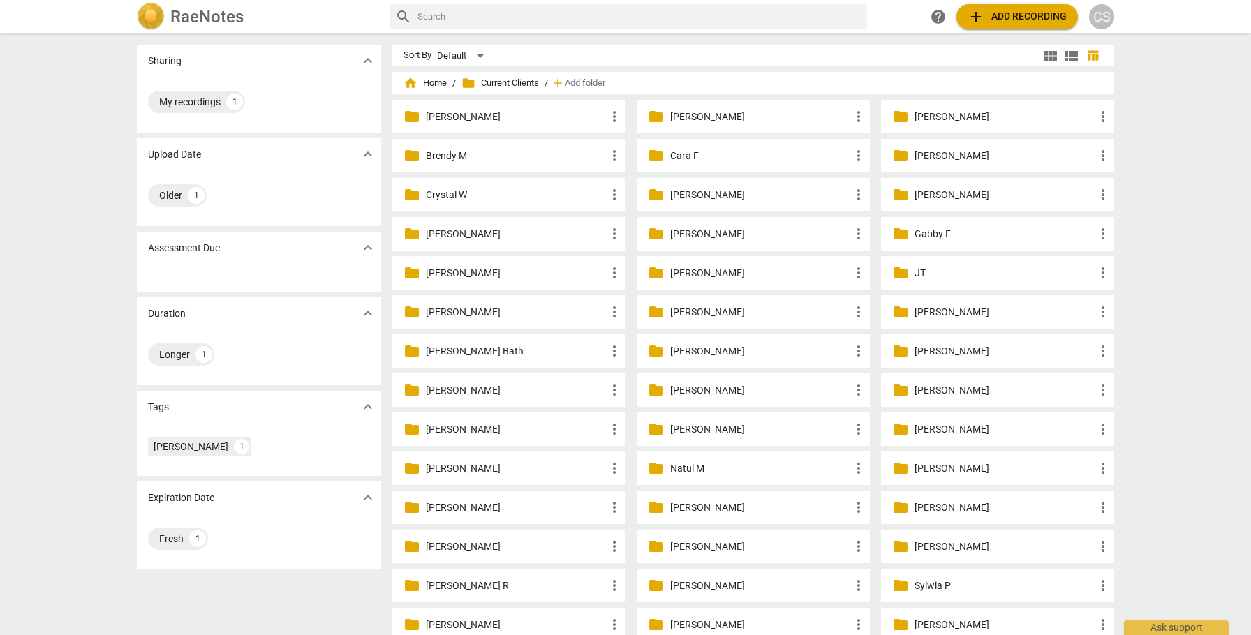
click at [1042, 55] on span "view_module" at bounding box center [1050, 55] width 17 height 17
click at [1048, 56] on span "view_module" at bounding box center [1050, 55] width 17 height 17
click at [1072, 54] on span "view_list" at bounding box center [1071, 55] width 17 height 17
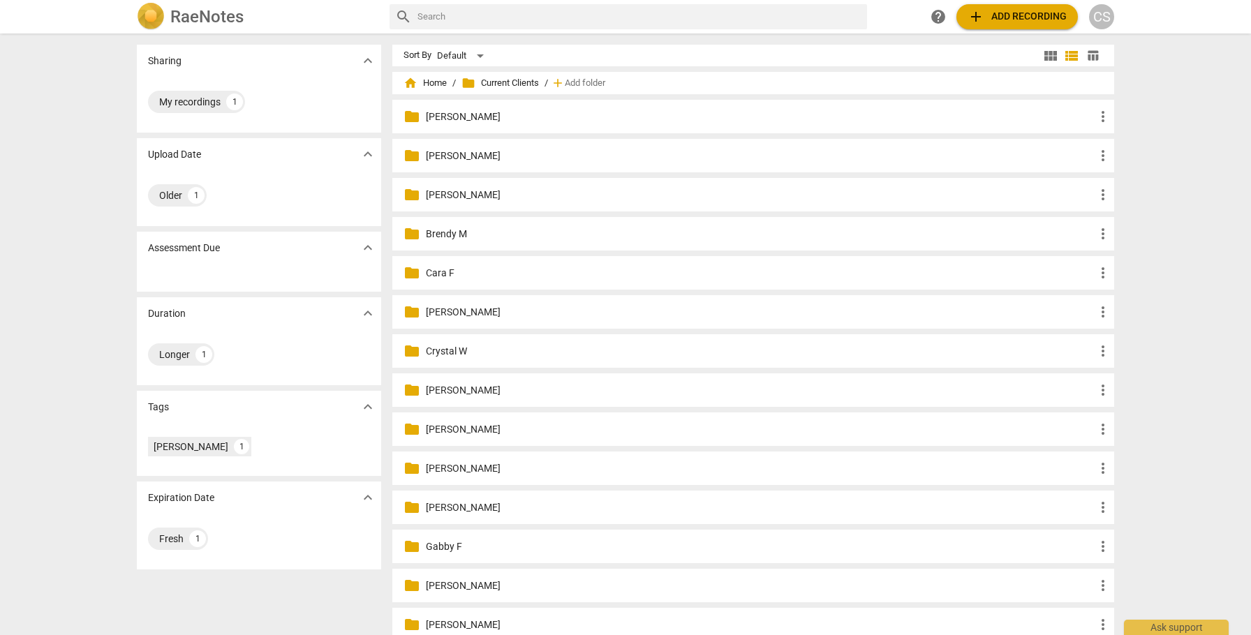
click at [1088, 52] on span "table_chart" at bounding box center [1092, 55] width 13 height 13
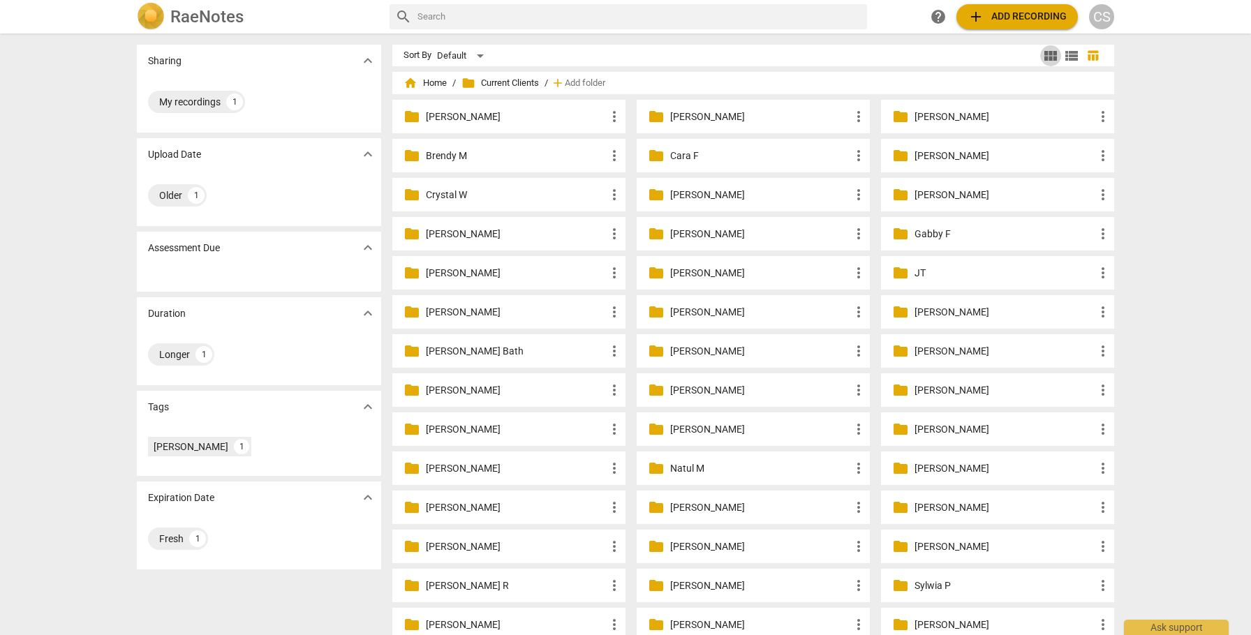
click at [1044, 56] on span "view_module" at bounding box center [1050, 55] width 17 height 17
click at [431, 84] on span "home Home" at bounding box center [424, 83] width 43 height 14
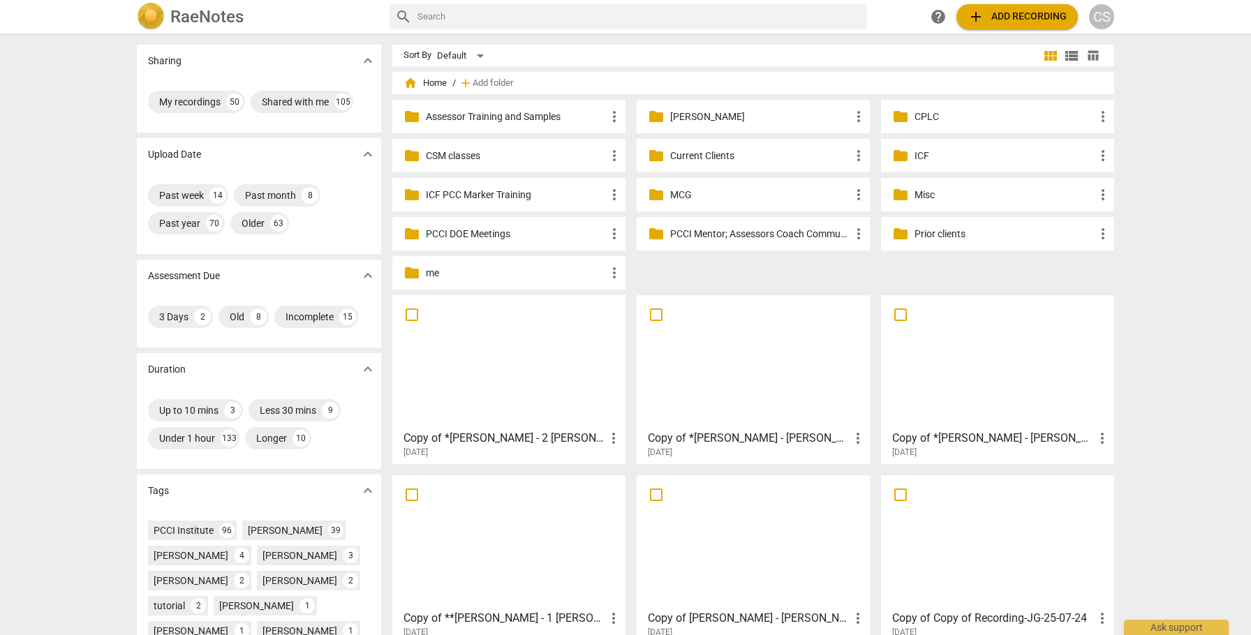
click at [1063, 61] on span "view_list" at bounding box center [1071, 55] width 17 height 17
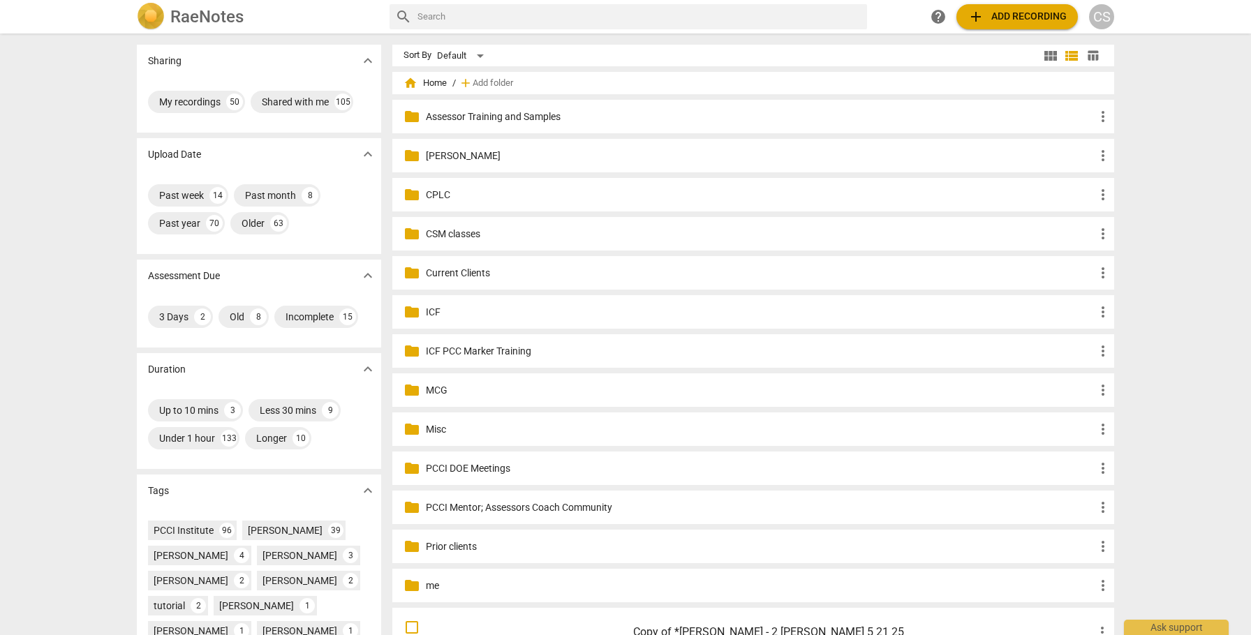
click at [1095, 52] on span "table_chart" at bounding box center [1092, 55] width 13 height 13
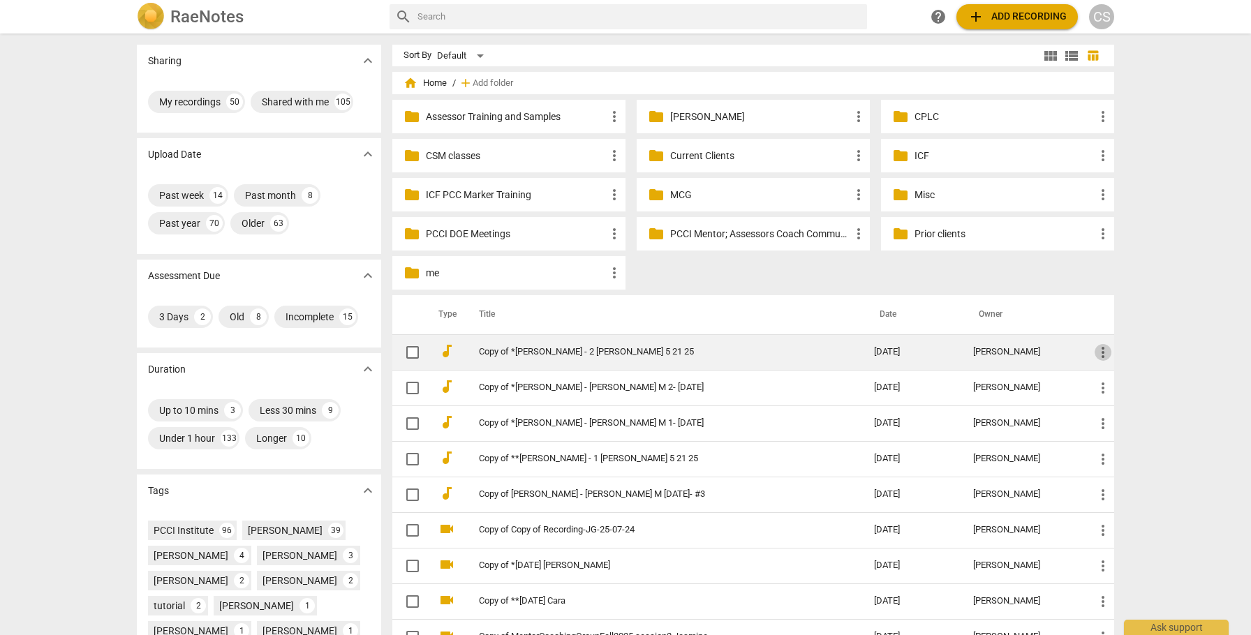
click at [1104, 351] on span "more_vert" at bounding box center [1103, 352] width 17 height 17
click at [1104, 351] on li "Move" at bounding box center [1118, 352] width 53 height 34
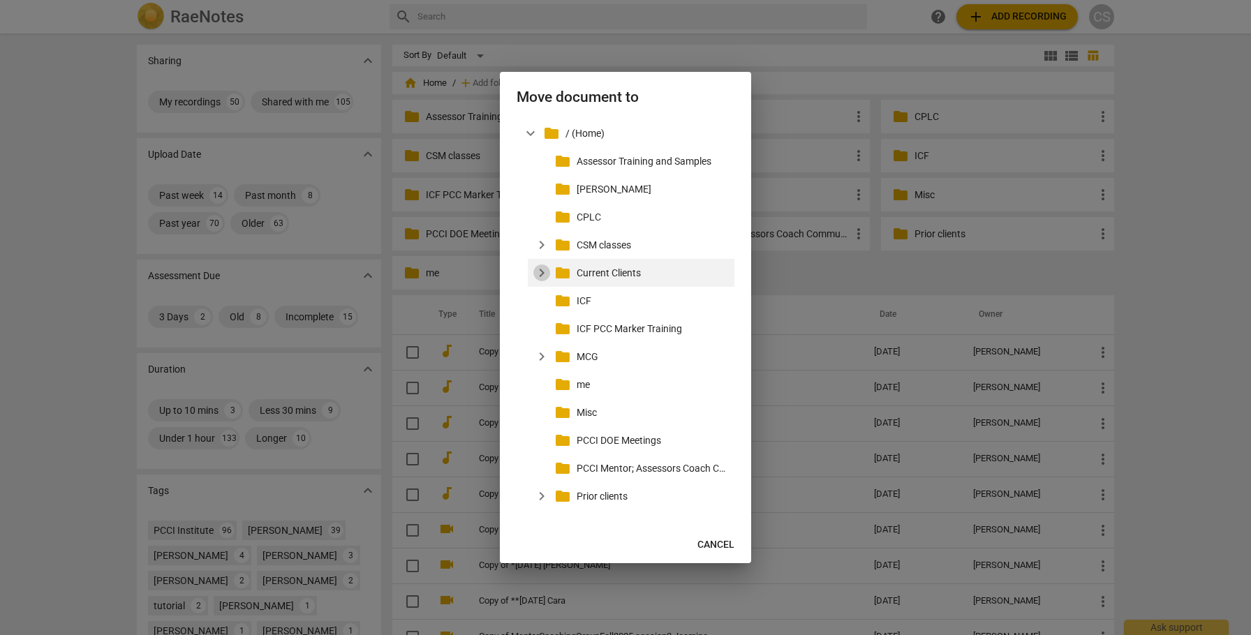
click at [538, 276] on span "expand_more" at bounding box center [541, 273] width 17 height 17
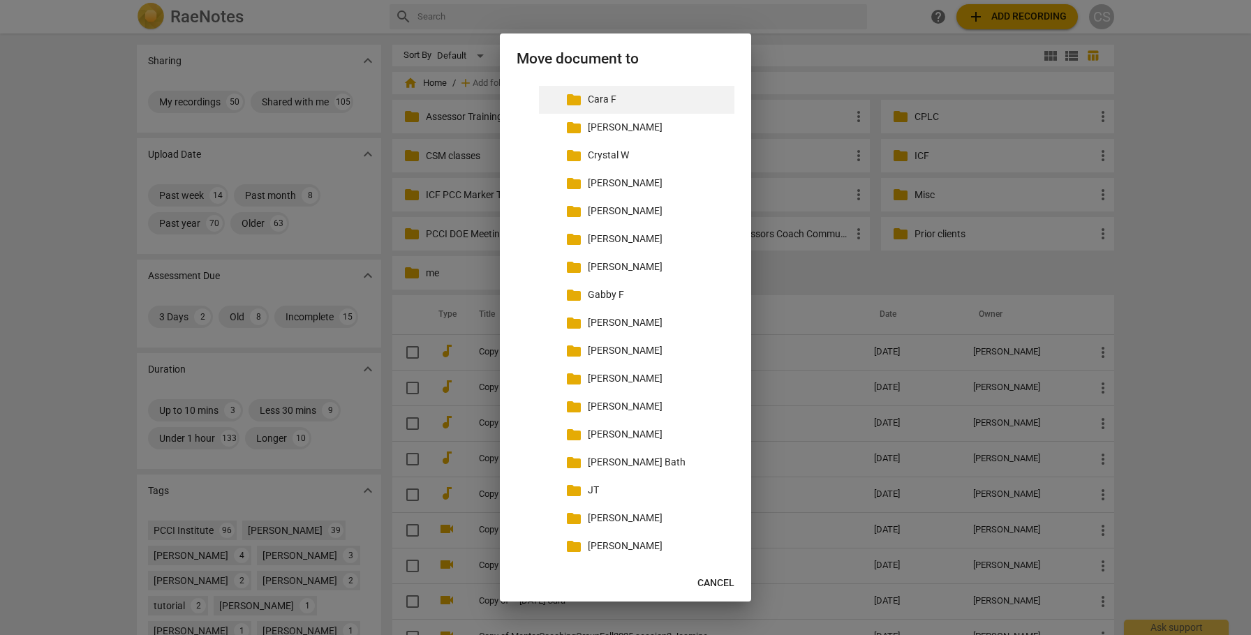
scroll to position [276, 0]
click at [595, 380] on p "[PERSON_NAME]" at bounding box center [658, 378] width 141 height 15
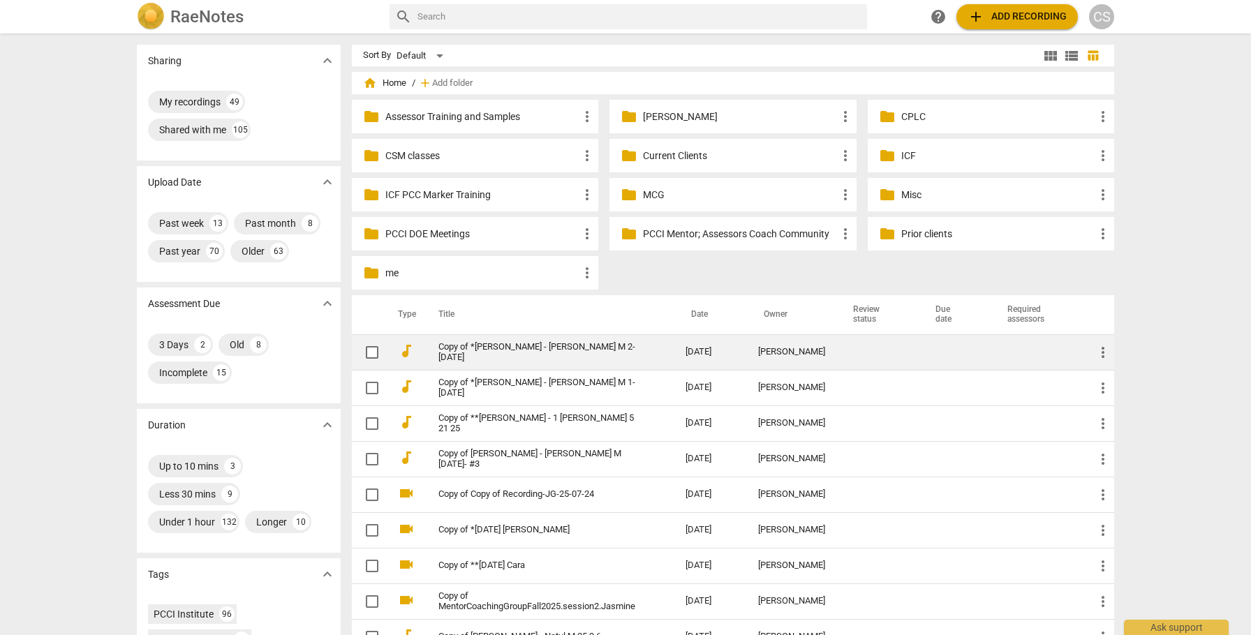
click at [1103, 353] on span "more_vert" at bounding box center [1103, 352] width 17 height 17
click at [1103, 353] on li "Move" at bounding box center [1118, 352] width 53 height 34
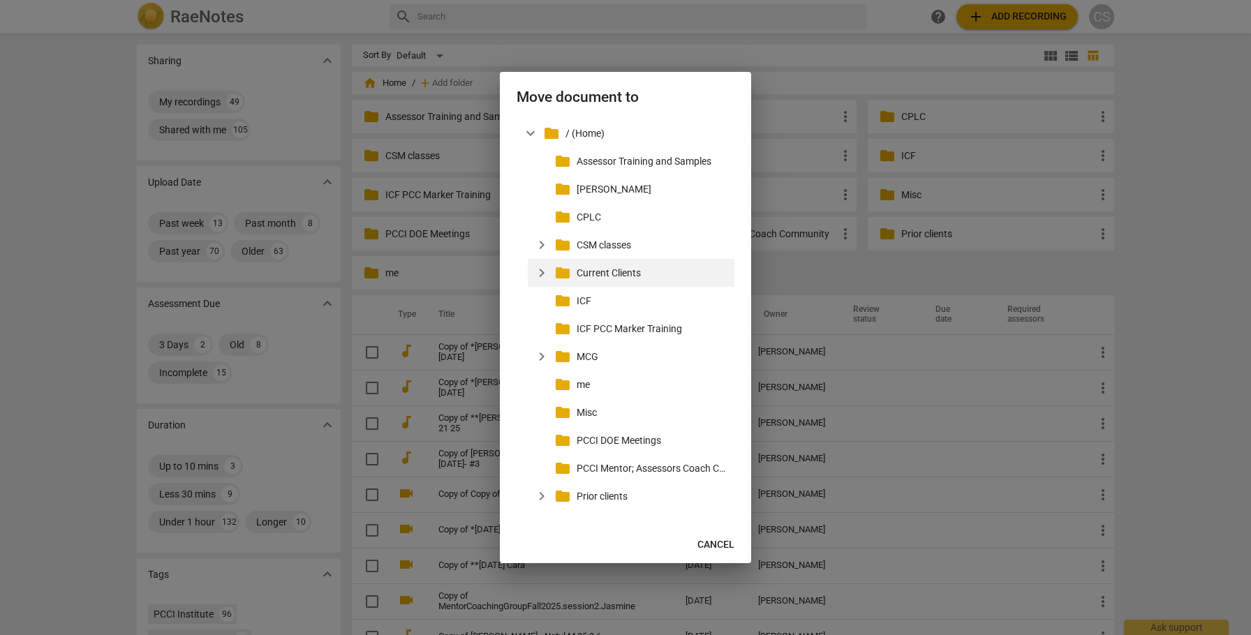
click at [541, 271] on span "expand_more" at bounding box center [541, 273] width 17 height 17
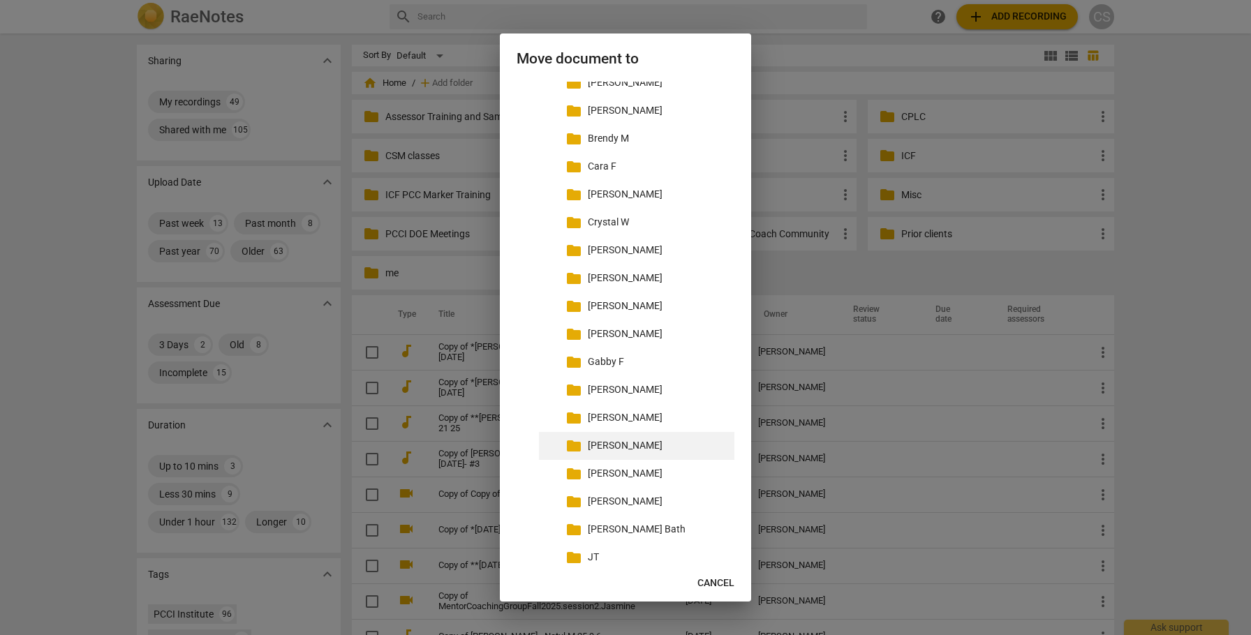
scroll to position [209, 0]
click at [601, 443] on p "[PERSON_NAME]" at bounding box center [658, 444] width 141 height 15
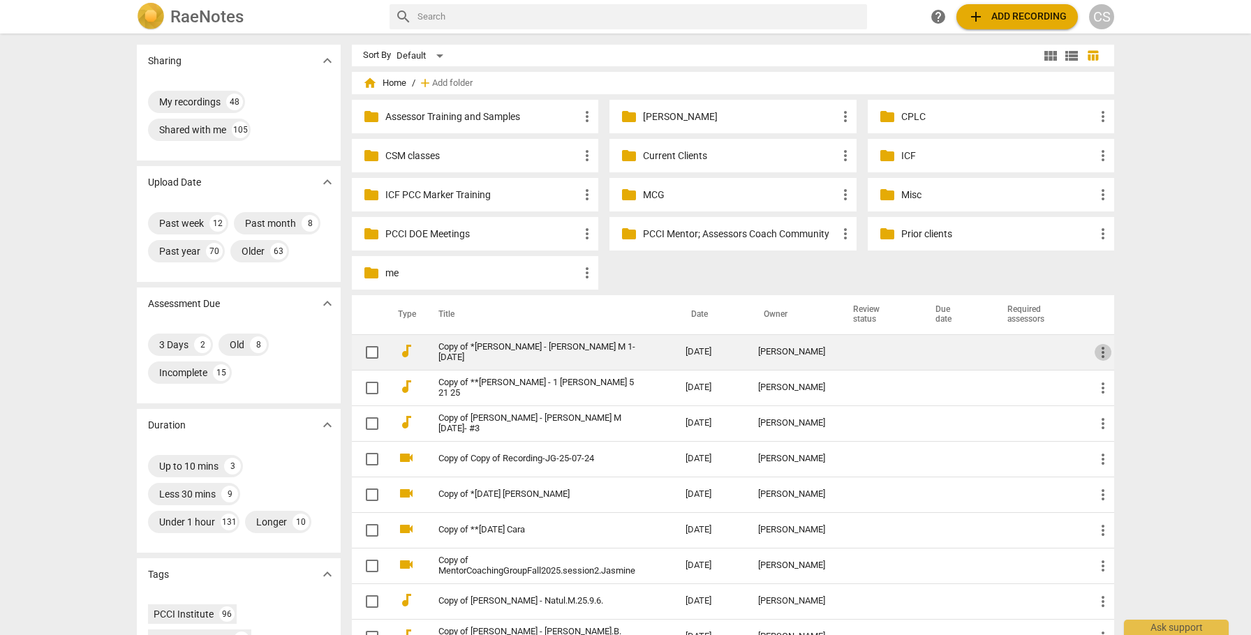
click at [1101, 347] on span "more_vert" at bounding box center [1103, 352] width 17 height 17
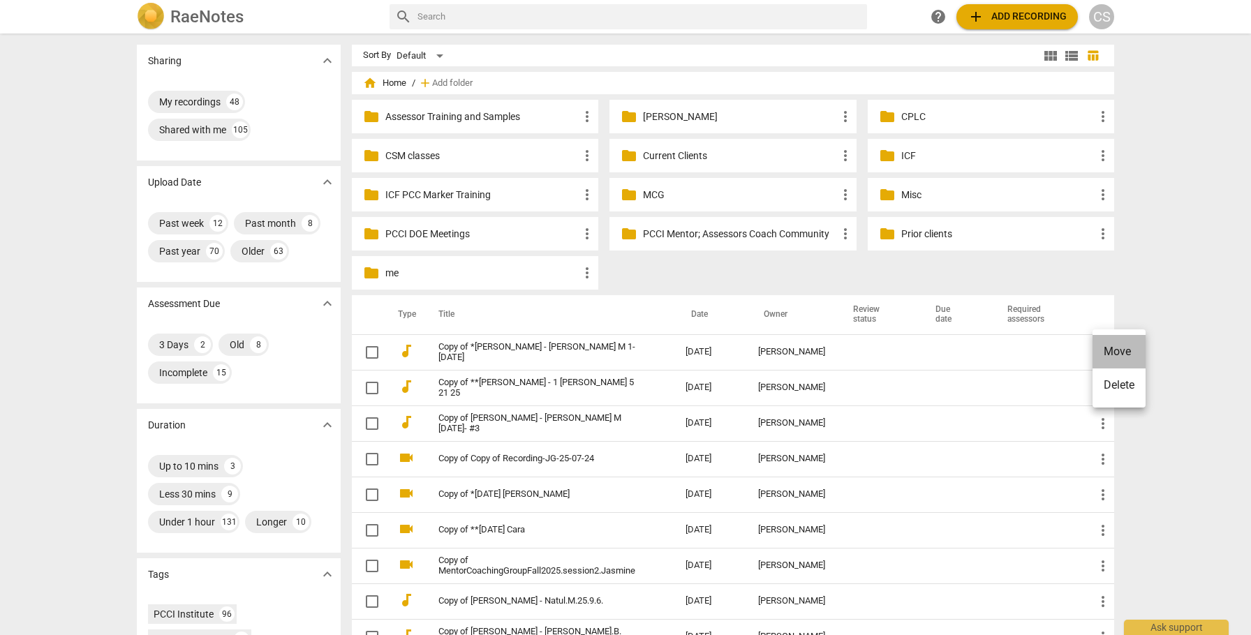
click at [1104, 348] on li "Move" at bounding box center [1118, 352] width 53 height 34
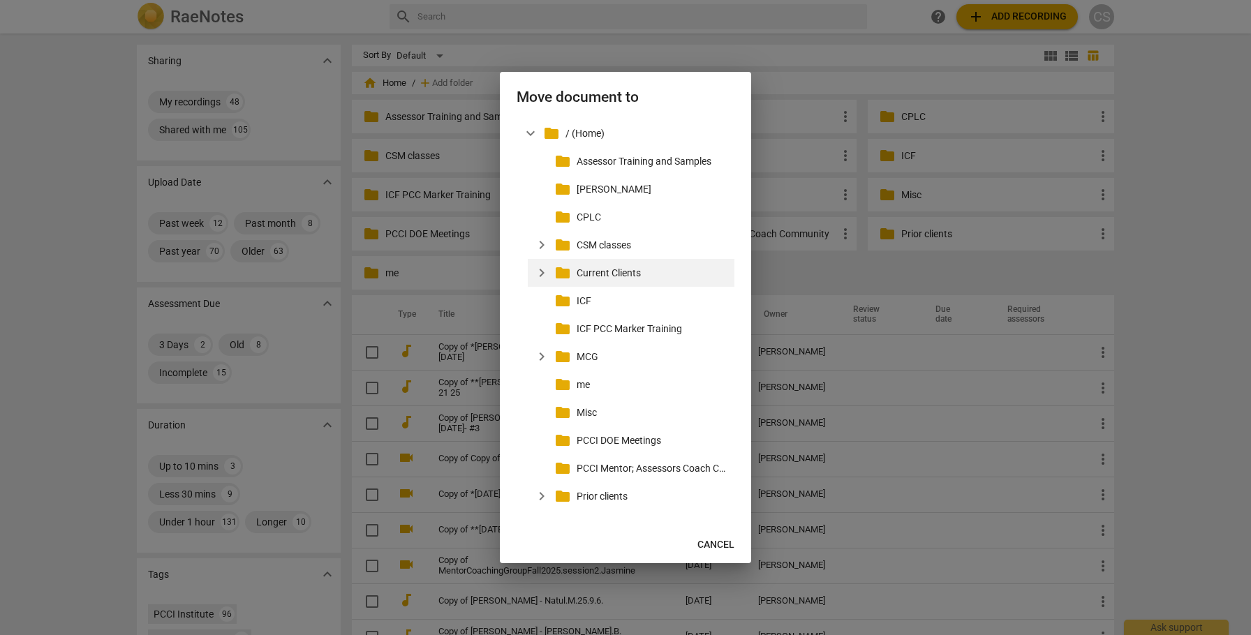
click at [595, 274] on p "Current Clients" at bounding box center [653, 273] width 152 height 15
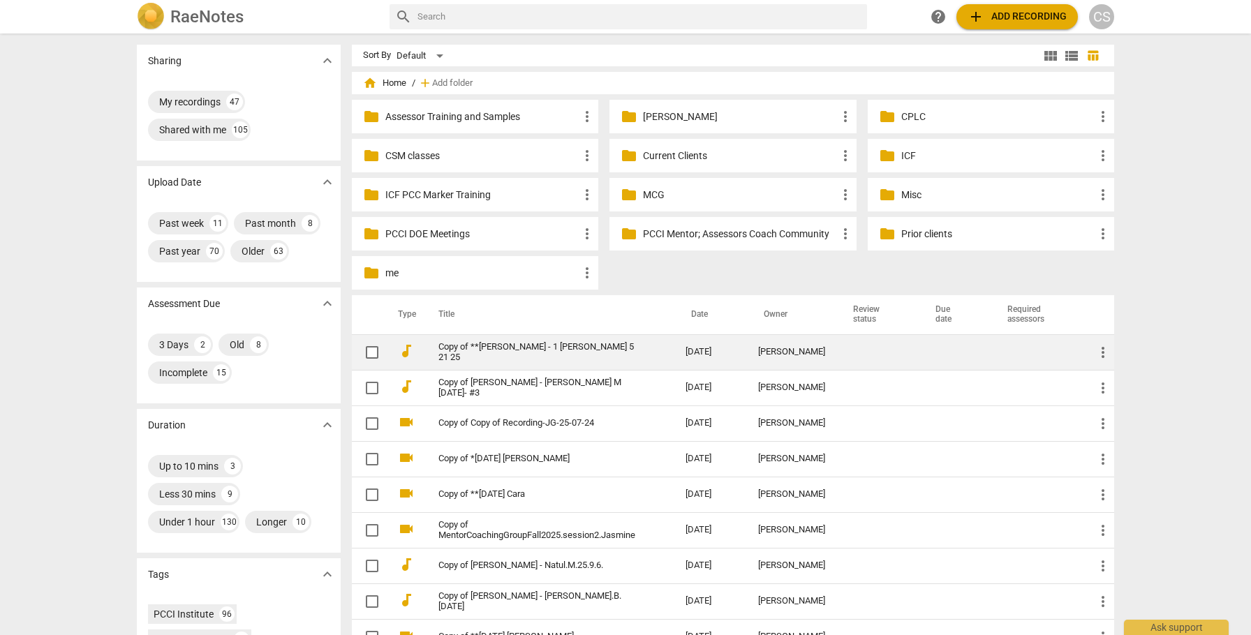
click at [1099, 353] on span "more_vert" at bounding box center [1103, 352] width 17 height 17
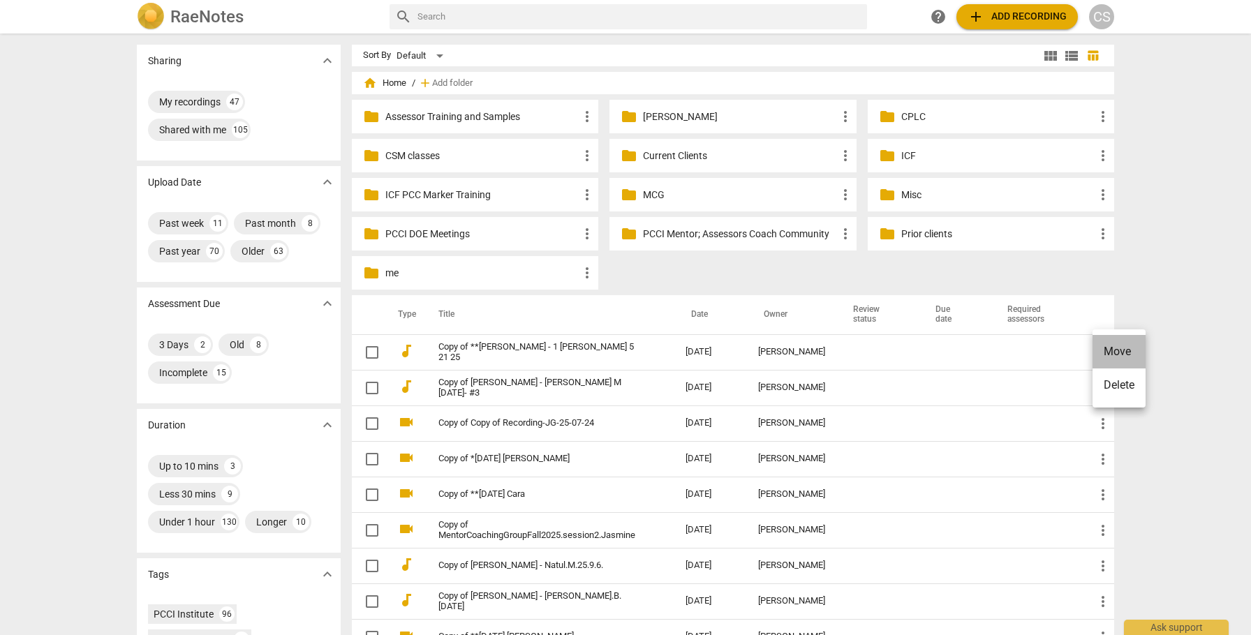
click at [1101, 354] on li "Move" at bounding box center [1118, 352] width 53 height 34
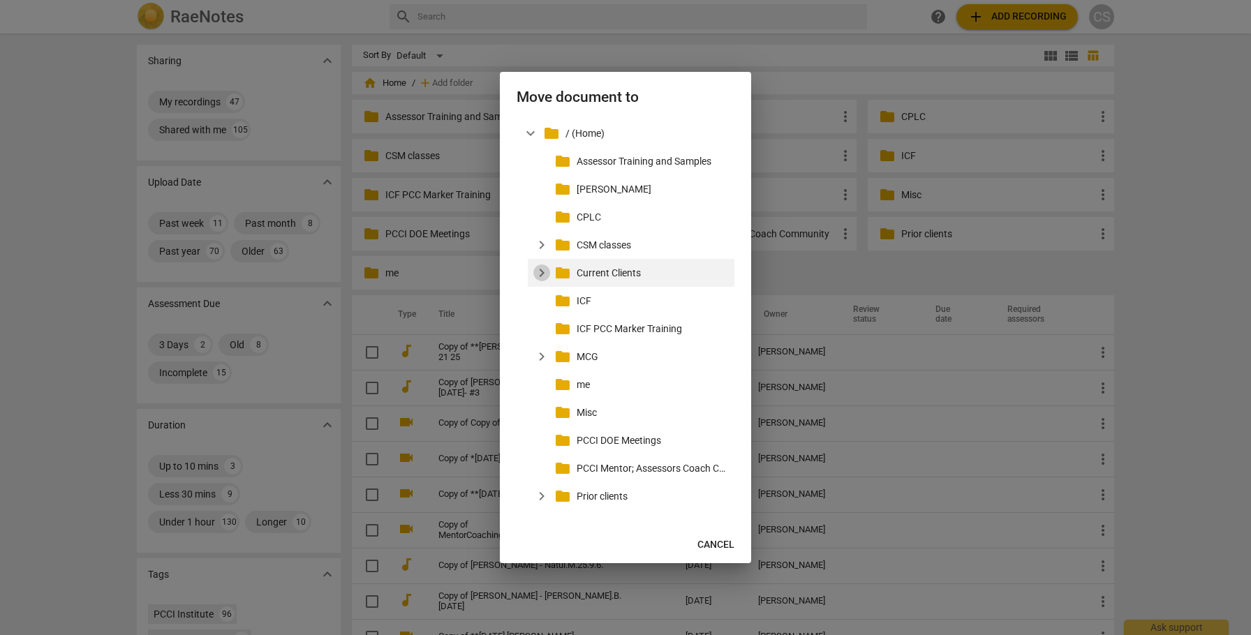
click at [546, 272] on span "expand_more" at bounding box center [541, 273] width 17 height 17
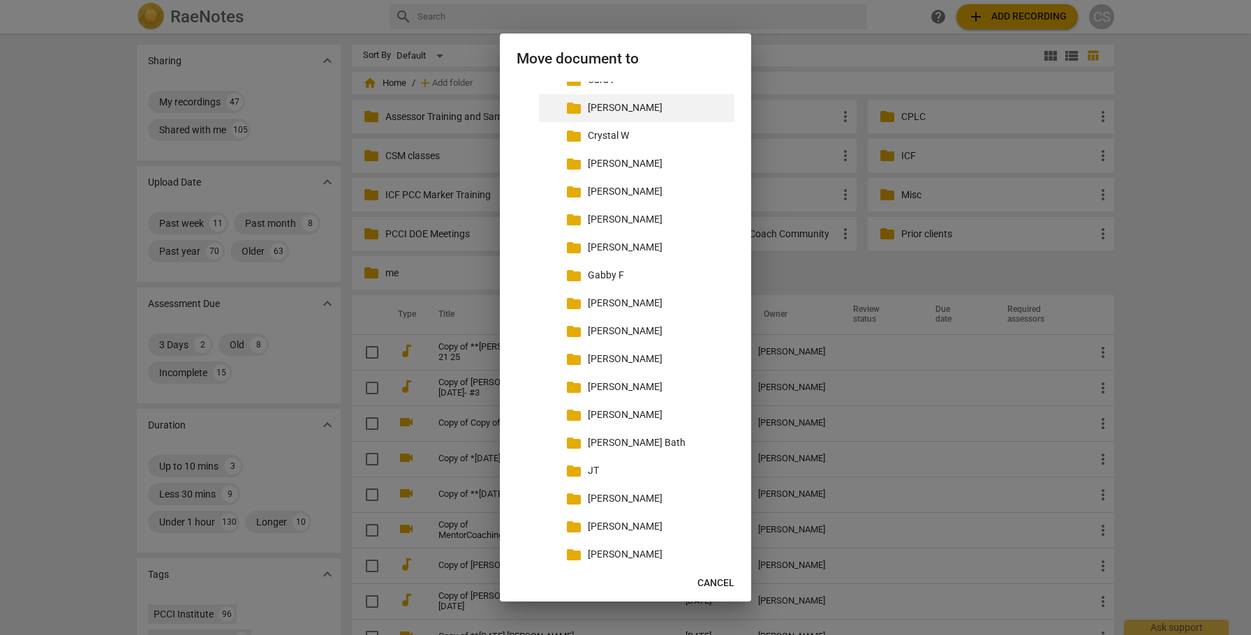
scroll to position [296, 0]
click at [589, 357] on p "[PERSON_NAME]" at bounding box center [658, 357] width 141 height 15
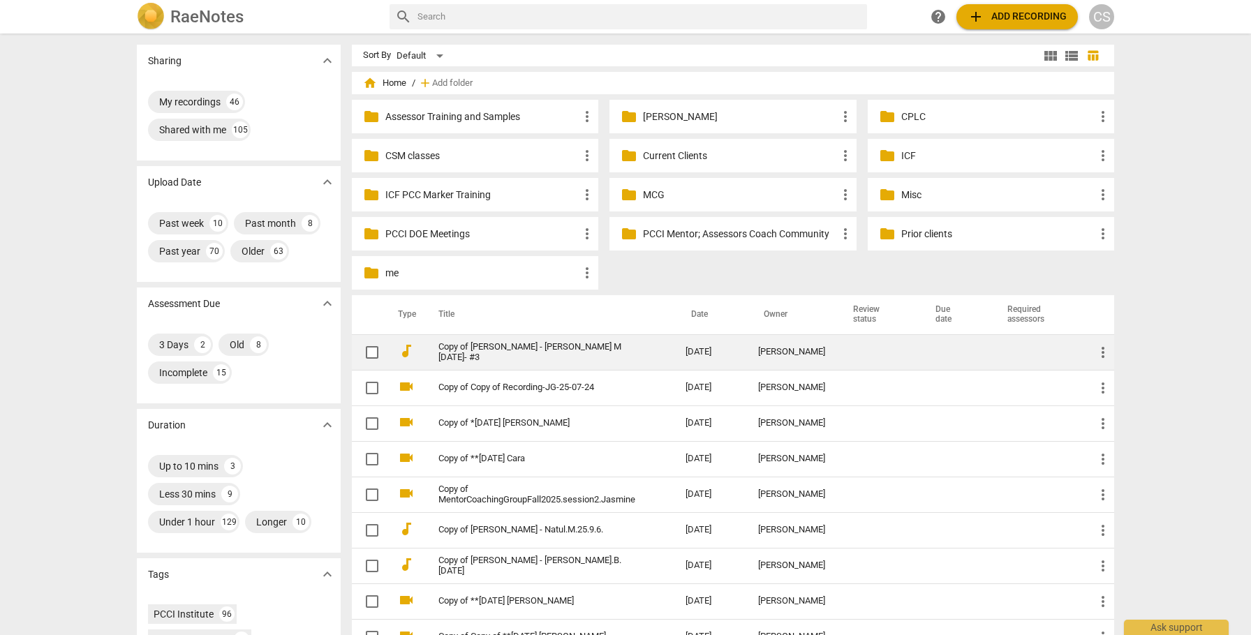
click at [1099, 353] on span "more_vert" at bounding box center [1103, 352] width 17 height 17
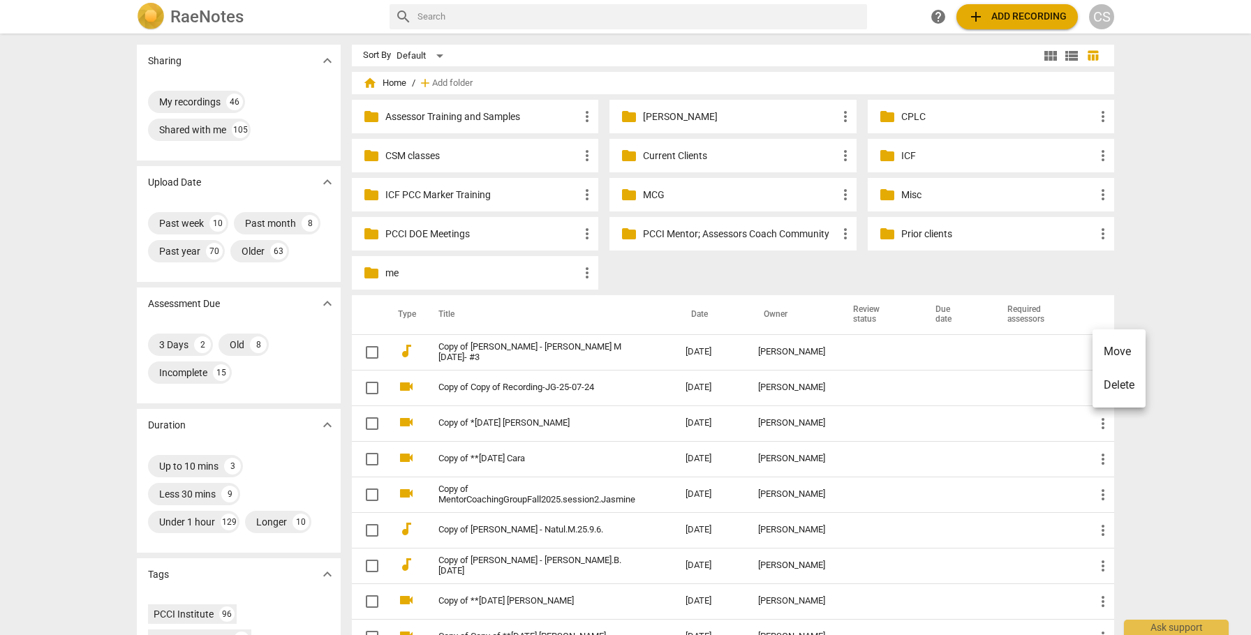
click at [1112, 351] on li "Move" at bounding box center [1118, 352] width 53 height 34
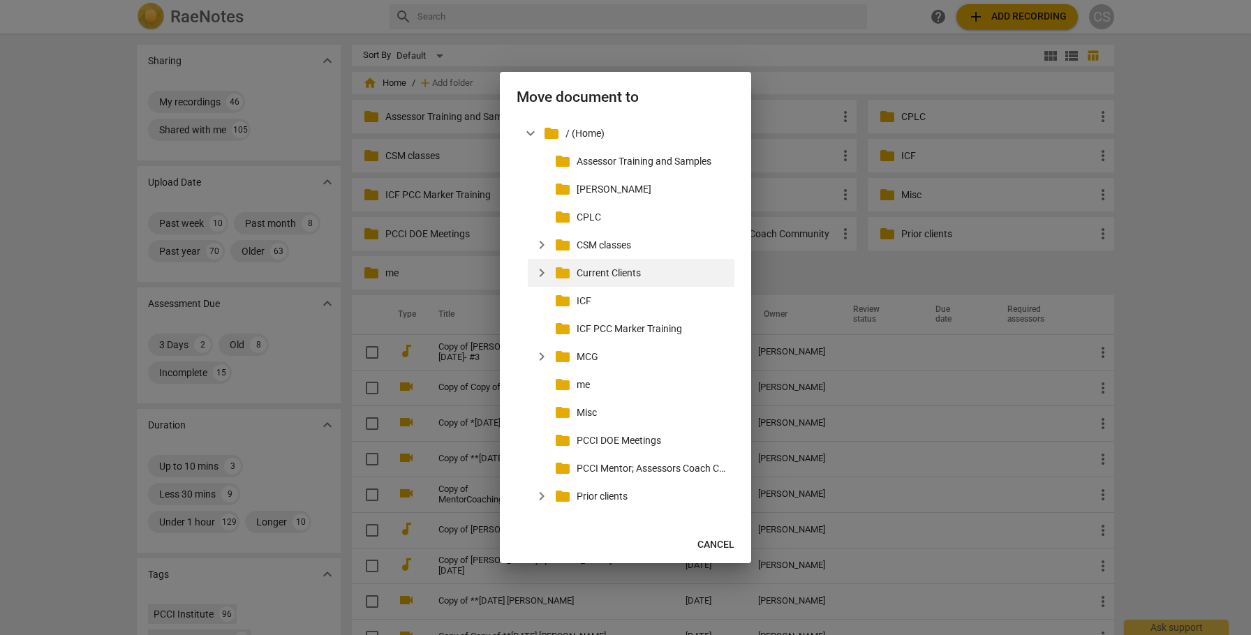
click at [539, 271] on span "expand_more" at bounding box center [541, 273] width 17 height 17
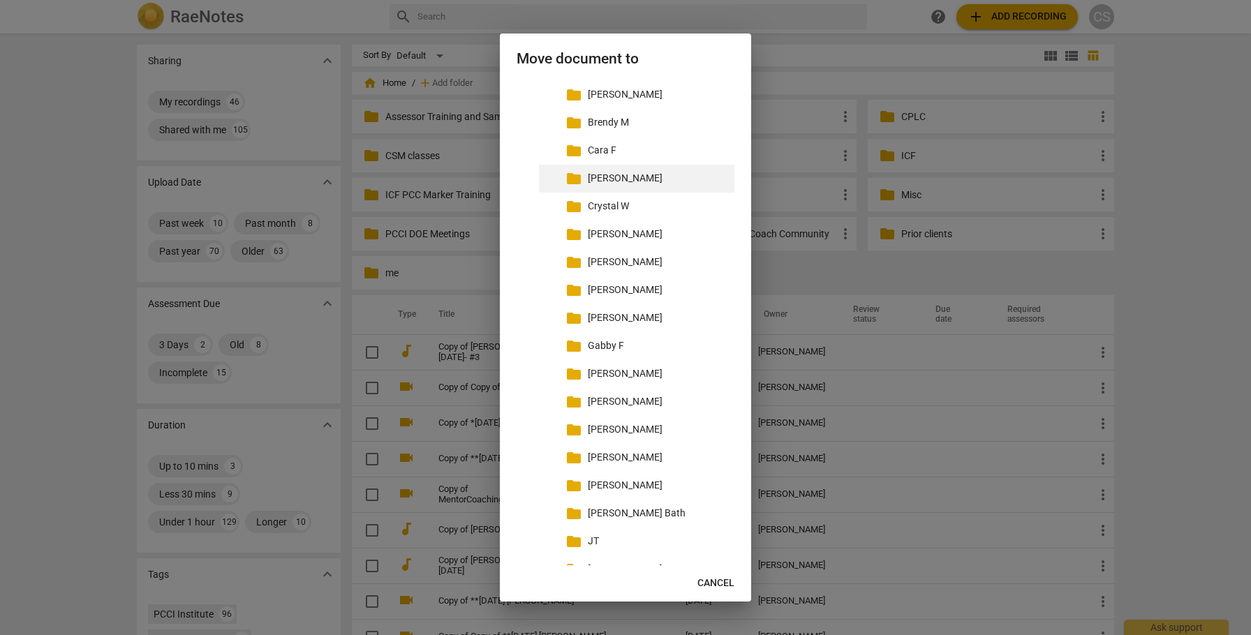
scroll to position [227, 0]
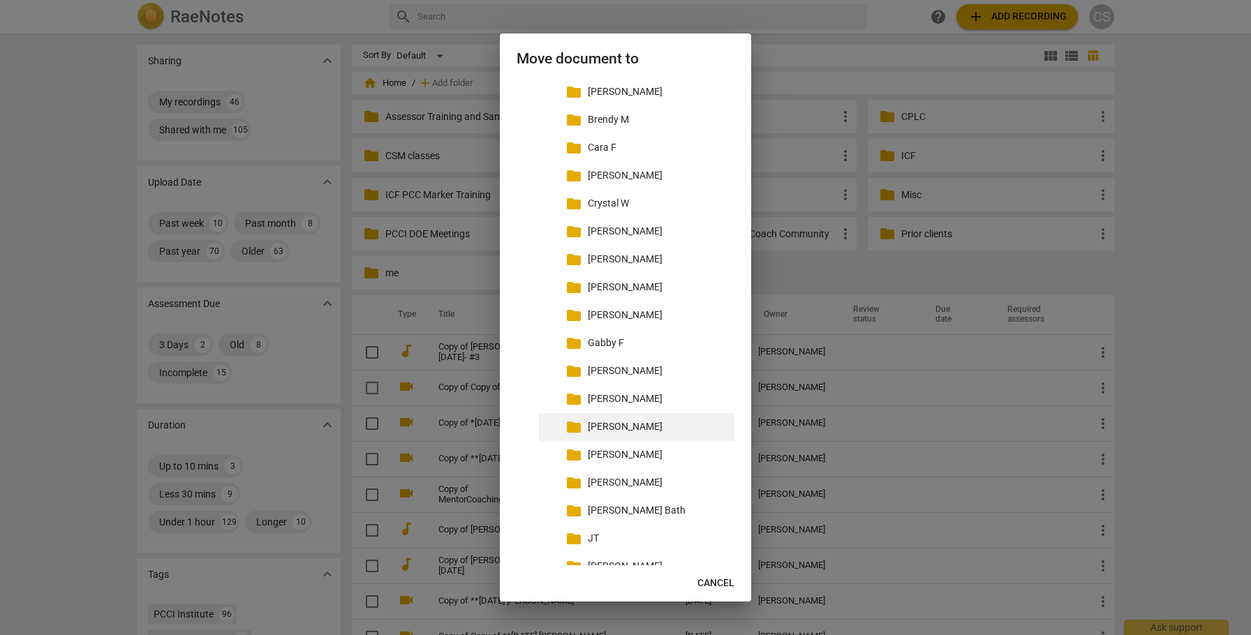
click at [606, 427] on p "[PERSON_NAME]" at bounding box center [658, 427] width 141 height 15
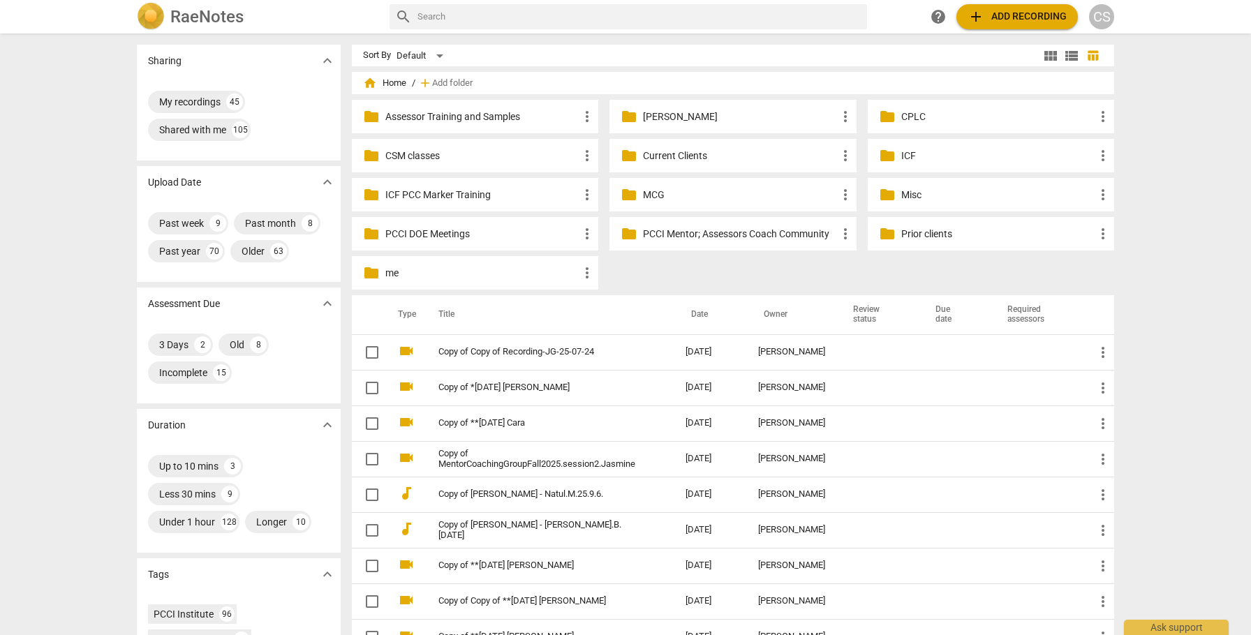
click at [668, 157] on p "Current Clients" at bounding box center [739, 156] width 193 height 15
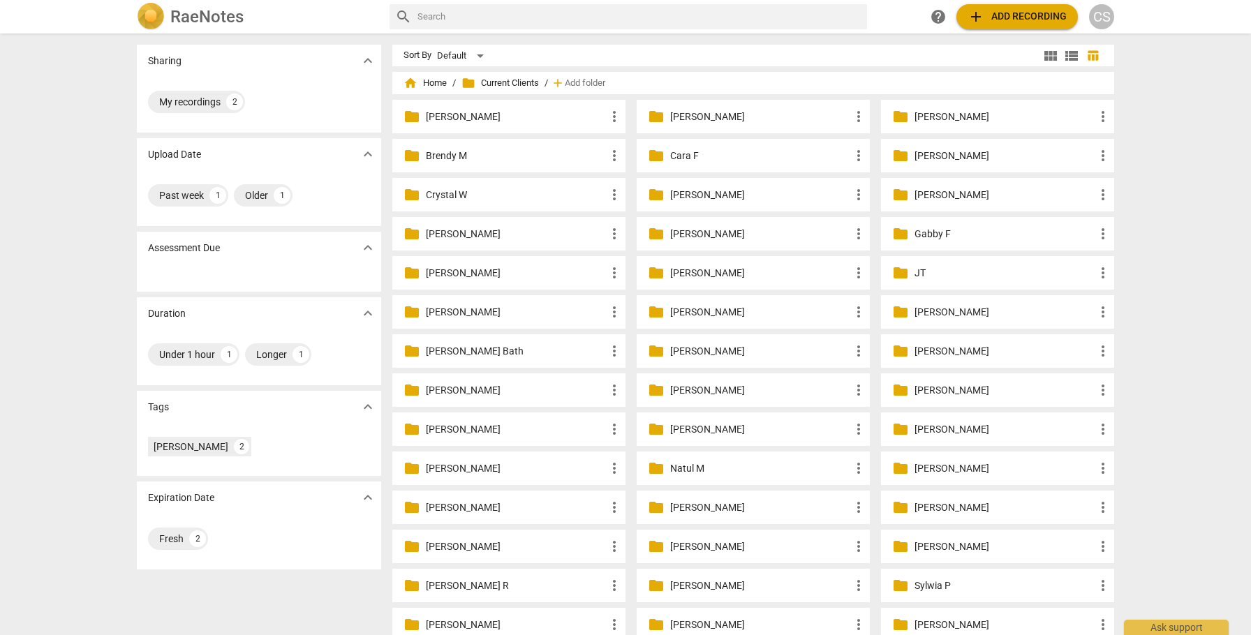
click at [437, 309] on p "[PERSON_NAME]" at bounding box center [516, 312] width 180 height 15
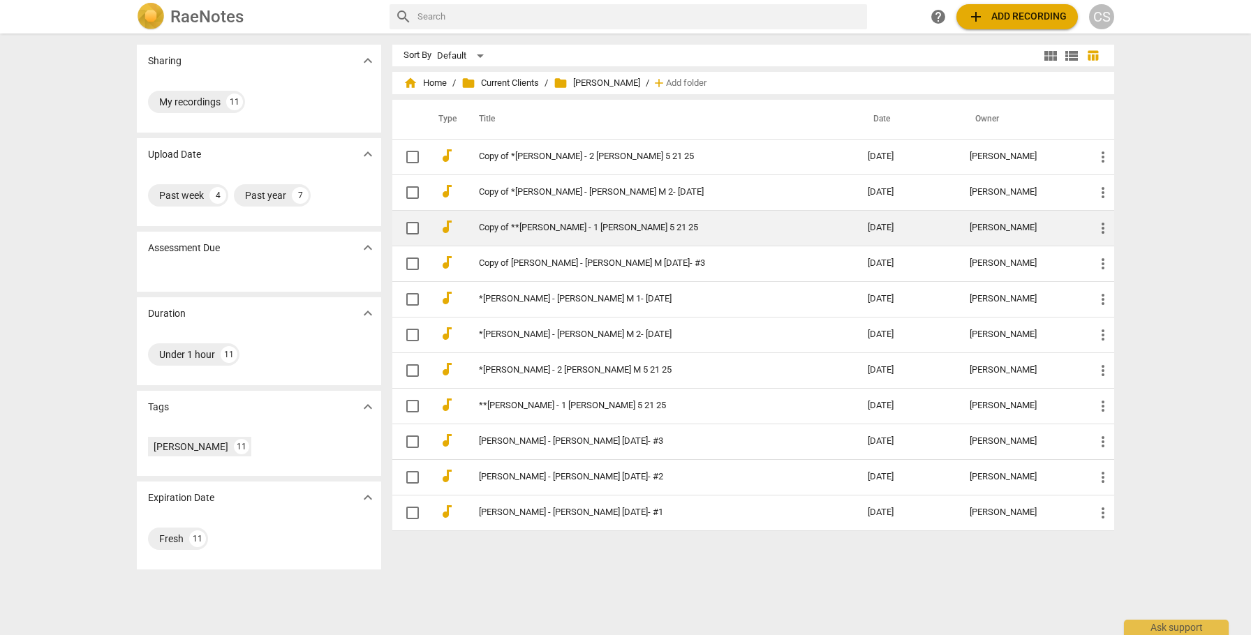
click at [559, 226] on link "Copy of **[PERSON_NAME] - 1 [PERSON_NAME] 5 21 25" at bounding box center [648, 228] width 339 height 10
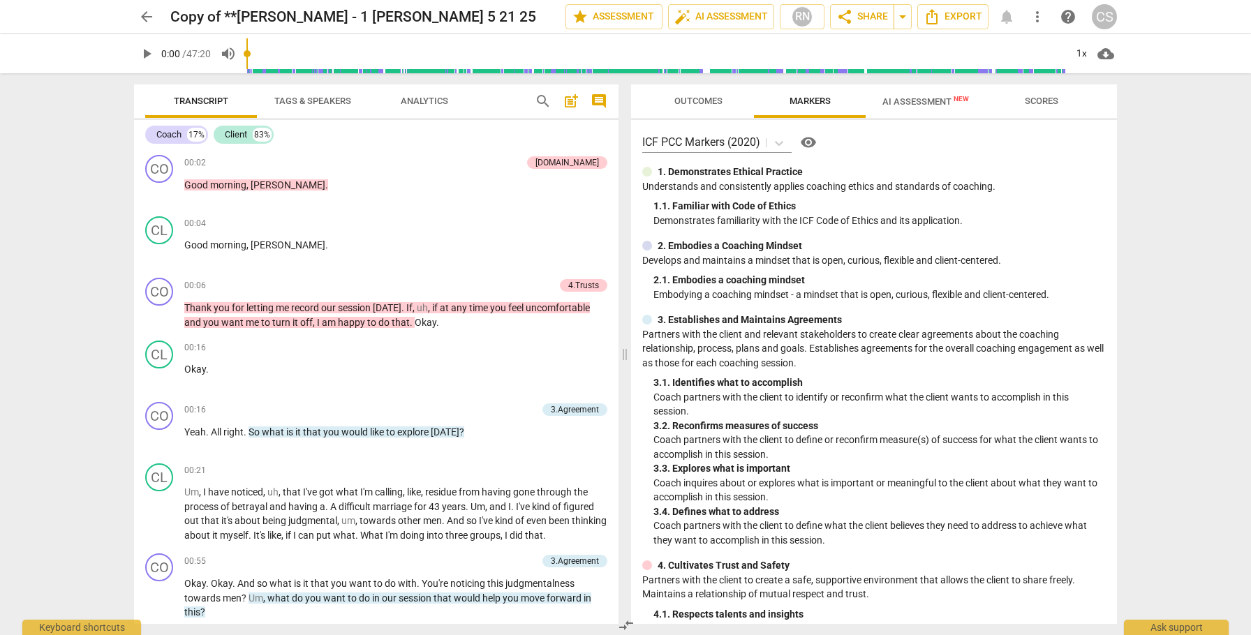
click at [898, 101] on span "AI Assessment New" at bounding box center [925, 101] width 87 height 10
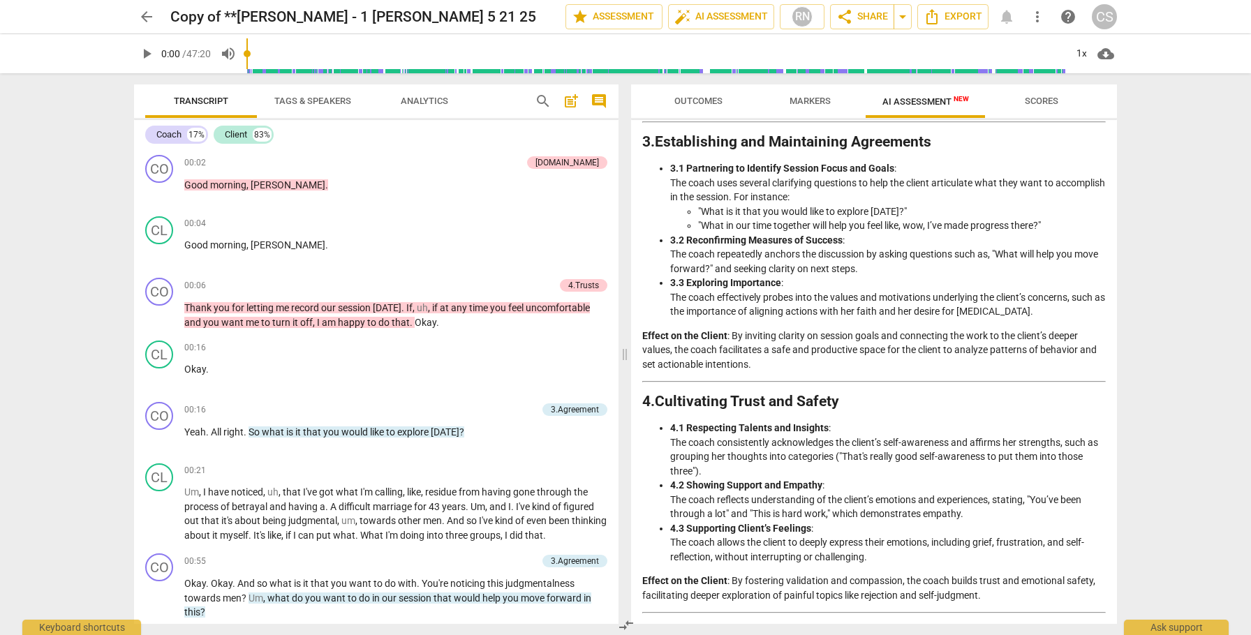
click at [811, 101] on span "Markers" at bounding box center [810, 101] width 41 height 10
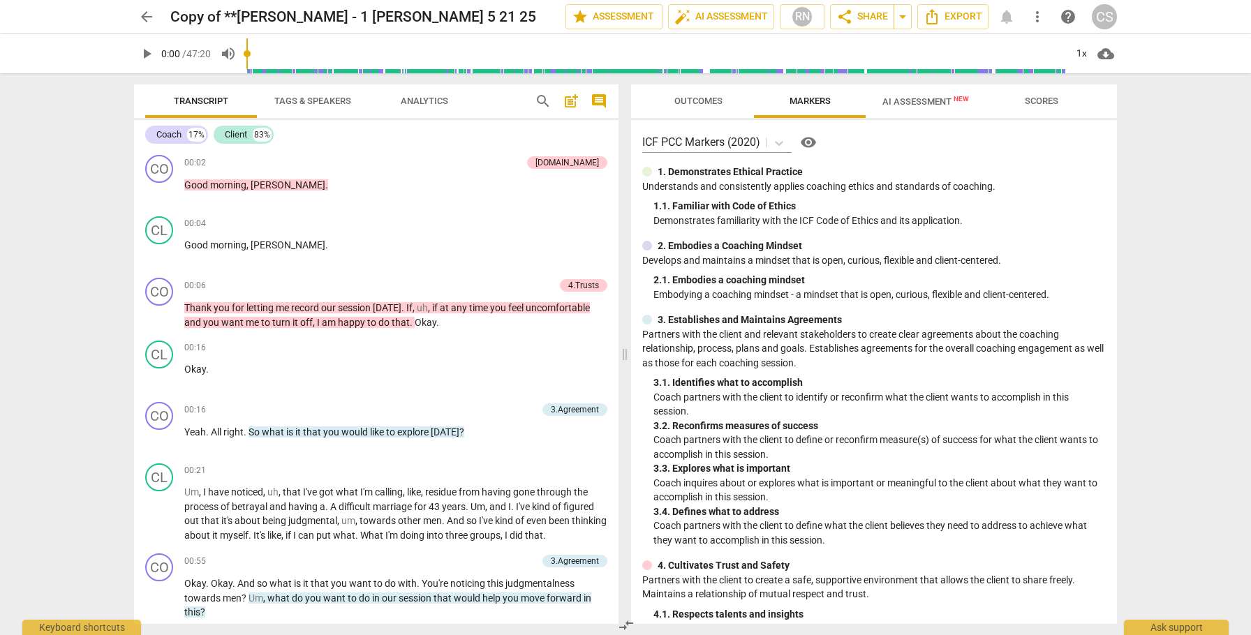
click at [697, 94] on span "Outcomes" at bounding box center [699, 101] width 82 height 19
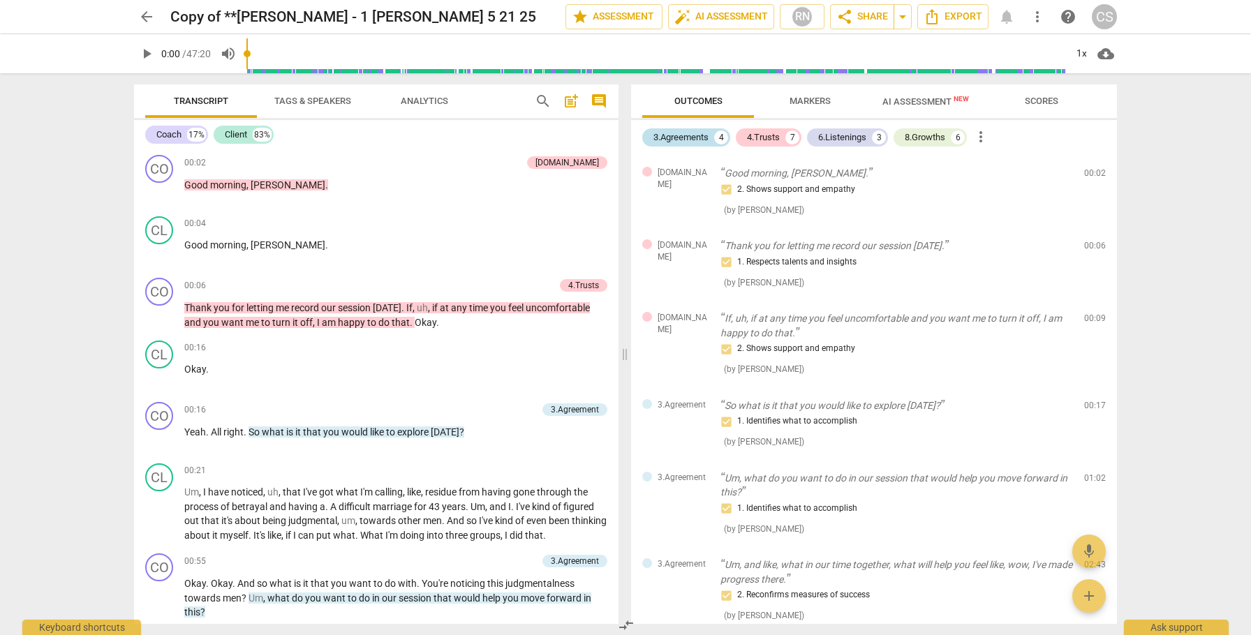
click at [699, 134] on div "3.Agreements" at bounding box center [680, 138] width 55 height 14
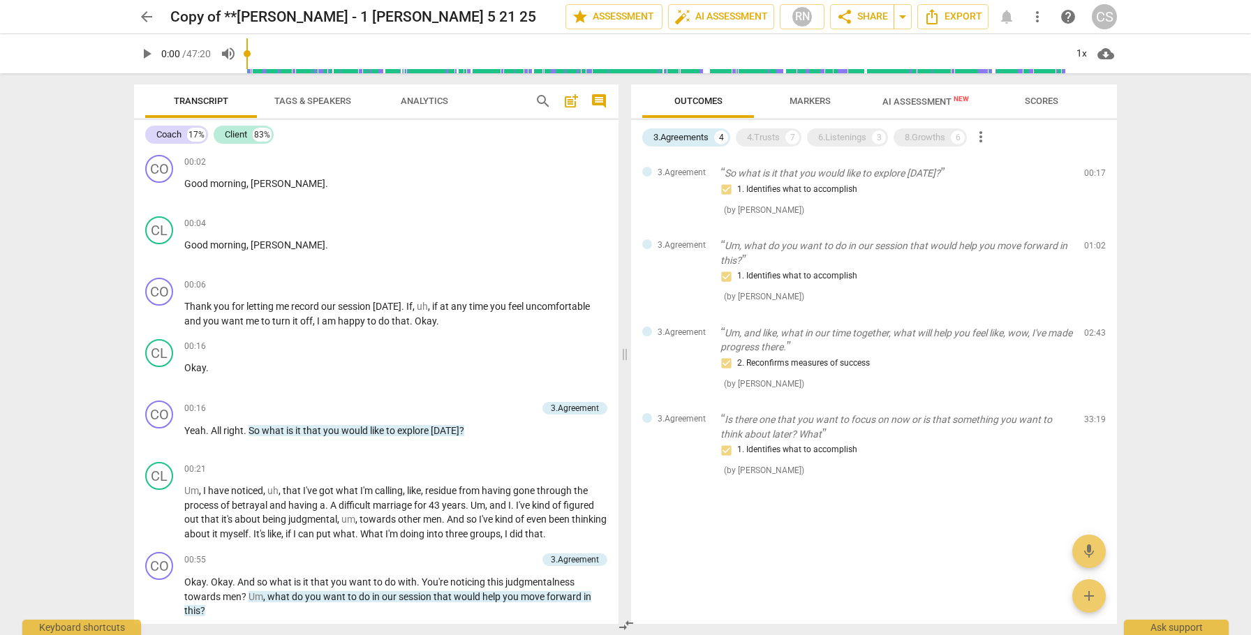
click at [146, 17] on span "arrow_back" at bounding box center [146, 16] width 17 height 17
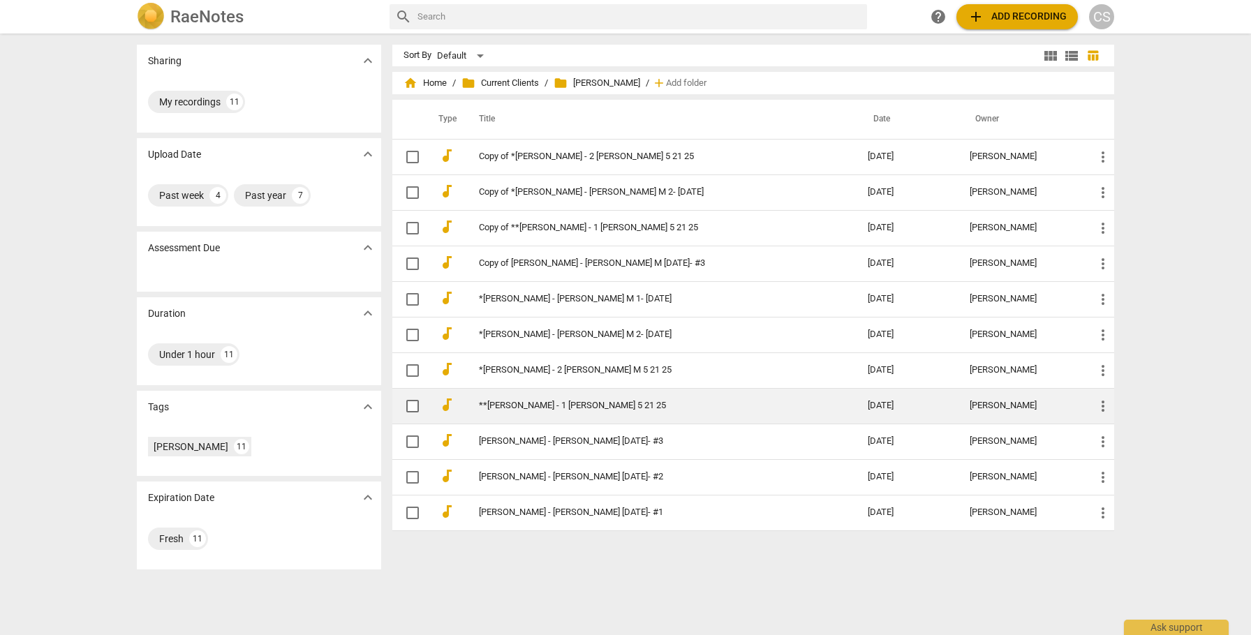
click at [585, 403] on link "**[PERSON_NAME] - 1 [PERSON_NAME] 5 21 25" at bounding box center [648, 406] width 339 height 10
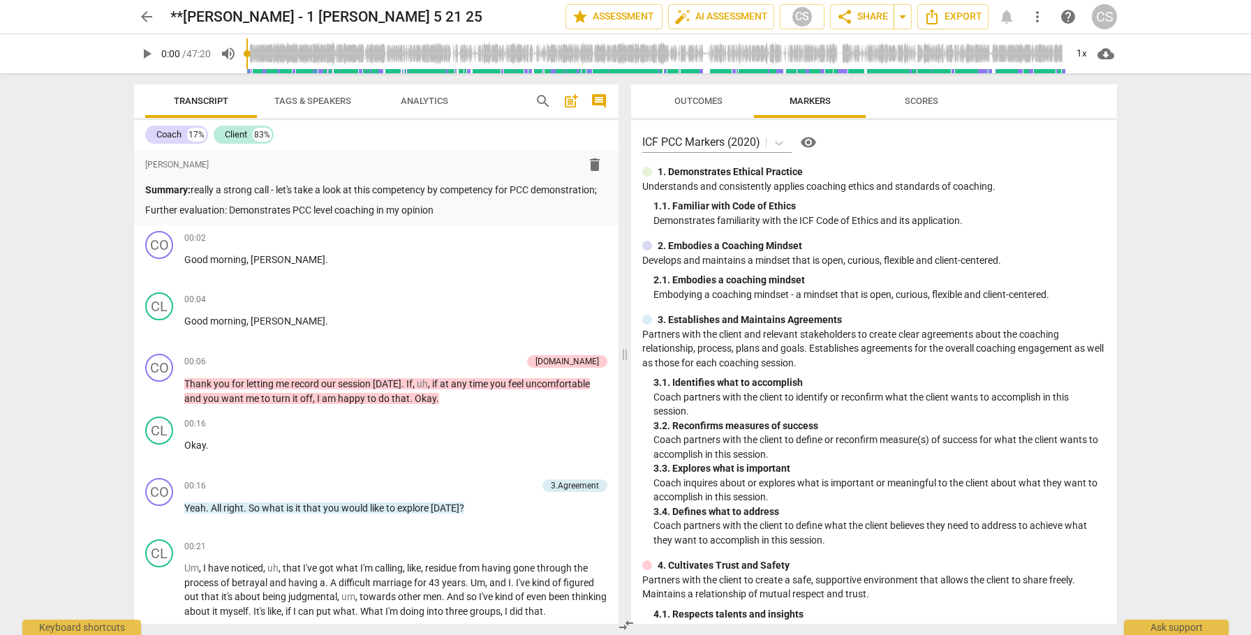
click at [692, 108] on span "Outcomes" at bounding box center [699, 101] width 82 height 19
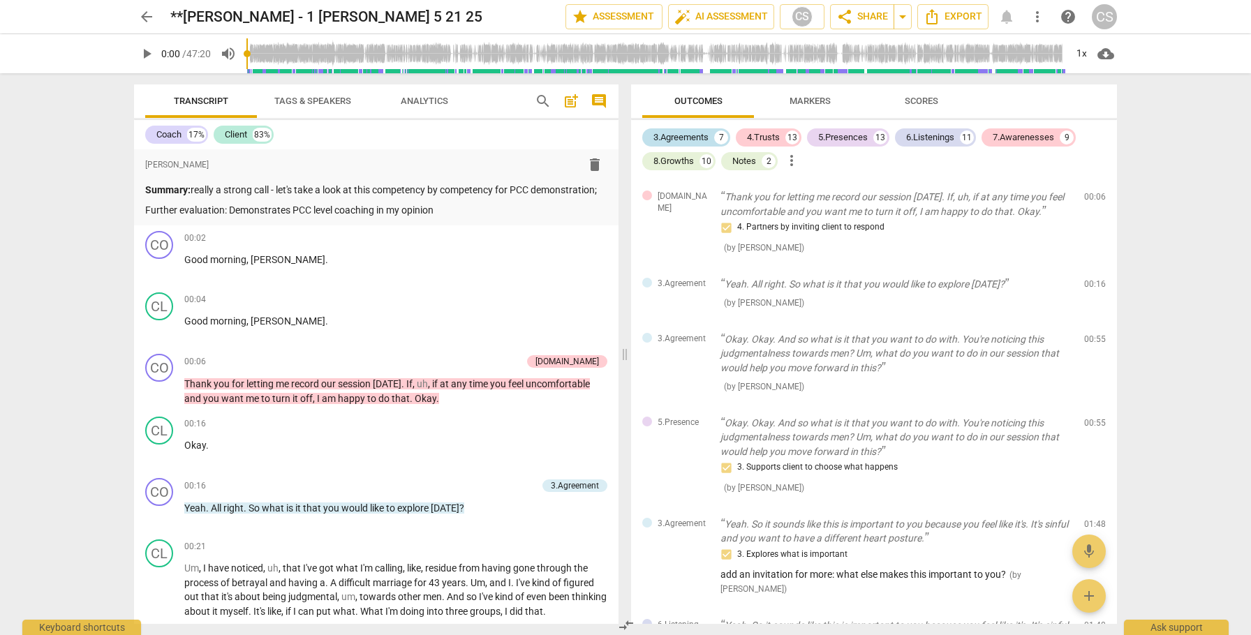
click at [709, 137] on div "3.Agreements" at bounding box center [680, 138] width 55 height 14
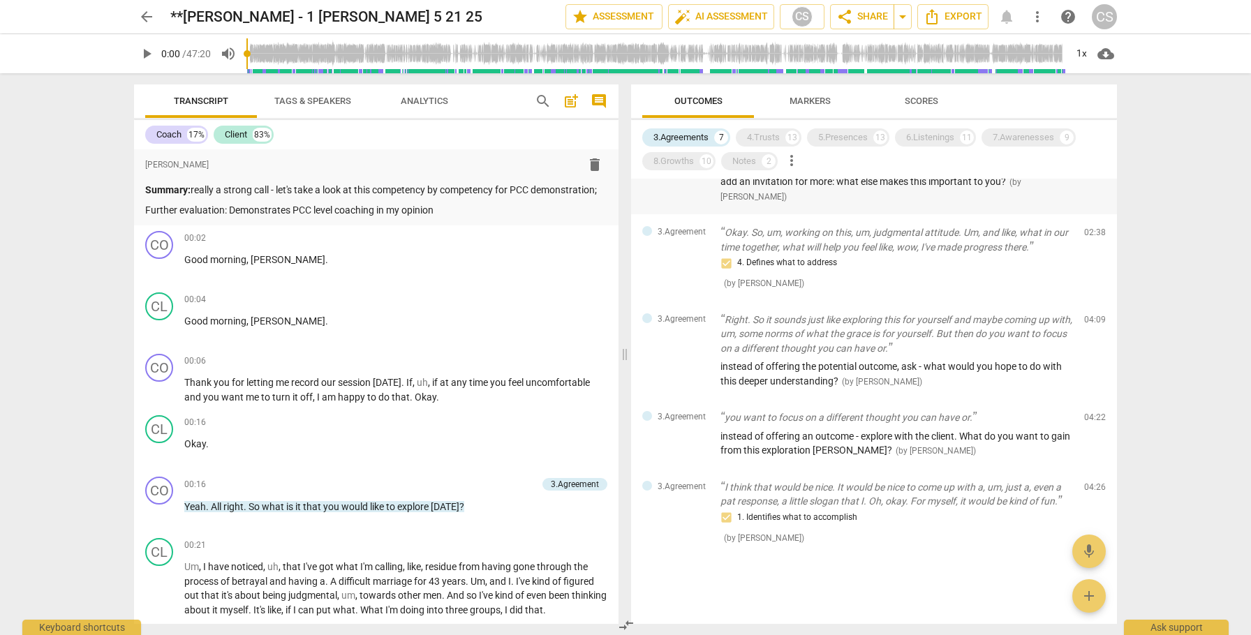
scroll to position [205, 0]
click at [914, 104] on span "Scores" at bounding box center [922, 101] width 34 height 10
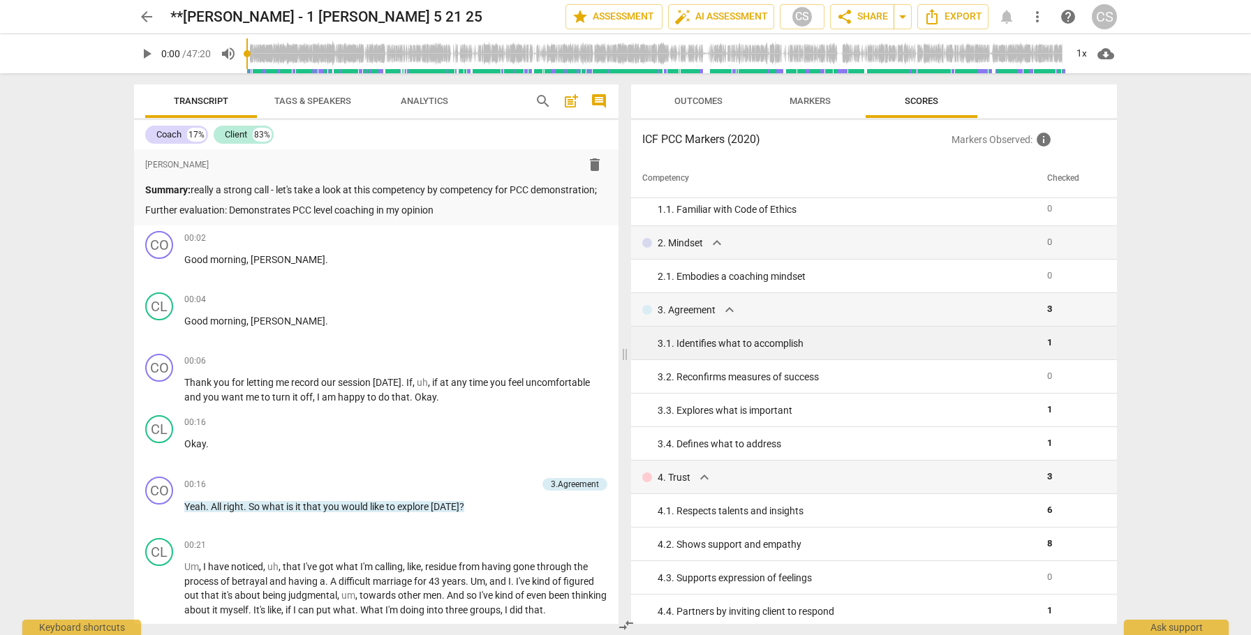
scroll to position [39, 0]
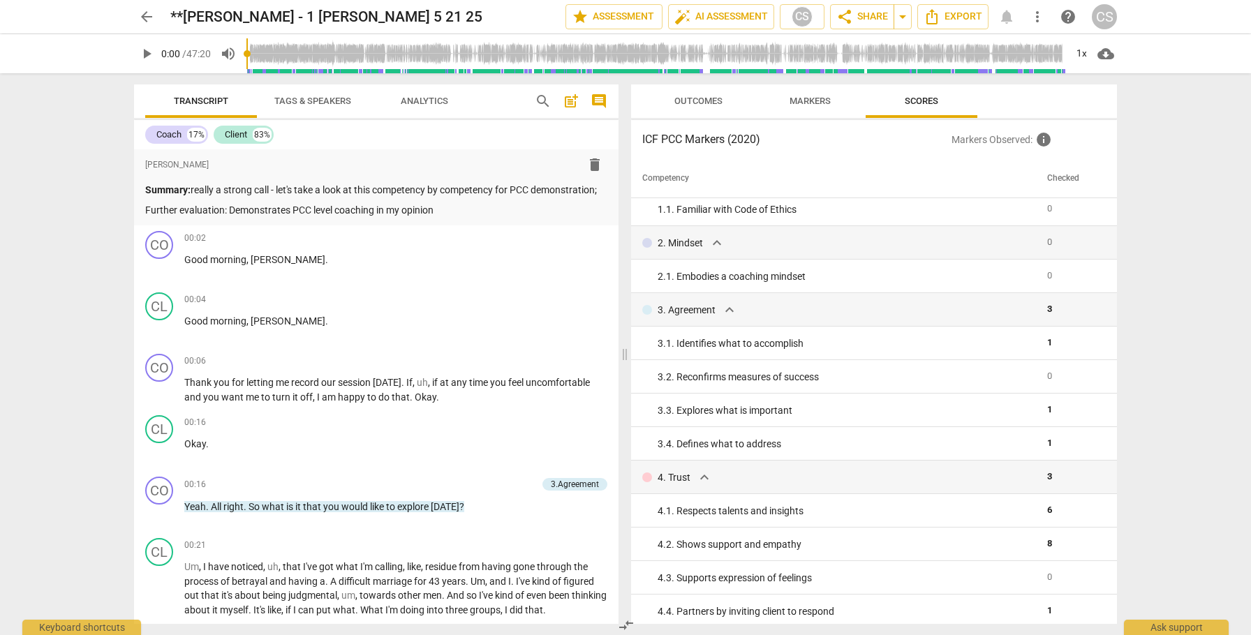
click at [147, 19] on span "arrow_back" at bounding box center [146, 16] width 17 height 17
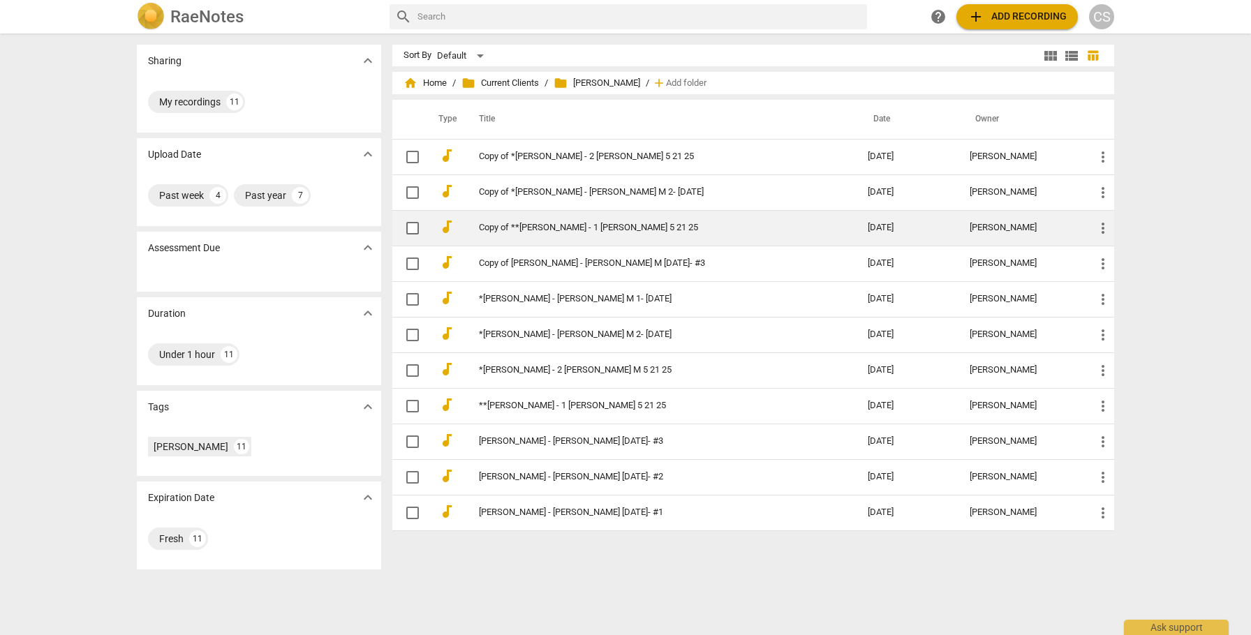
click at [538, 229] on link "Copy of **[PERSON_NAME] - 1 [PERSON_NAME] 5 21 25" at bounding box center [648, 228] width 339 height 10
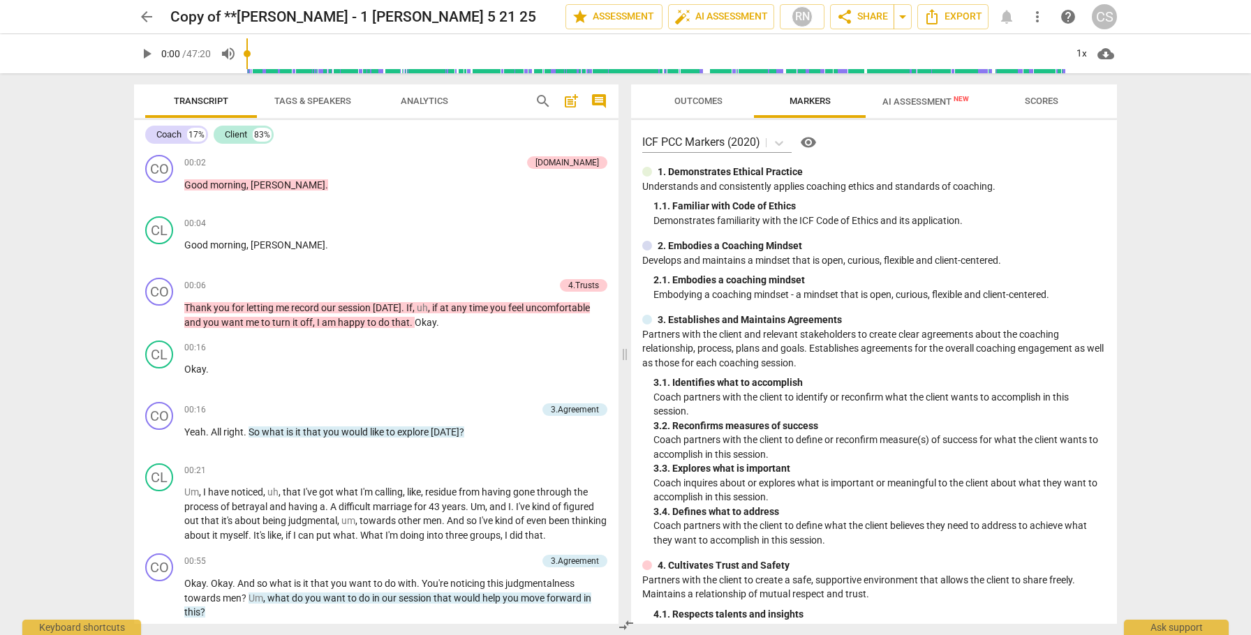
click at [911, 103] on span "AI Assessment New" at bounding box center [925, 101] width 87 height 10
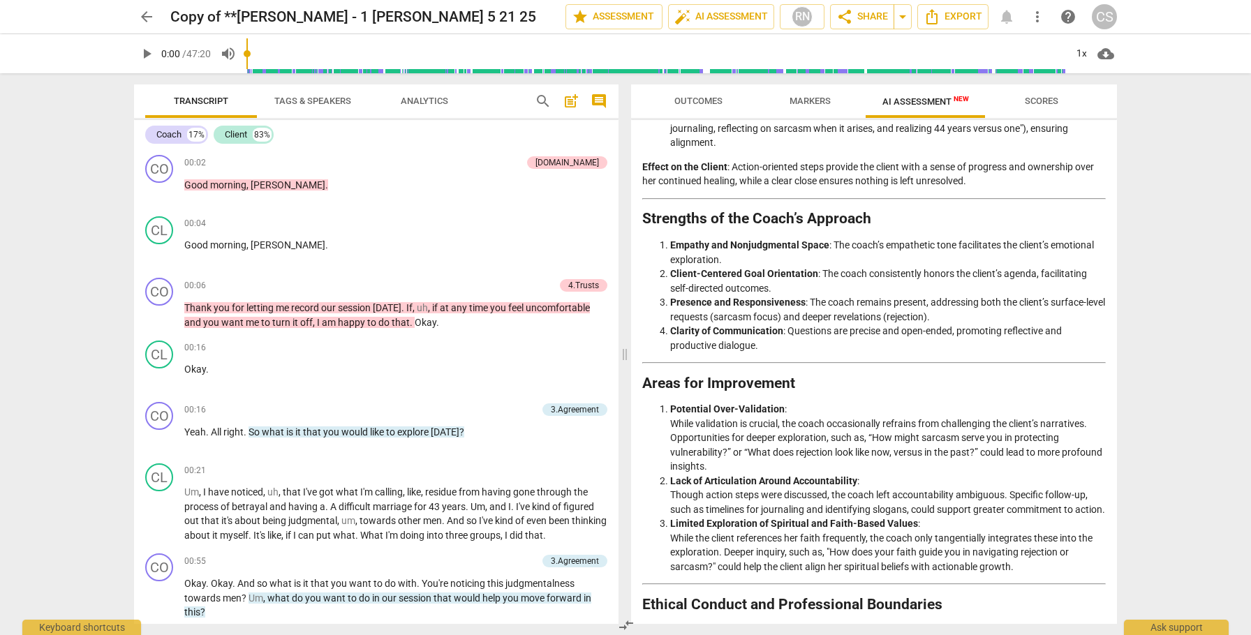
scroll to position [1864, 0]
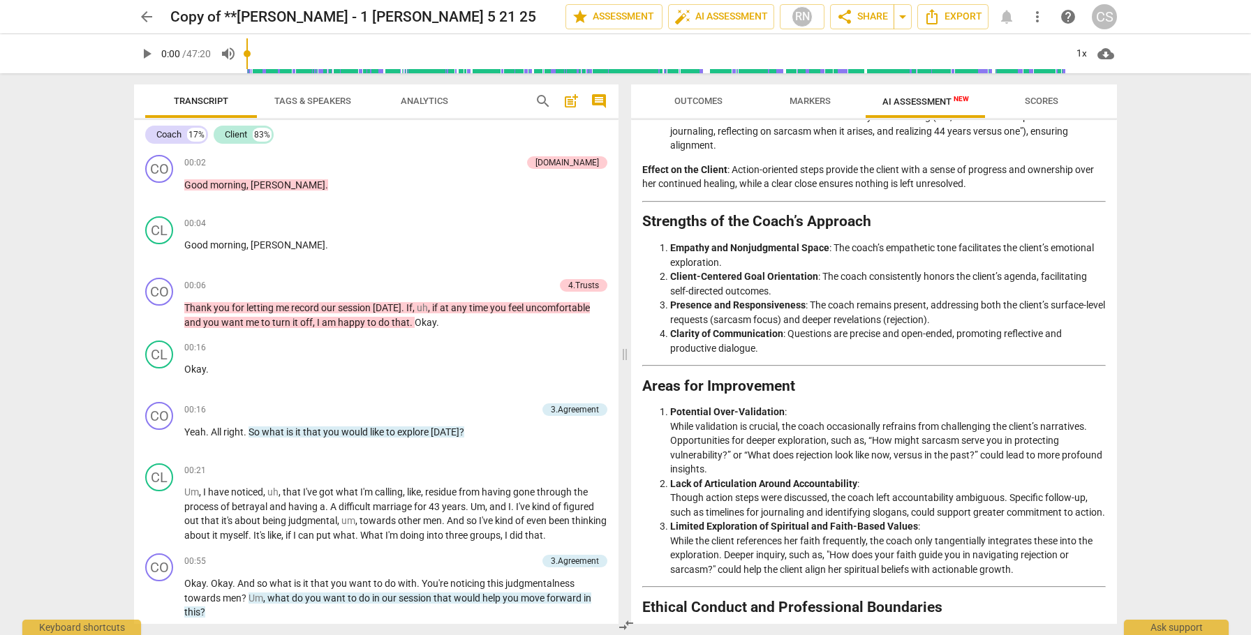
click at [147, 17] on span "arrow_back" at bounding box center [146, 16] width 17 height 17
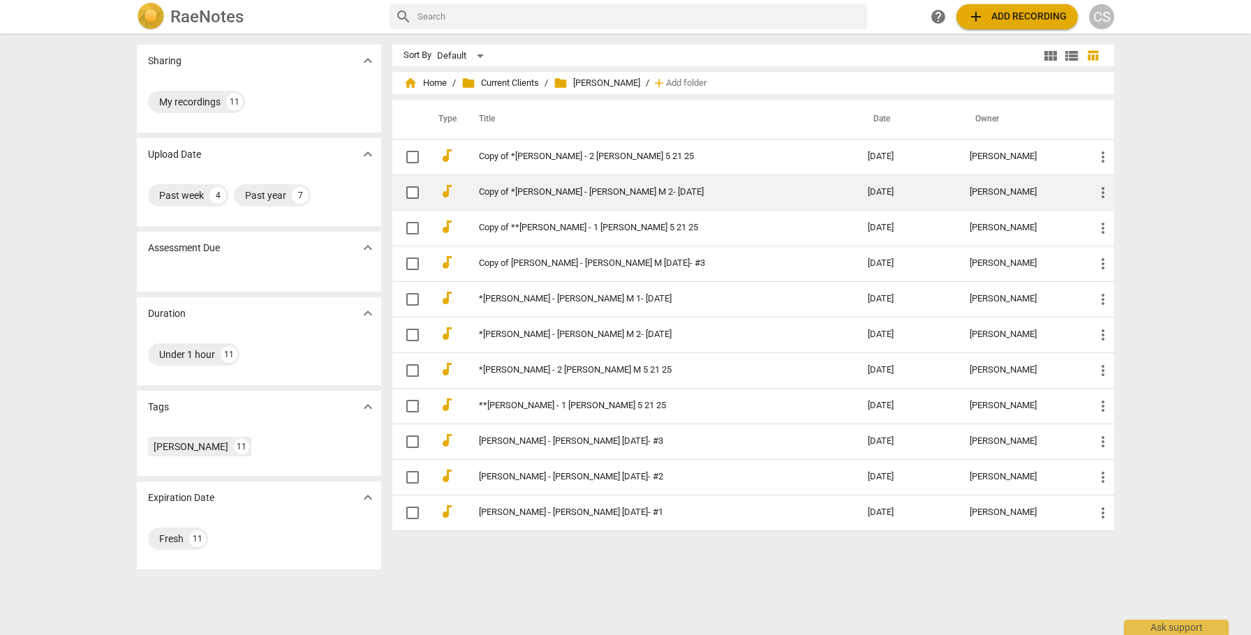
click at [714, 193] on link "Copy of *[PERSON_NAME] - [PERSON_NAME] M 2- [DATE]" at bounding box center [648, 192] width 339 height 10
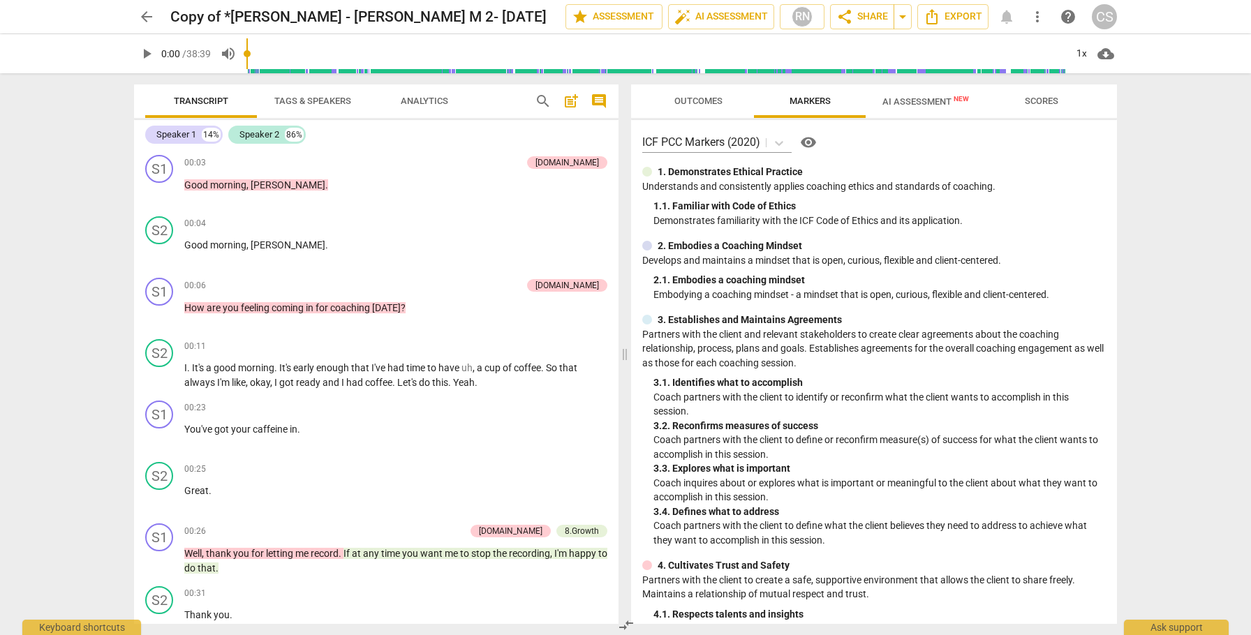
click at [897, 102] on span "AI Assessment New" at bounding box center [925, 101] width 87 height 10
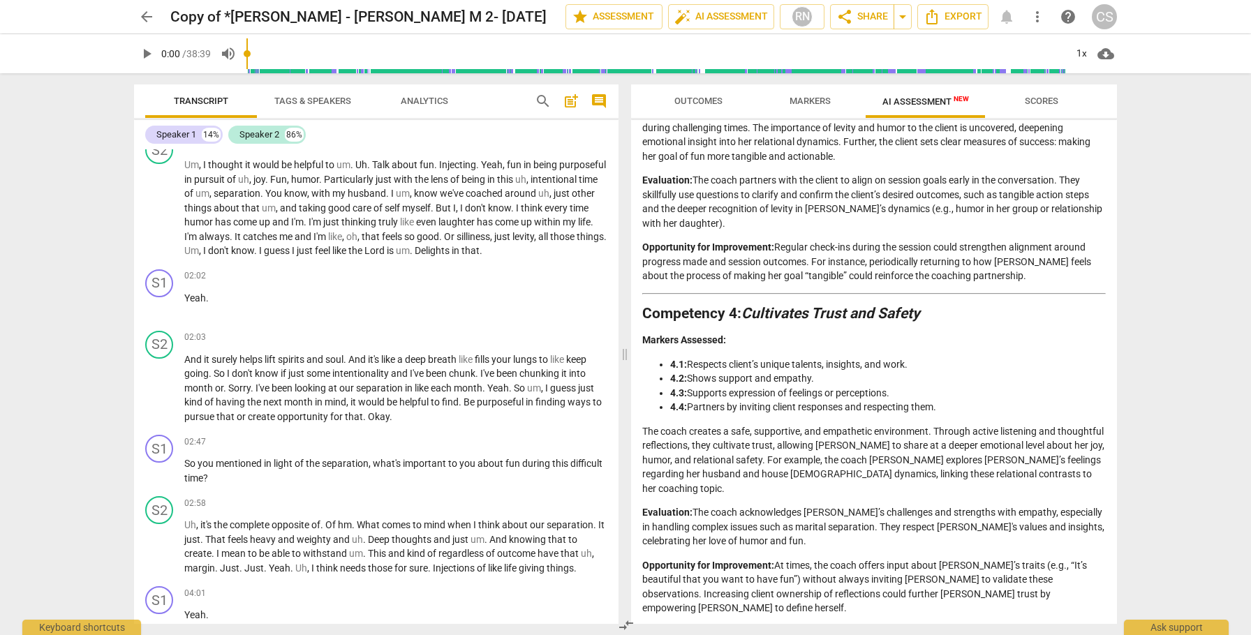
scroll to position [832, 0]
click at [147, 15] on span "arrow_back" at bounding box center [146, 16] width 17 height 17
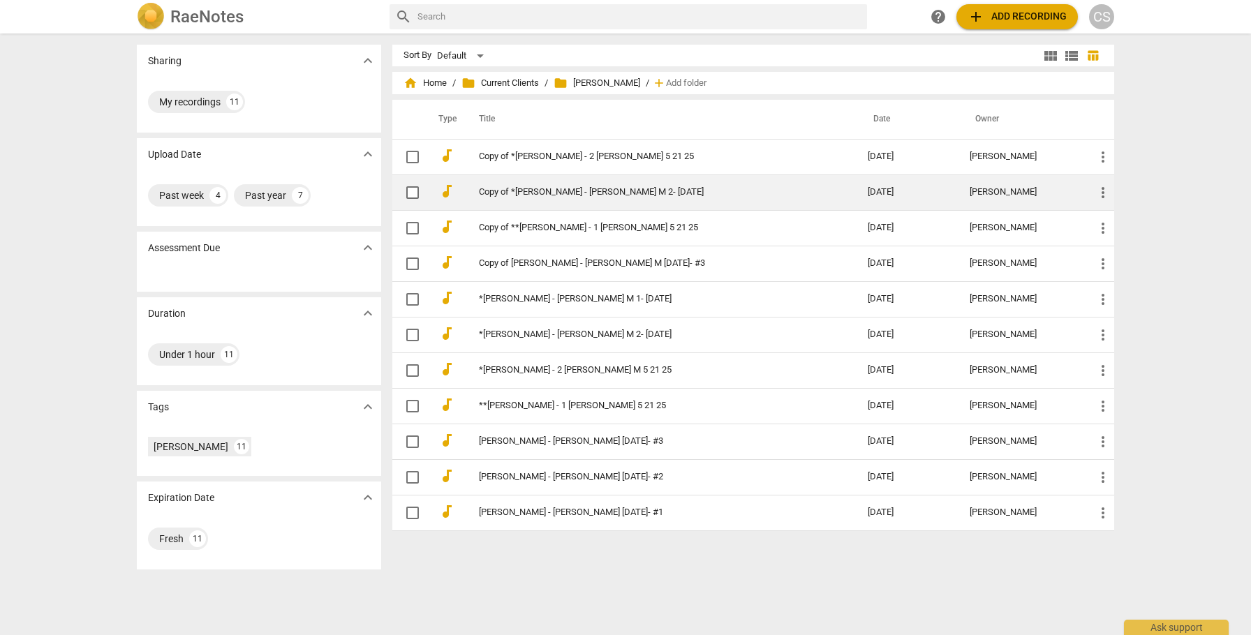
click at [628, 193] on link "Copy of *[PERSON_NAME] - [PERSON_NAME] M 2- [DATE]" at bounding box center [648, 192] width 339 height 10
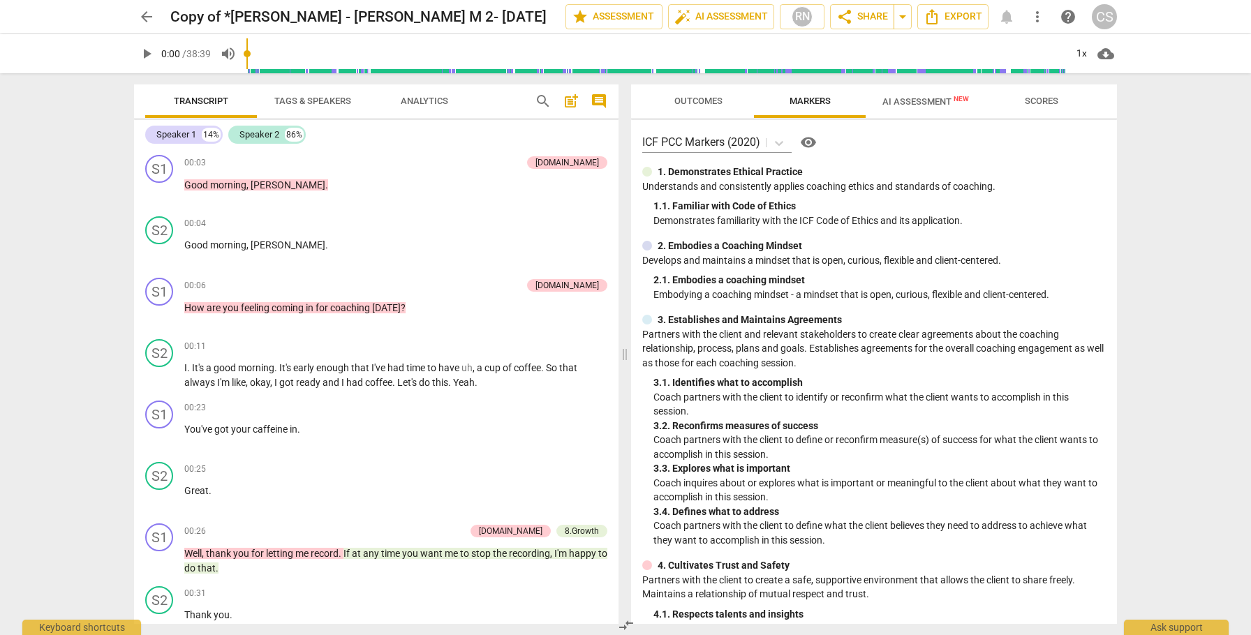
click at [145, 18] on span "arrow_back" at bounding box center [146, 16] width 17 height 17
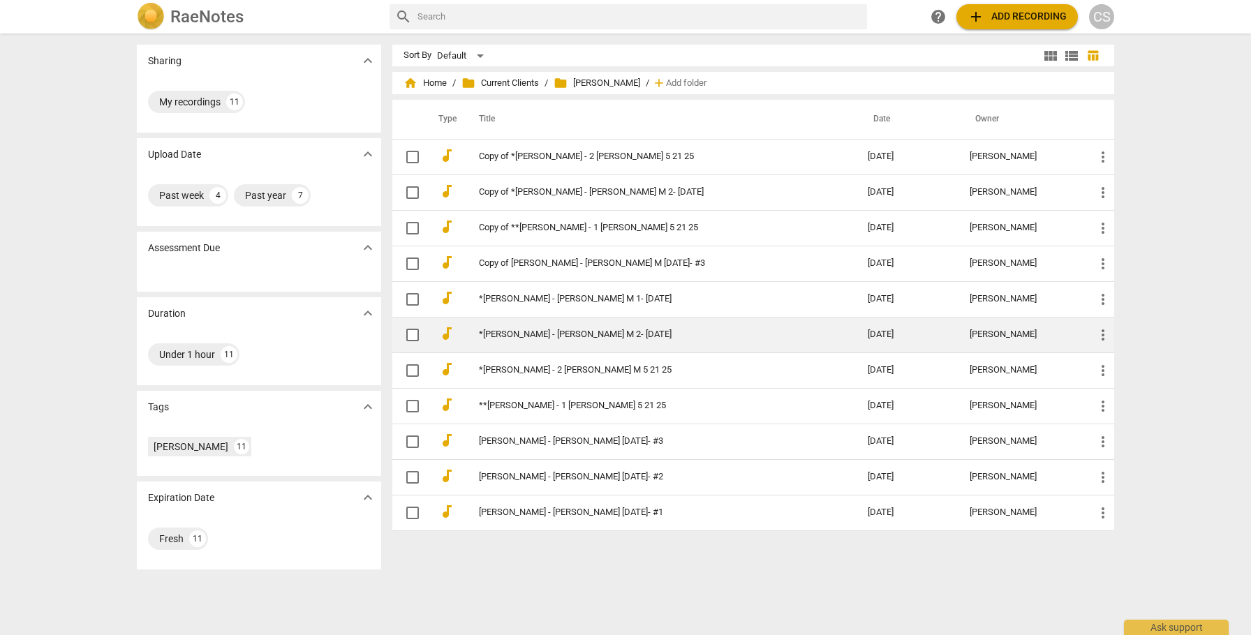
click at [635, 341] on td "*[PERSON_NAME] - [PERSON_NAME] M 2- [DATE]" at bounding box center [659, 335] width 394 height 36
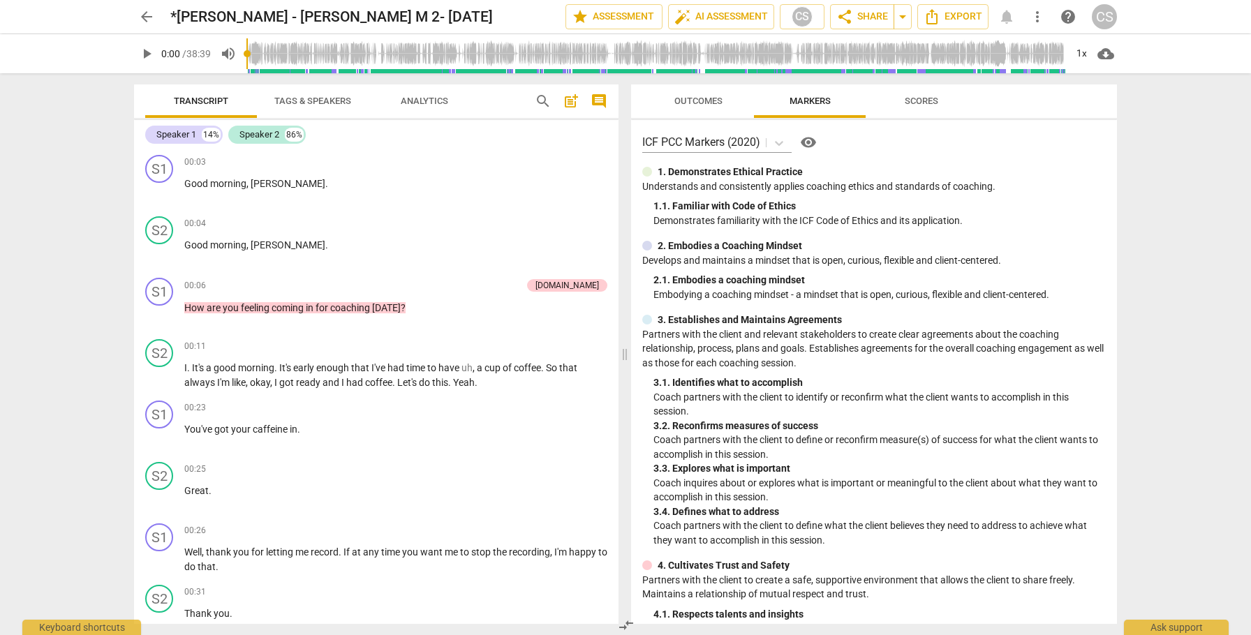
click at [910, 101] on span "Scores" at bounding box center [922, 101] width 34 height 10
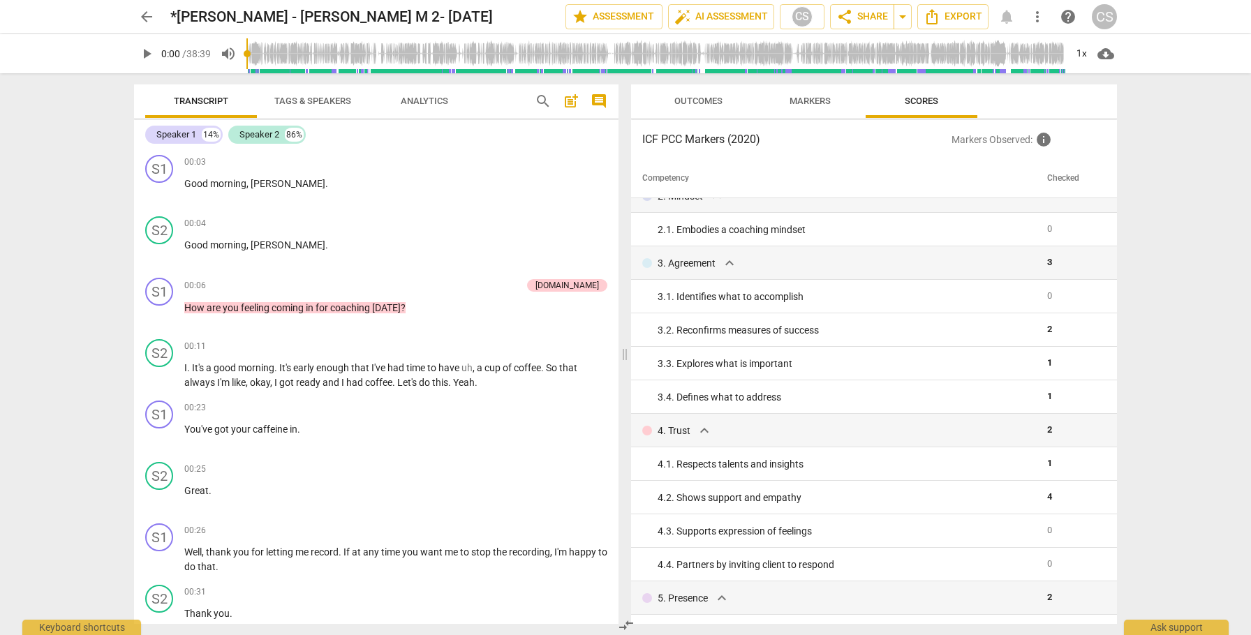
scroll to position [87, 0]
click at [702, 100] on span "Outcomes" at bounding box center [698, 101] width 48 height 10
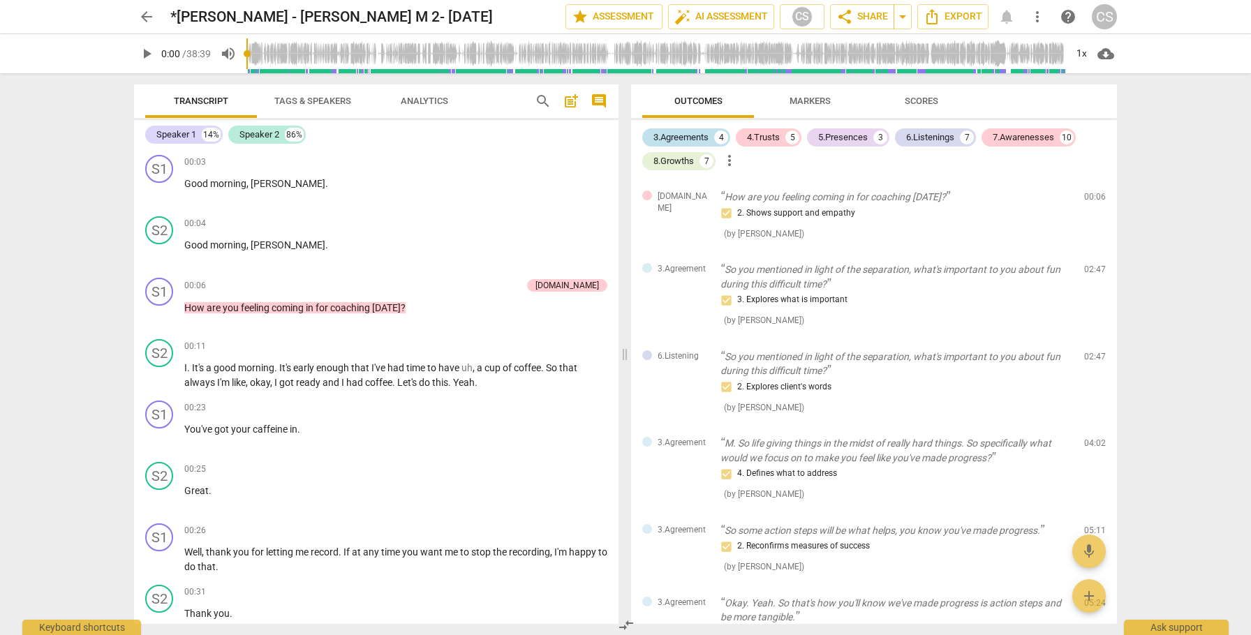
click at [677, 136] on div "3.Agreements" at bounding box center [680, 138] width 55 height 14
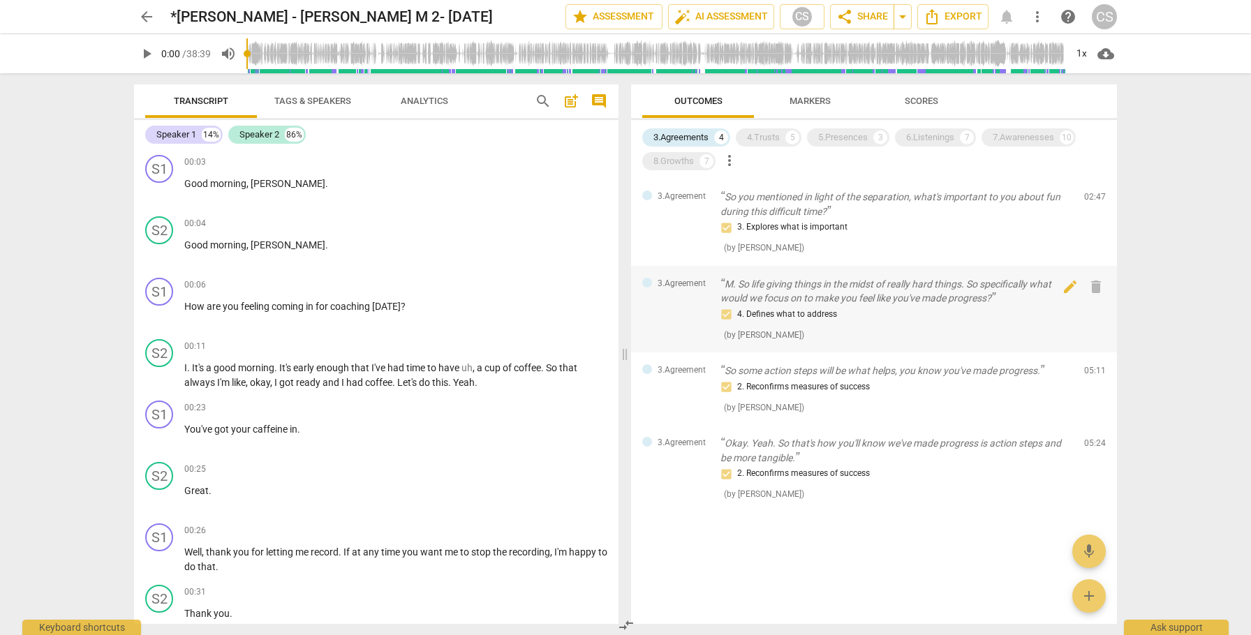
click at [783, 279] on p "M. So life giving things in the midst of really hard things. So specifically wh…" at bounding box center [896, 291] width 353 height 29
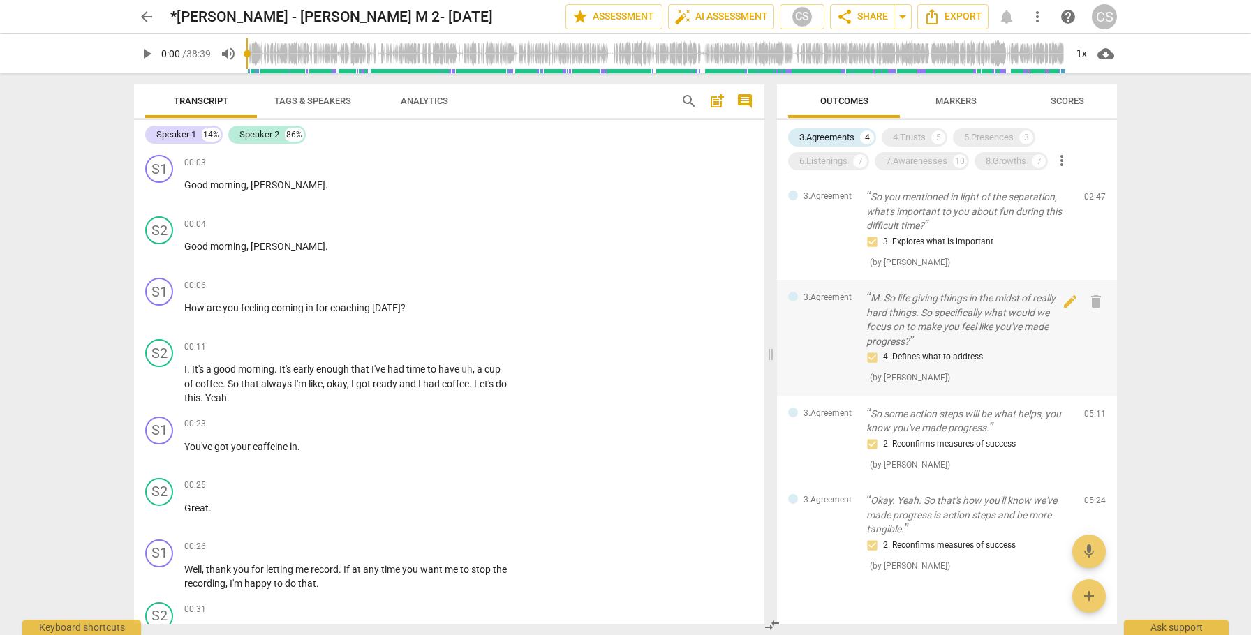
scroll to position [1145, 0]
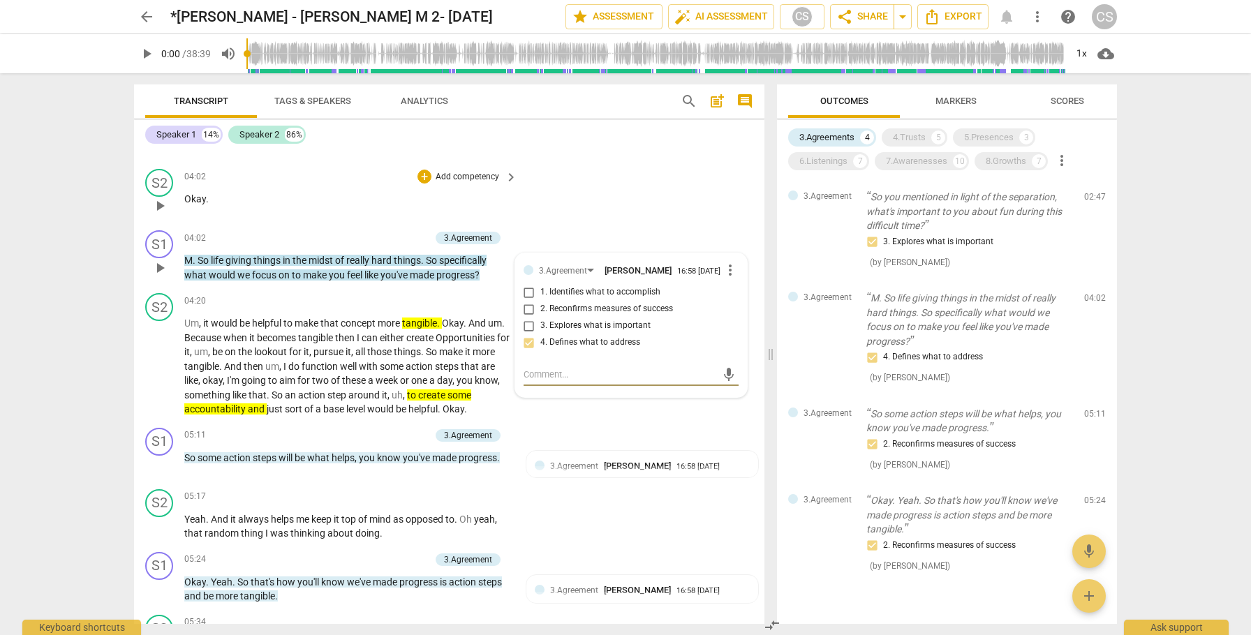
click at [605, 195] on div "S2 play_arrow pause 04:02 + Add competency keyboard_arrow_right Okay ." at bounding box center [449, 193] width 630 height 61
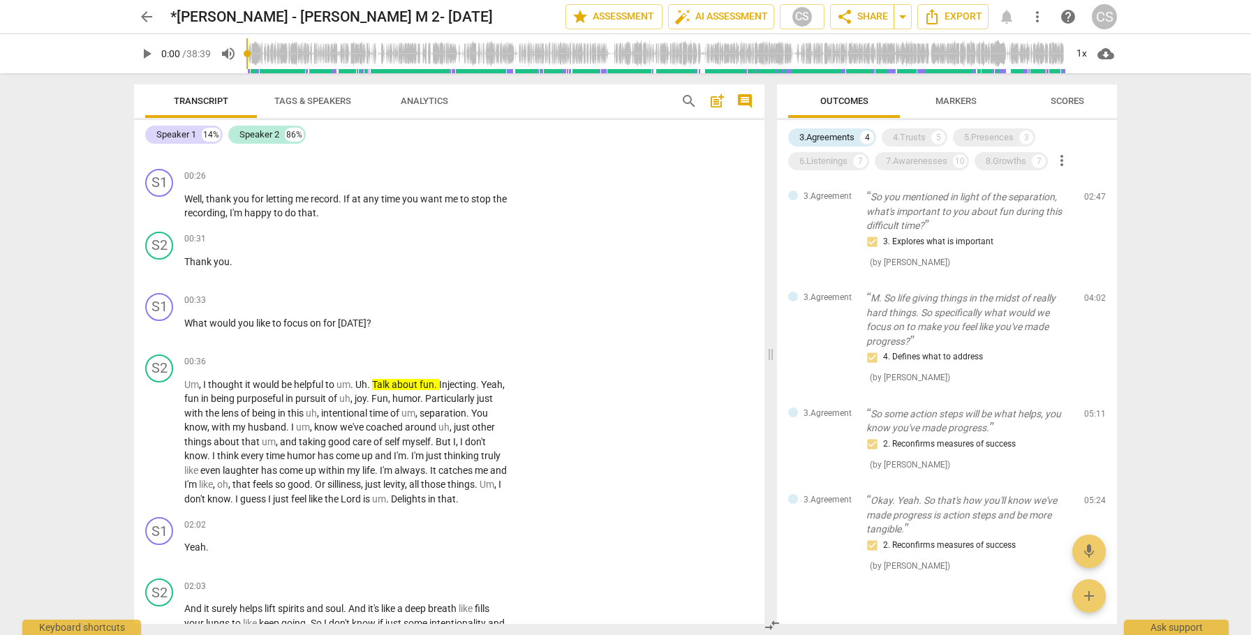
scroll to position [364, 0]
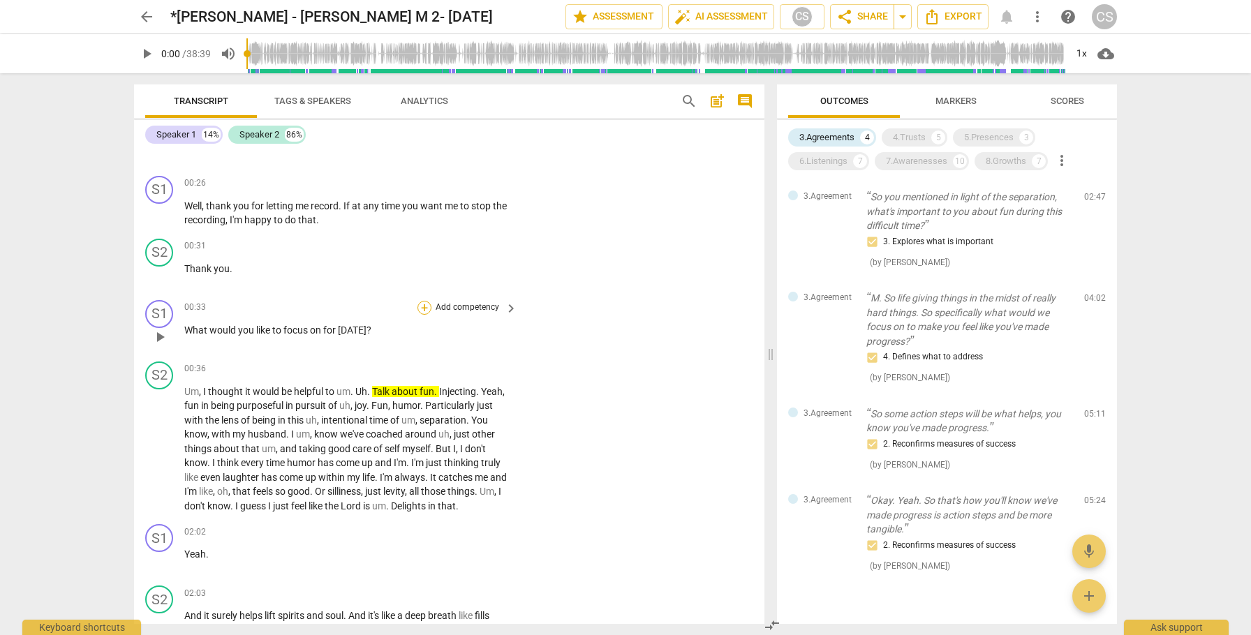
click at [423, 304] on div "+" at bounding box center [424, 308] width 14 height 14
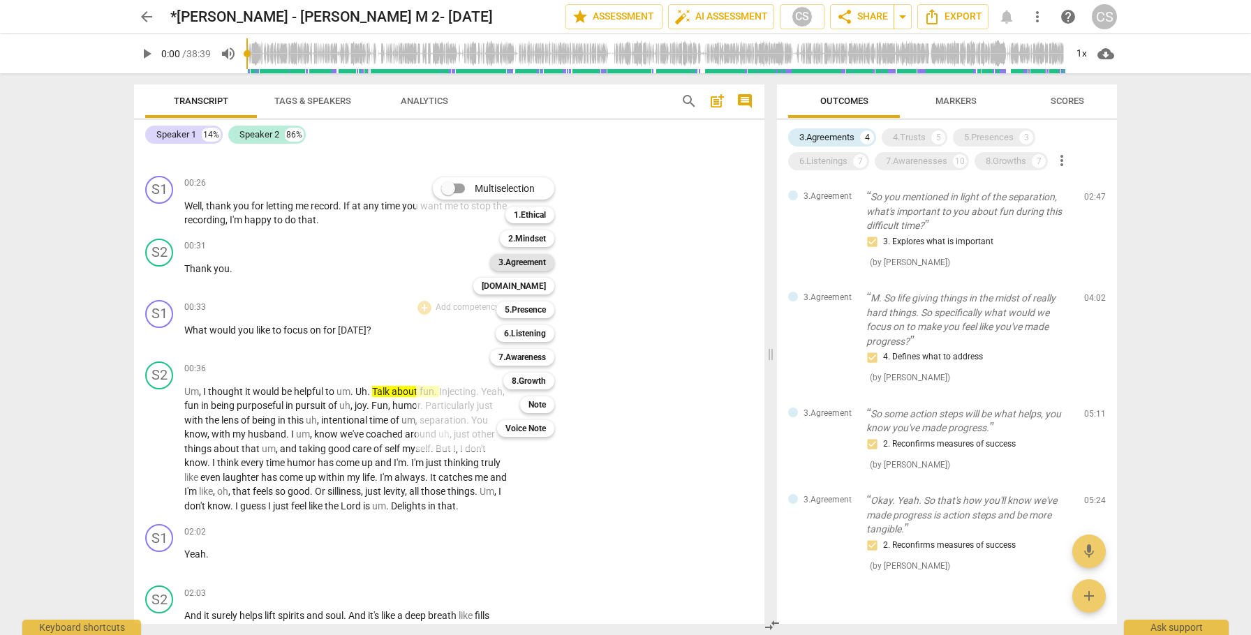
click at [538, 264] on b "3.Agreement" at bounding box center [521, 262] width 47 height 17
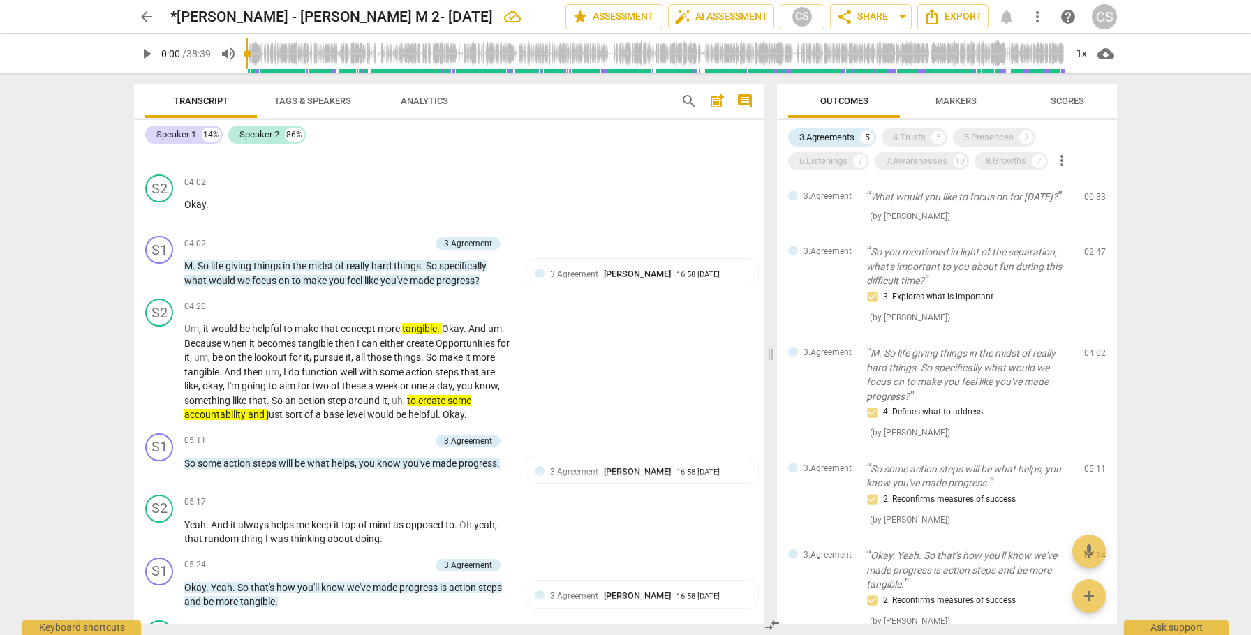
scroll to position [1143, 0]
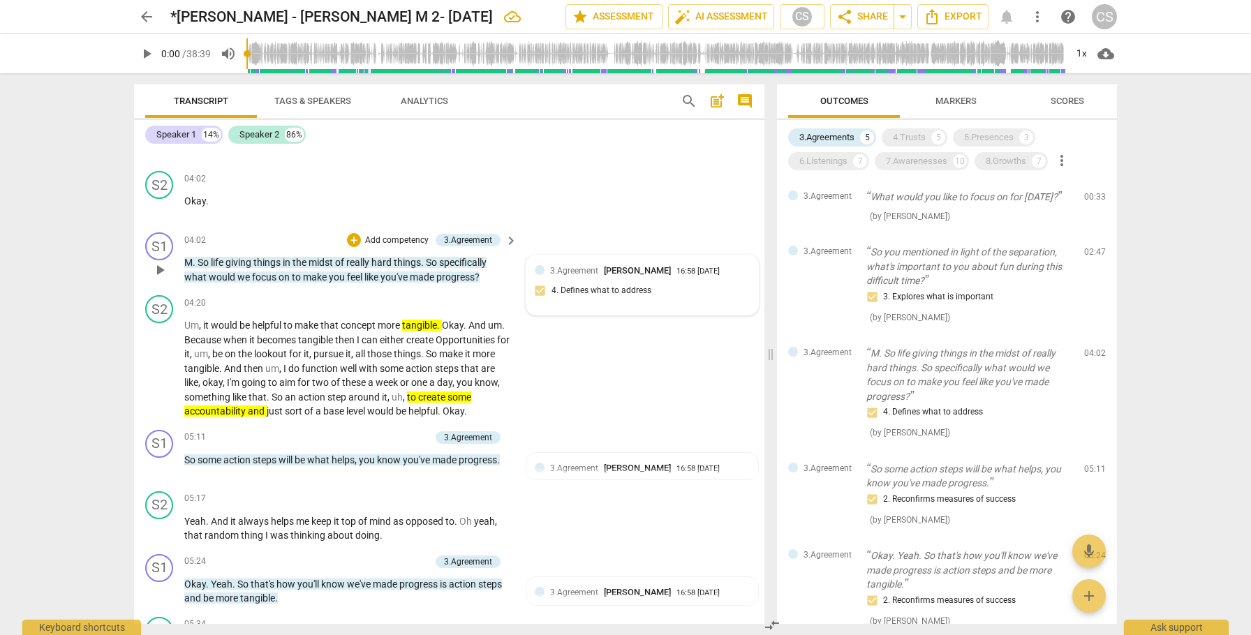
click at [688, 295] on div "3.Agreement [PERSON_NAME] 16:58 [DATE] 4. Defines what to address" at bounding box center [642, 285] width 215 height 43
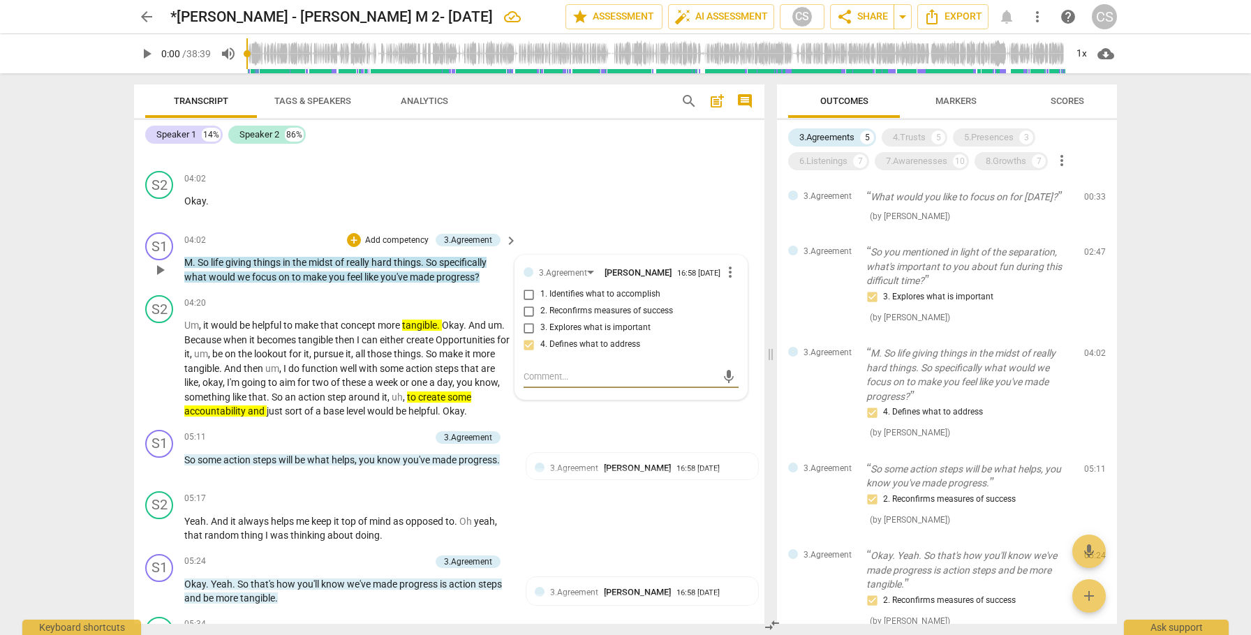
click at [530, 297] on input "1. Identifies what to accomplish" at bounding box center [529, 294] width 22 height 17
checkbox input "true"
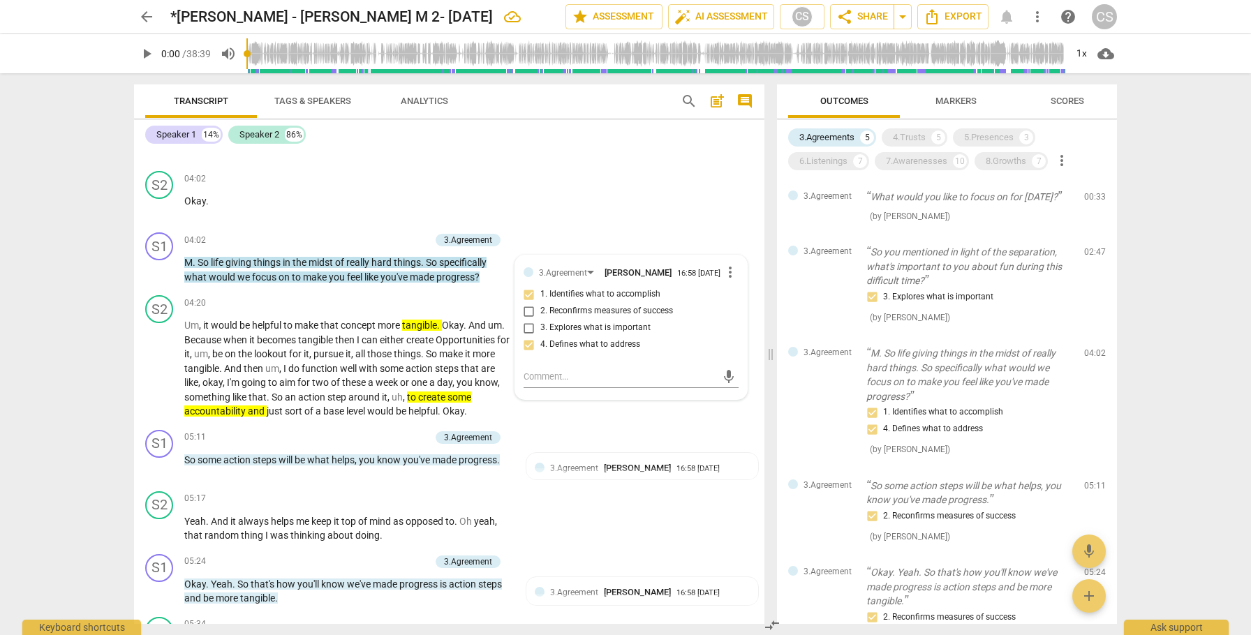
click at [148, 15] on span "arrow_back" at bounding box center [146, 16] width 17 height 17
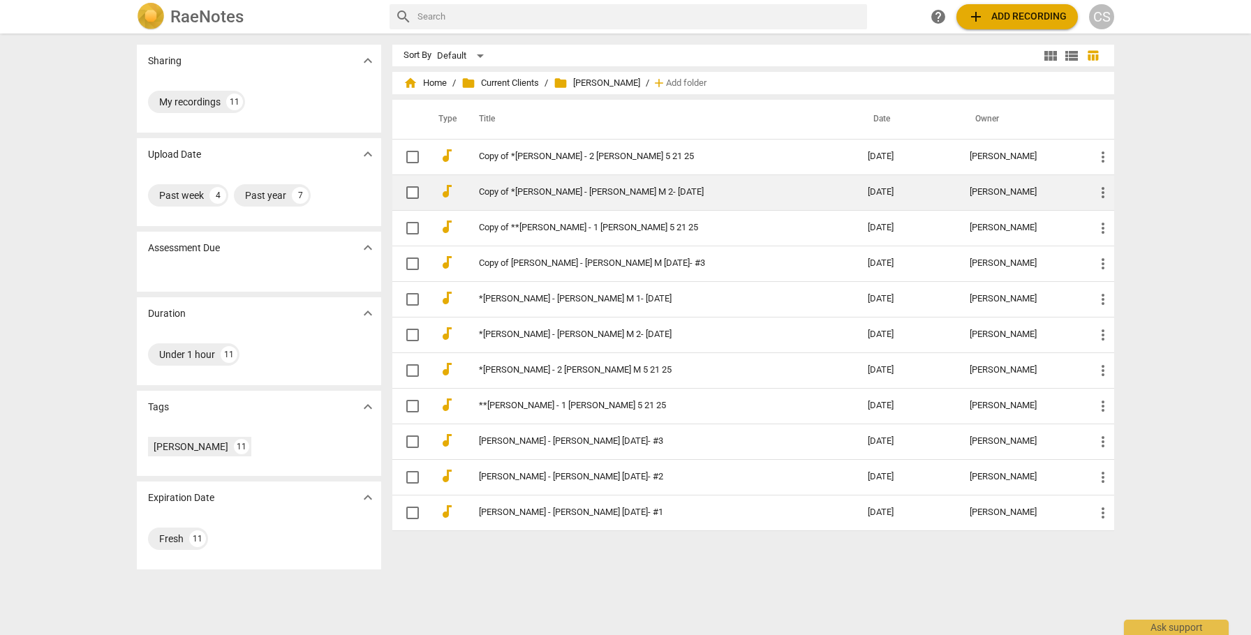
click at [623, 194] on link "Copy of *[PERSON_NAME] - [PERSON_NAME] M 2- [DATE]" at bounding box center [648, 192] width 339 height 10
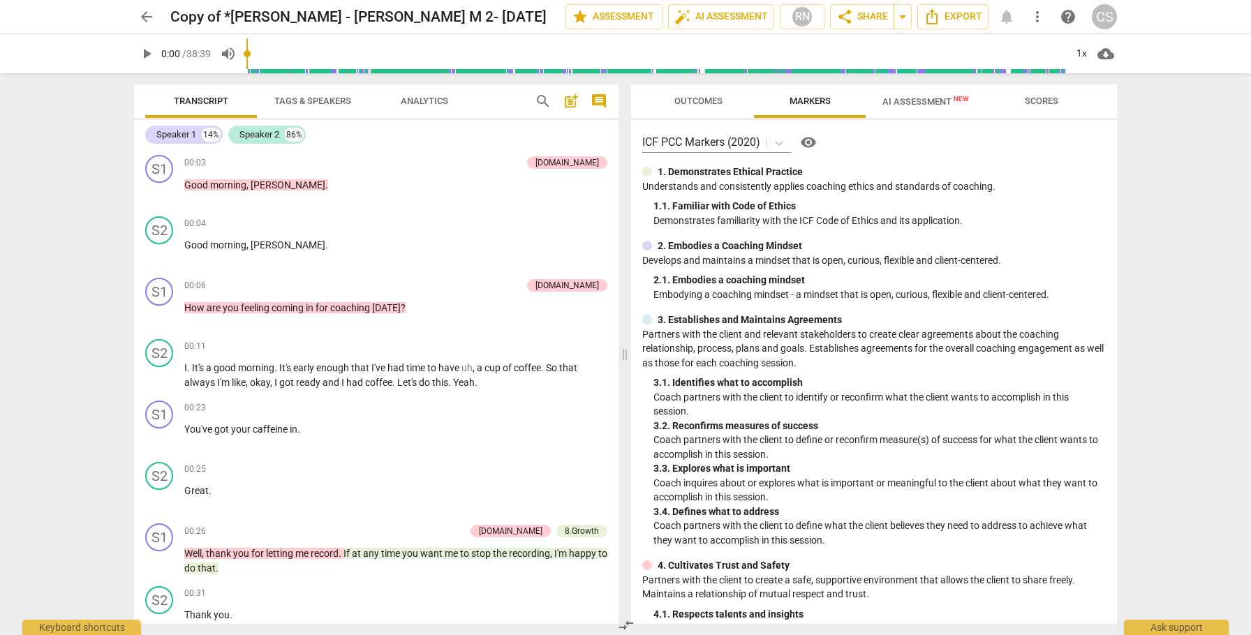
click at [148, 14] on span "arrow_back" at bounding box center [146, 16] width 17 height 17
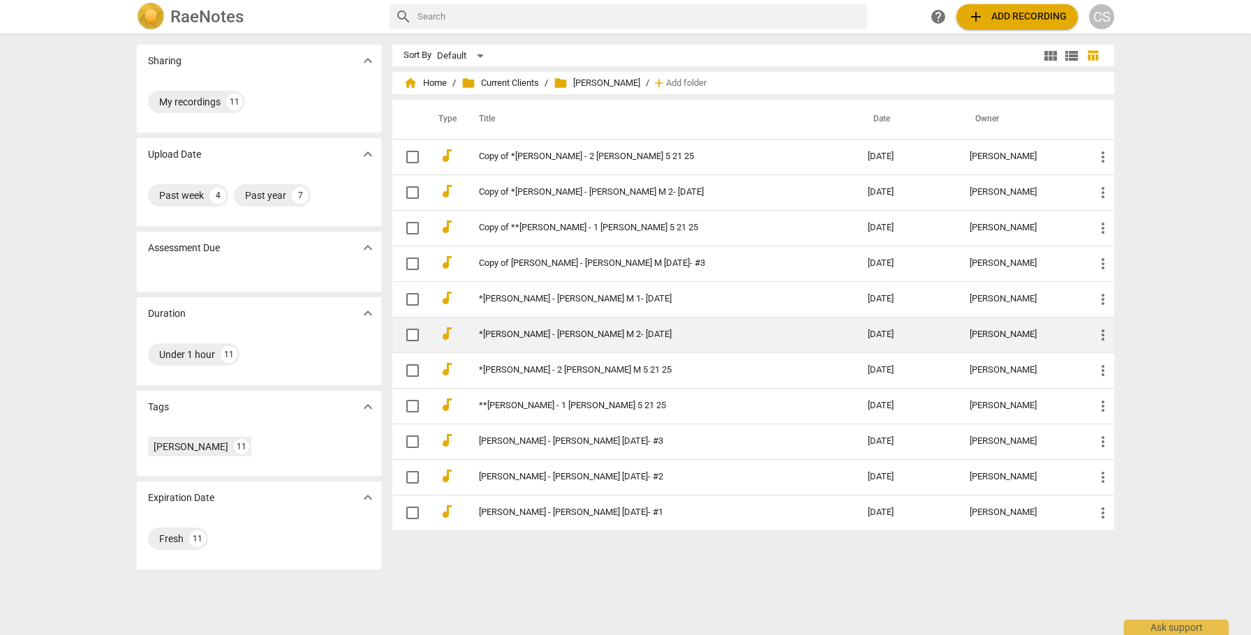
click at [632, 332] on link "*[PERSON_NAME] - [PERSON_NAME] M 2- [DATE]" at bounding box center [648, 334] width 339 height 10
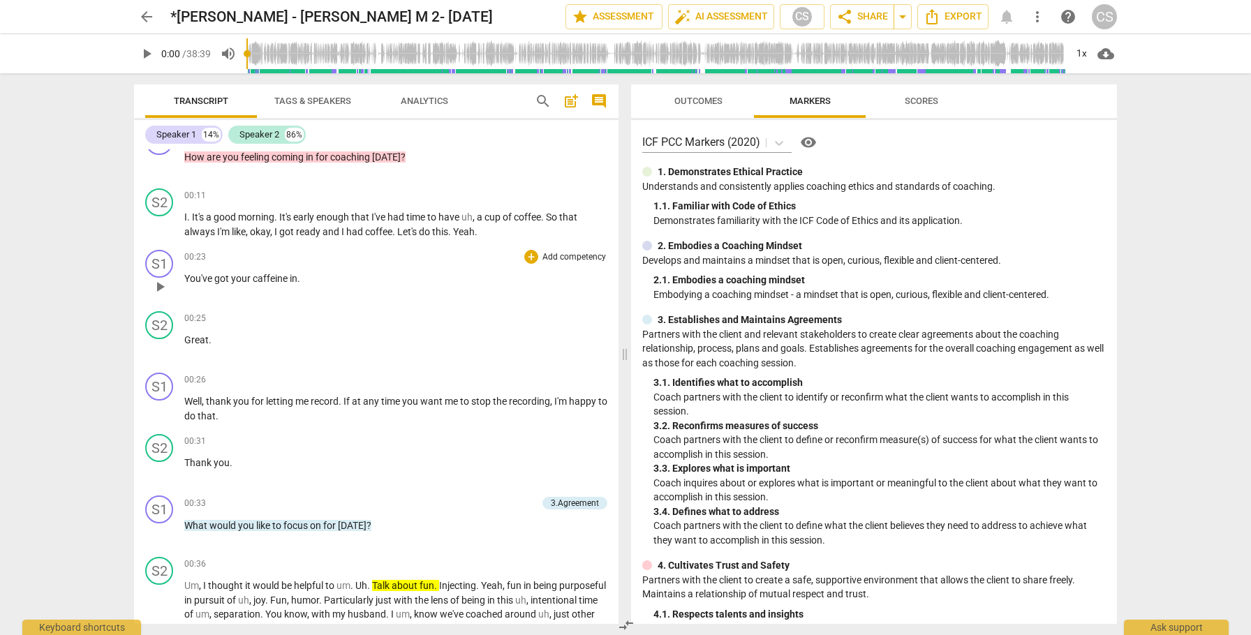
scroll to position [149, 0]
click at [154, 15] on span "arrow_back" at bounding box center [146, 16] width 17 height 17
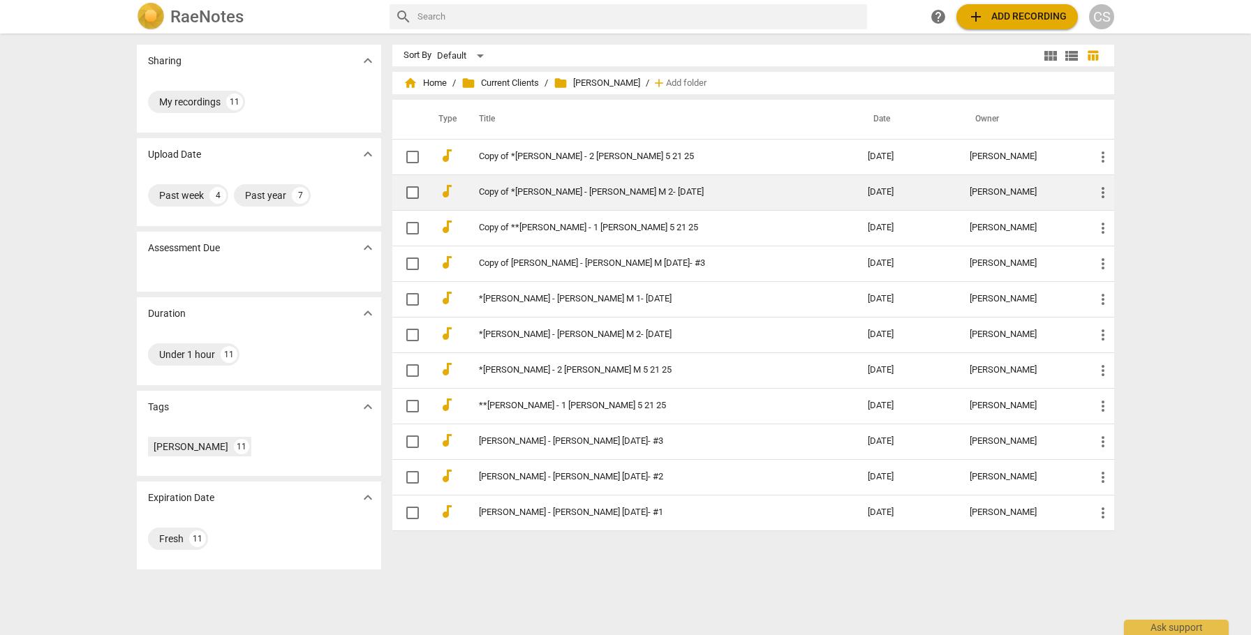
click at [662, 189] on link "Copy of *[PERSON_NAME] - [PERSON_NAME] M 2- [DATE]" at bounding box center [648, 192] width 339 height 10
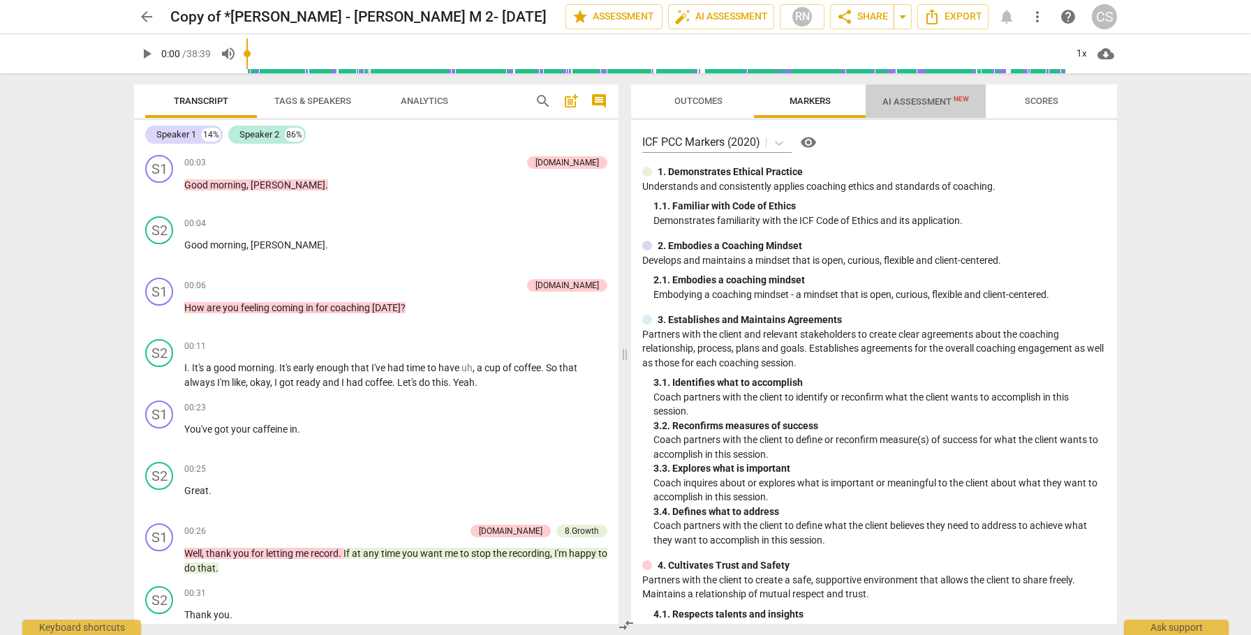
click at [899, 102] on span "AI Assessment New" at bounding box center [925, 101] width 87 height 10
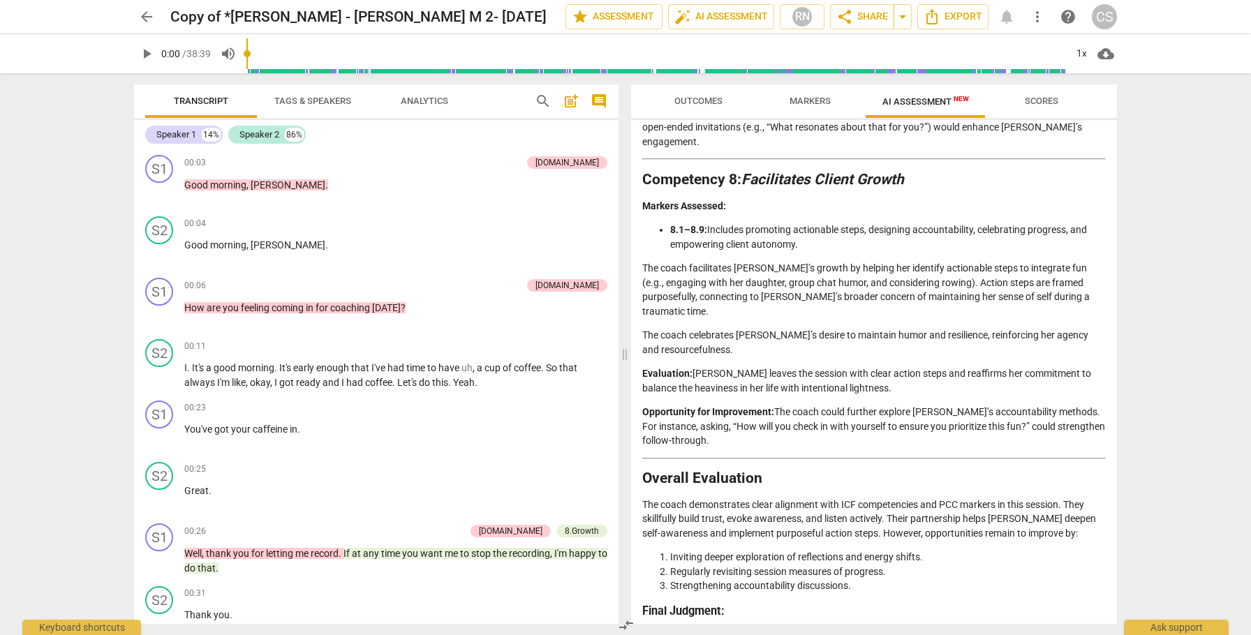
scroll to position [2315, 0]
click at [150, 16] on span "arrow_back" at bounding box center [146, 16] width 17 height 17
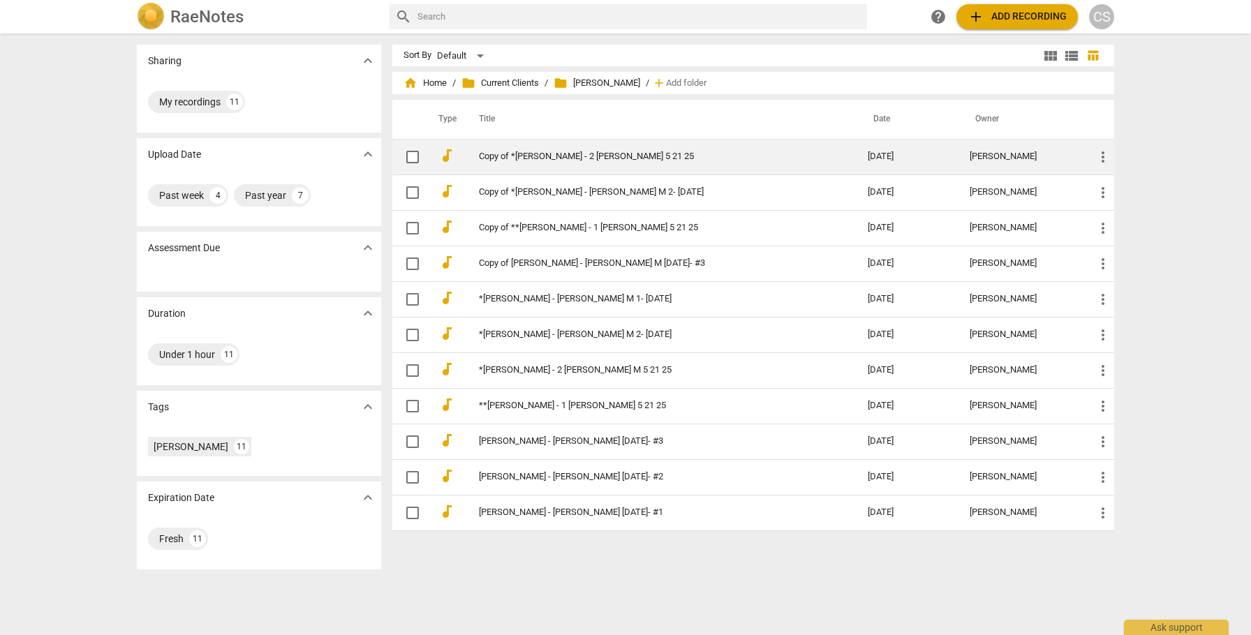
click at [607, 152] on link "Copy of *[PERSON_NAME] - 2 [PERSON_NAME] 5 21 25" at bounding box center [648, 156] width 339 height 10
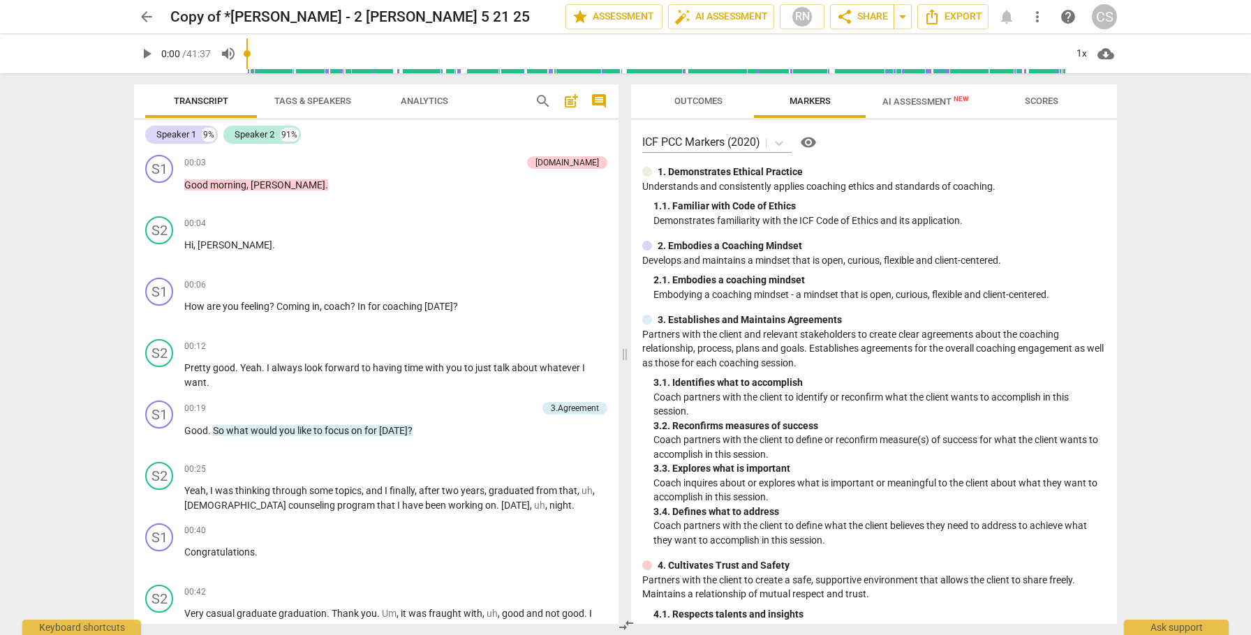
click at [916, 101] on span "AI Assessment New" at bounding box center [925, 101] width 87 height 10
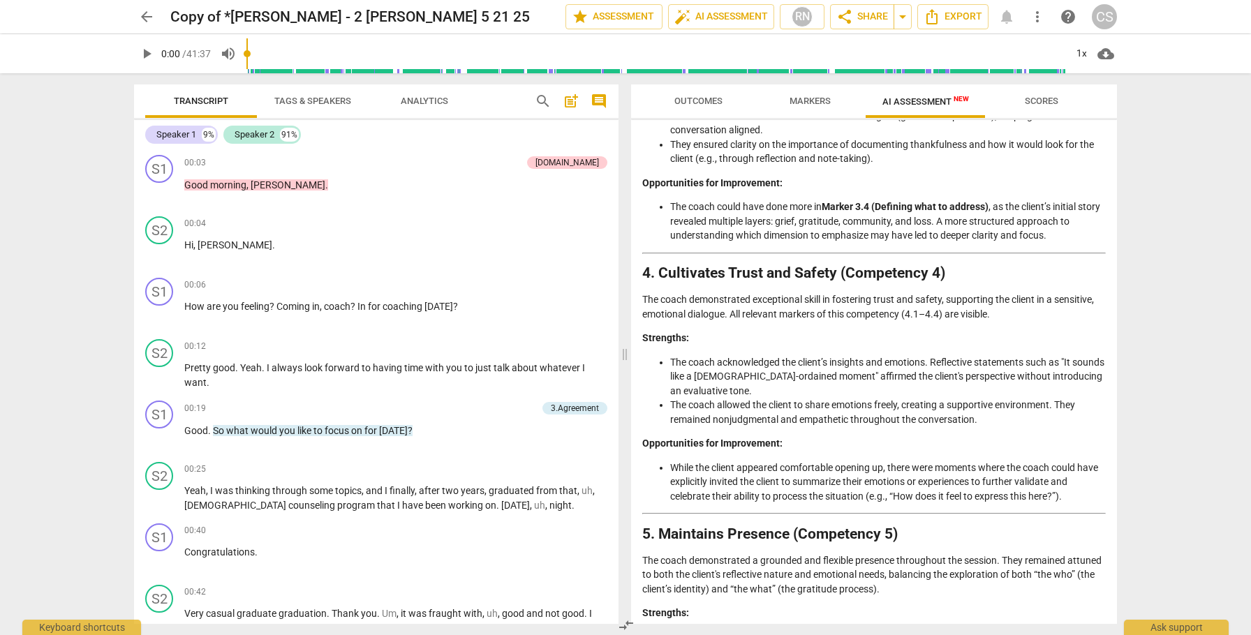
scroll to position [810, 0]
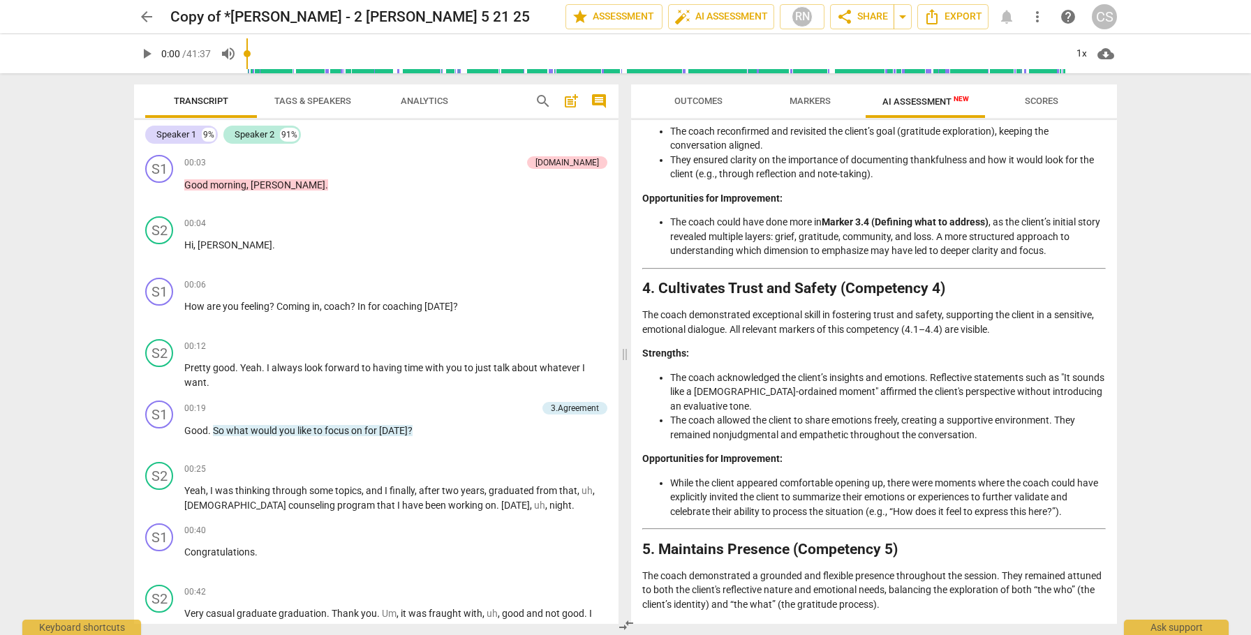
click at [142, 19] on span "arrow_back" at bounding box center [146, 16] width 17 height 17
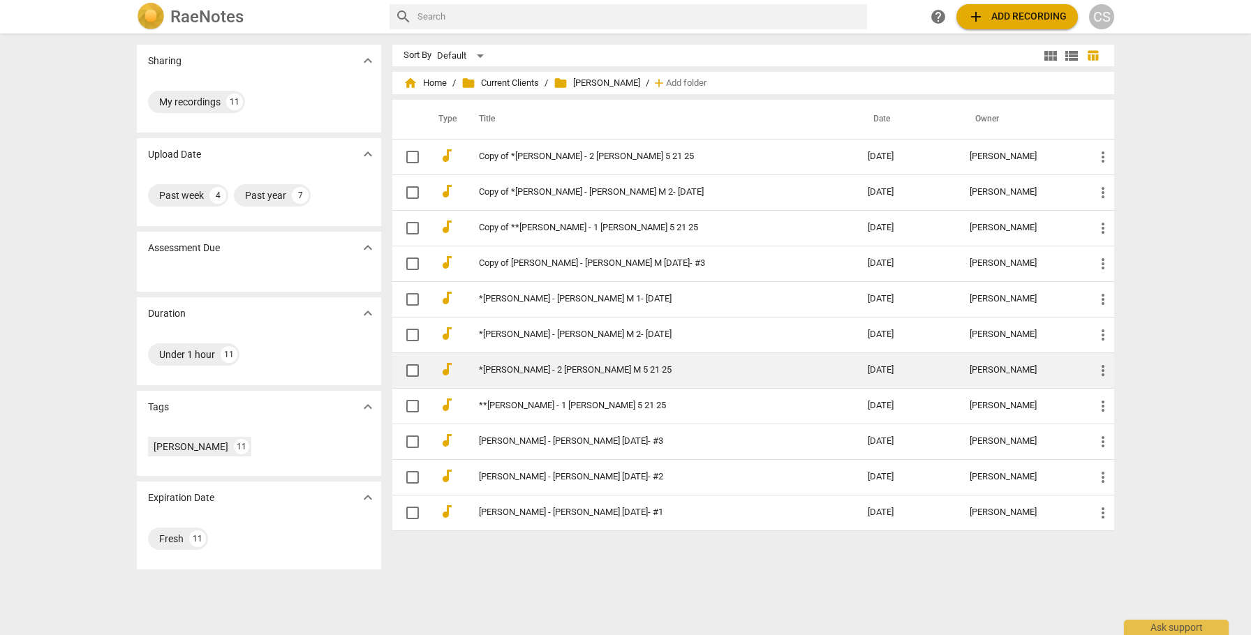
click at [566, 371] on link "*[PERSON_NAME] - 2 [PERSON_NAME] M 5 21 25" at bounding box center [648, 370] width 339 height 10
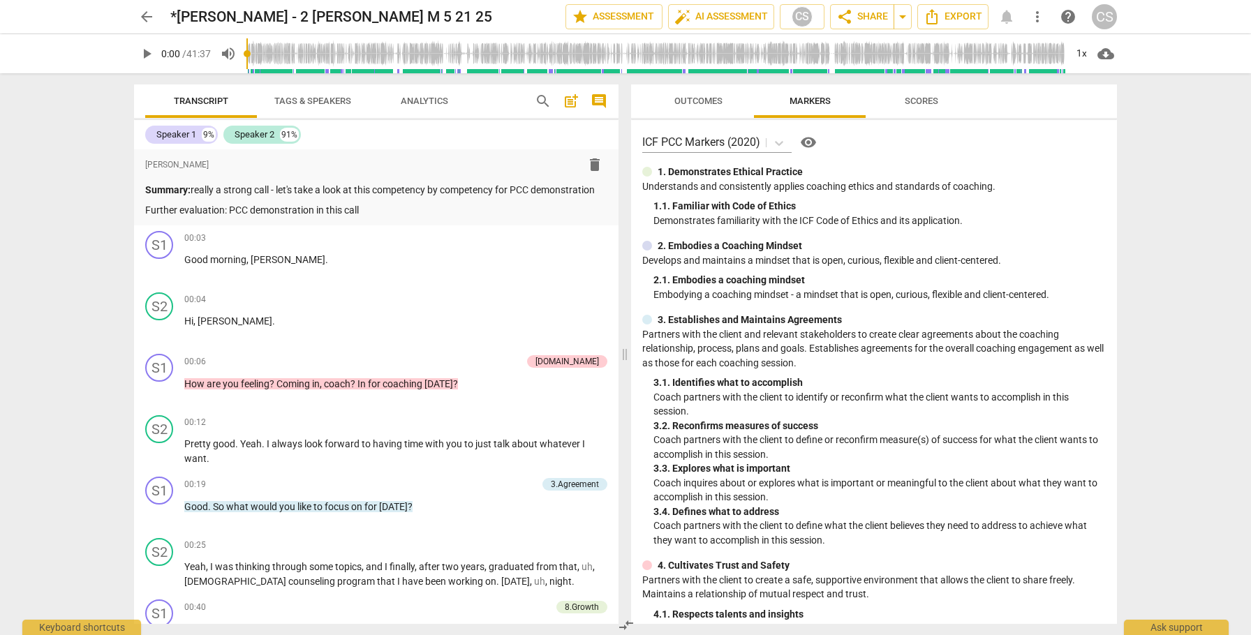
click at [698, 99] on span "Outcomes" at bounding box center [698, 101] width 48 height 10
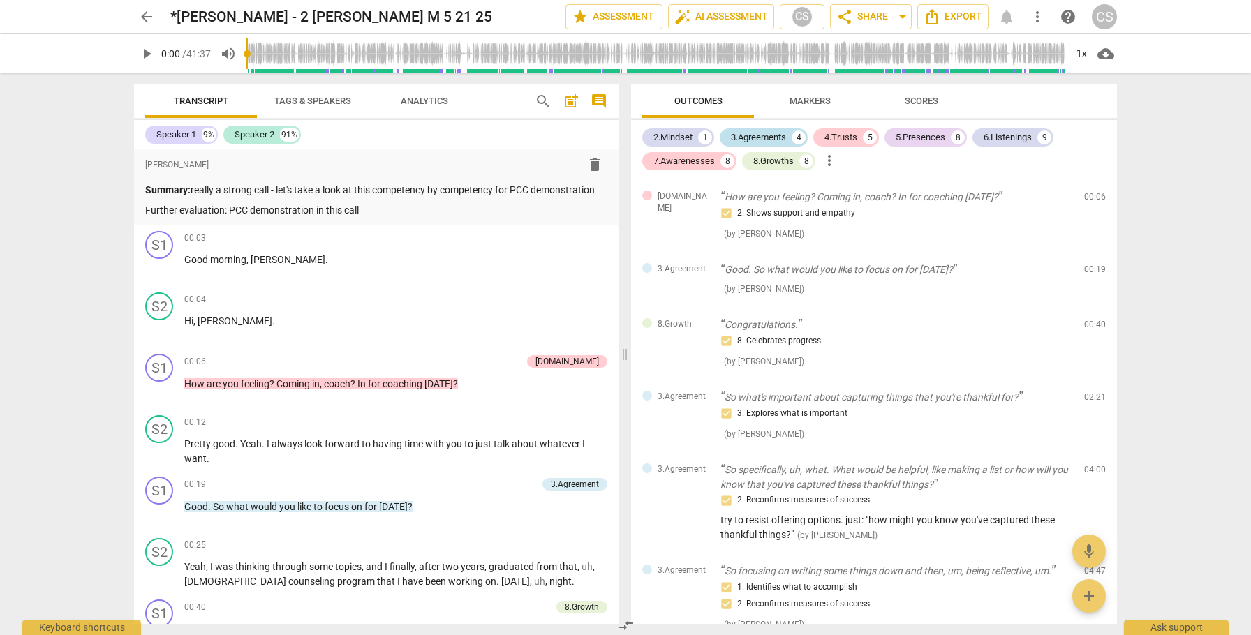
click at [764, 136] on div "3.Agreements" at bounding box center [758, 138] width 55 height 14
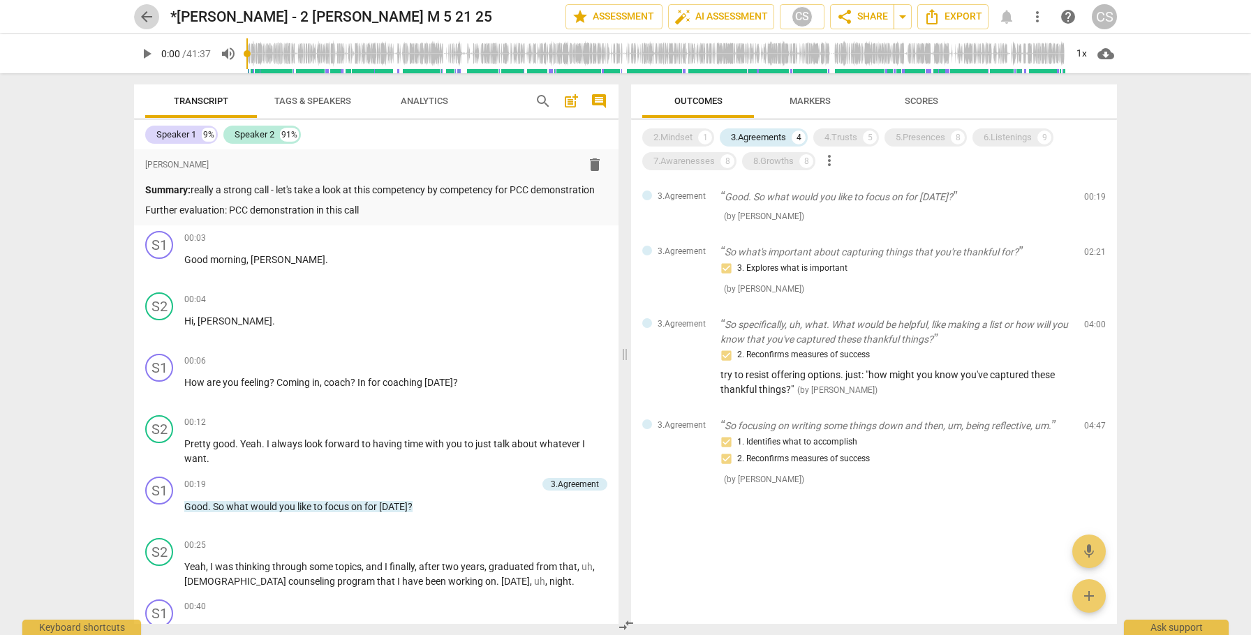
click at [148, 17] on span "arrow_back" at bounding box center [146, 16] width 17 height 17
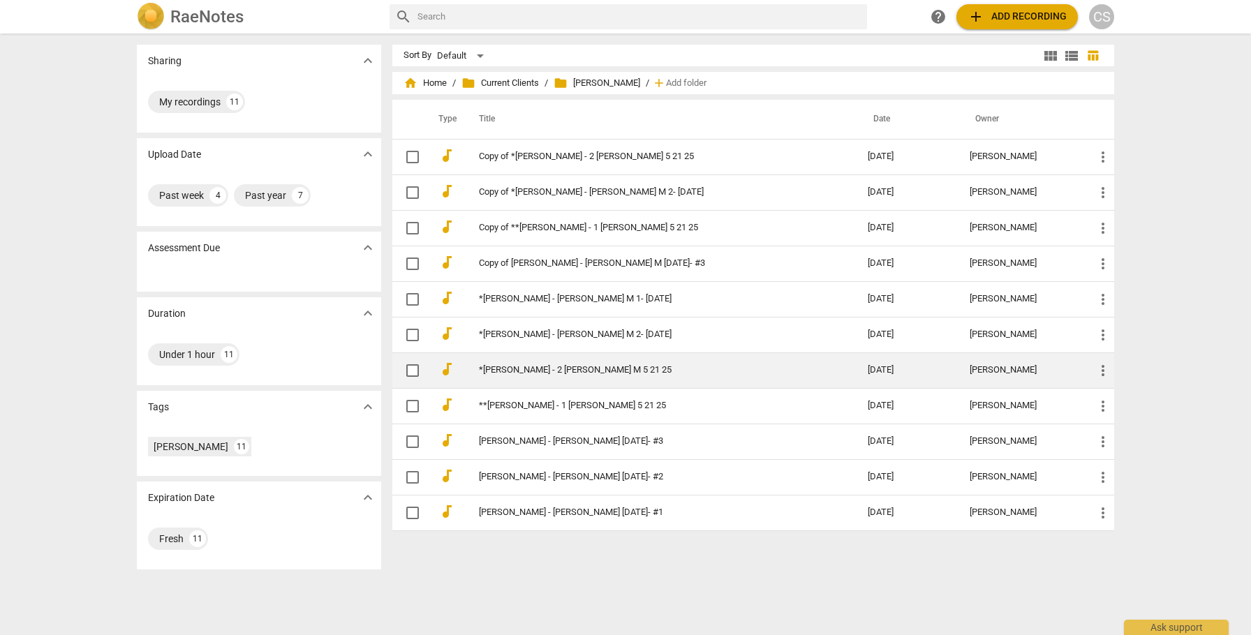
click at [618, 367] on link "*[PERSON_NAME] - 2 [PERSON_NAME] M 5 21 25" at bounding box center [648, 370] width 339 height 10
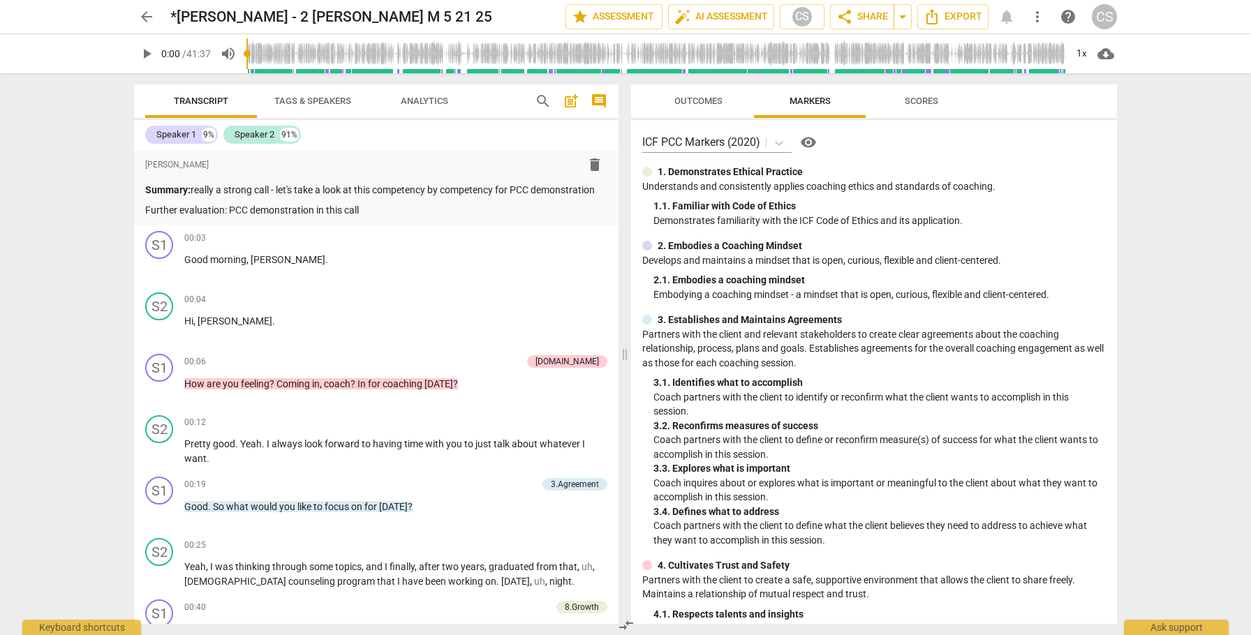
click at [147, 17] on span "arrow_back" at bounding box center [146, 16] width 17 height 17
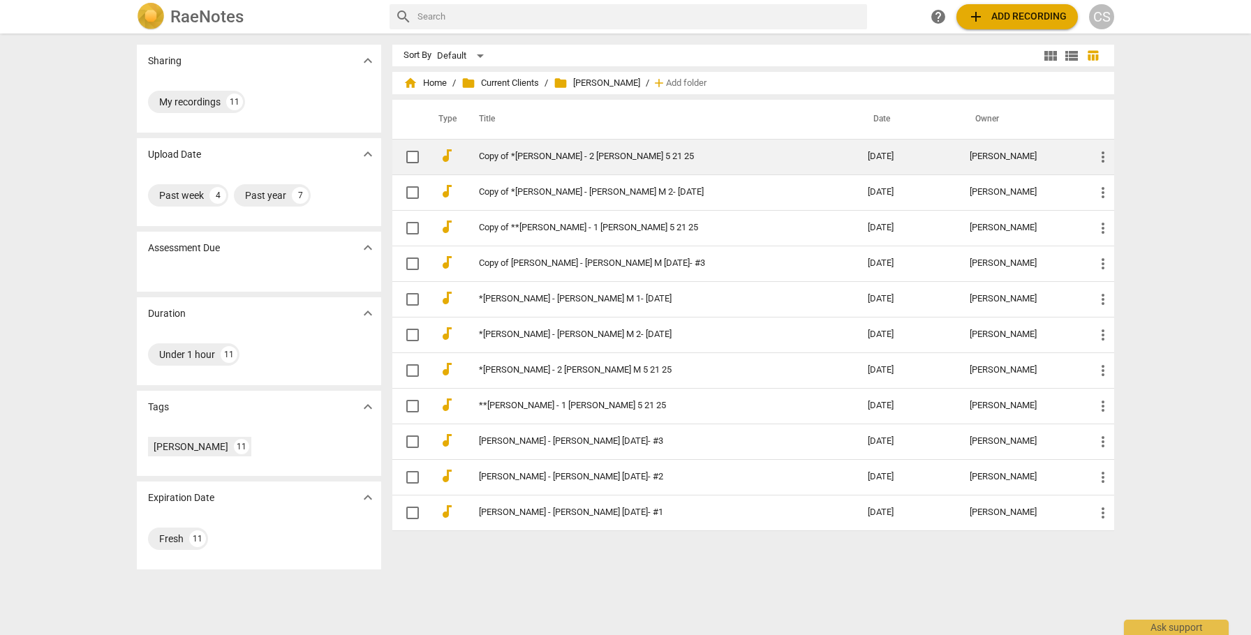
click at [616, 156] on link "Copy of *[PERSON_NAME] - 2 [PERSON_NAME] 5 21 25" at bounding box center [648, 156] width 339 height 10
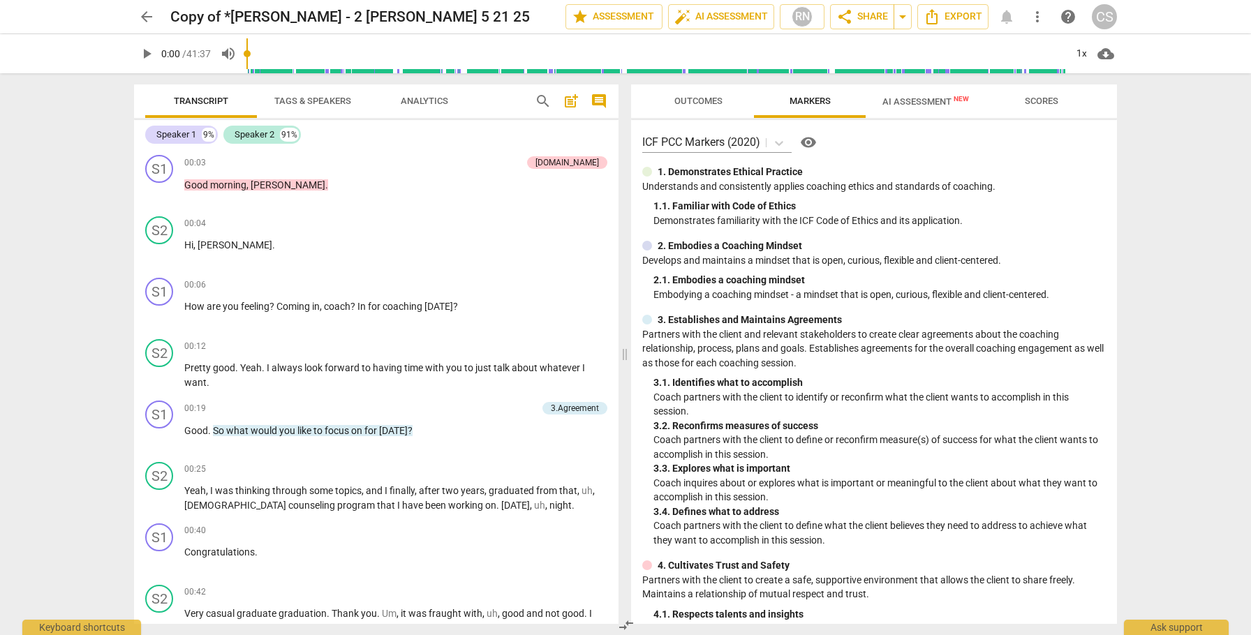
click at [907, 107] on span "AI Assessment New" at bounding box center [926, 101] width 120 height 21
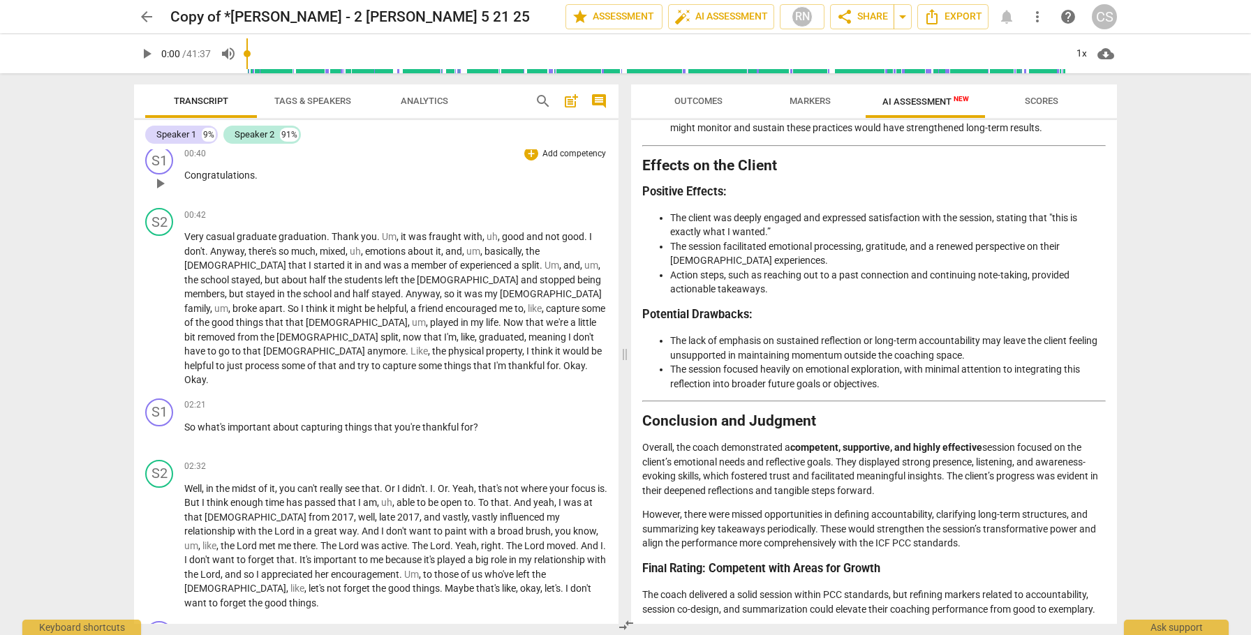
scroll to position [373, 0]
click at [144, 20] on span "arrow_back" at bounding box center [146, 16] width 17 height 17
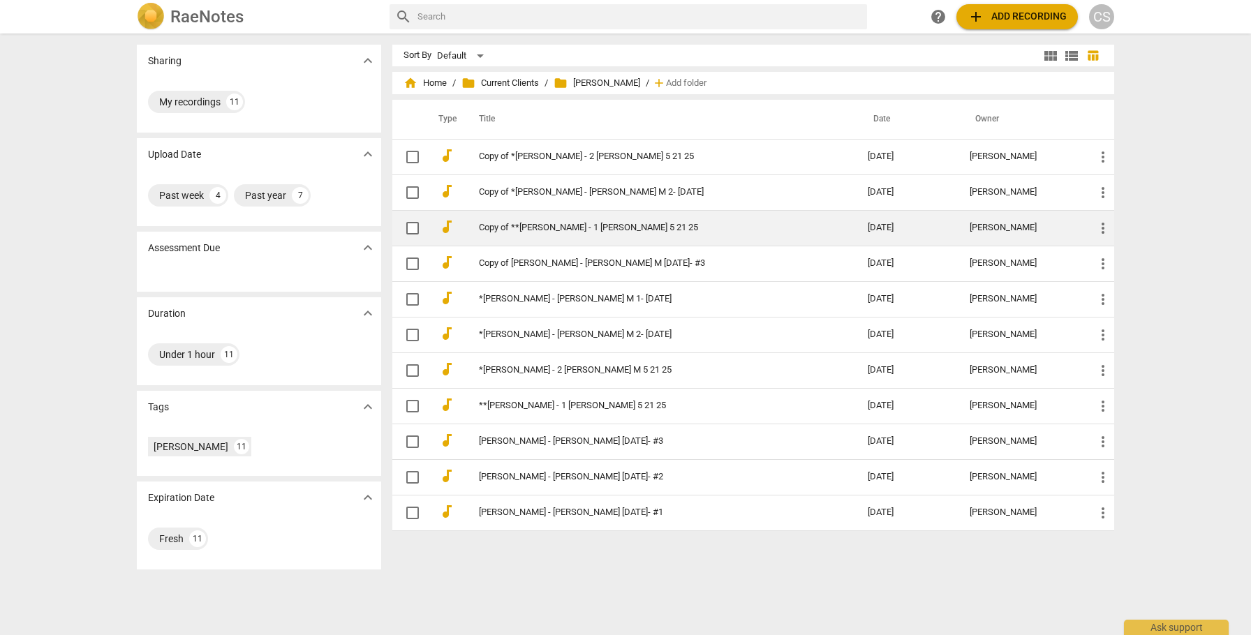
click at [528, 225] on link "Copy of **[PERSON_NAME] - 1 [PERSON_NAME] 5 21 25" at bounding box center [648, 228] width 339 height 10
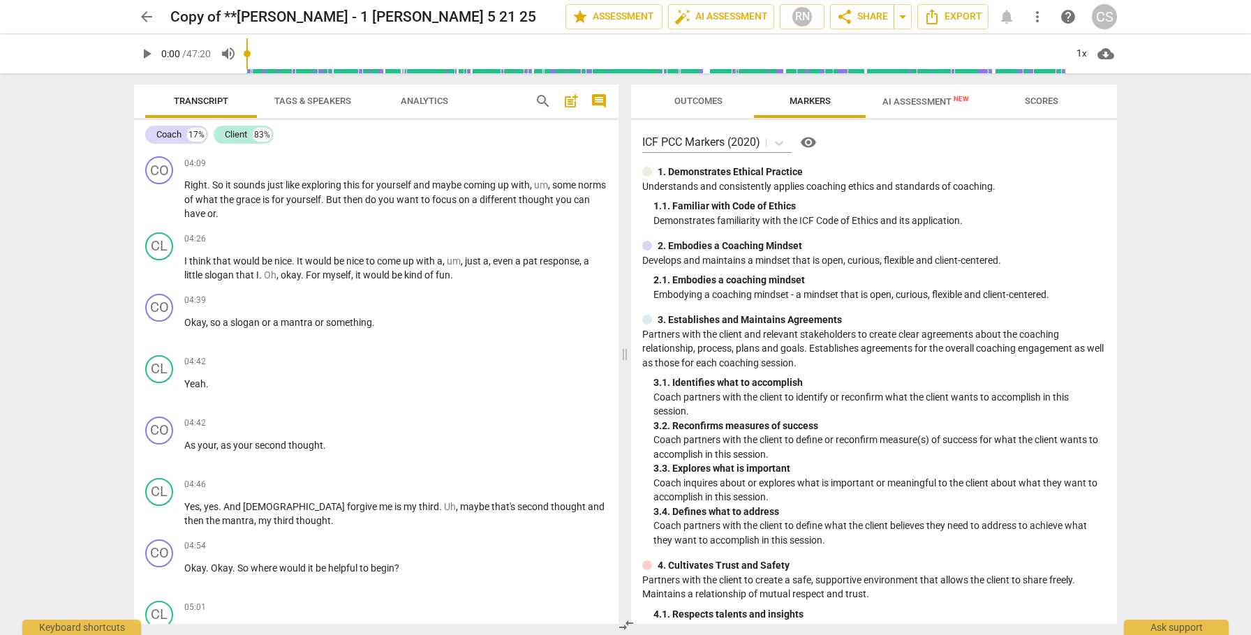
scroll to position [1433, 0]
click at [144, 22] on span "arrow_back" at bounding box center [146, 16] width 17 height 17
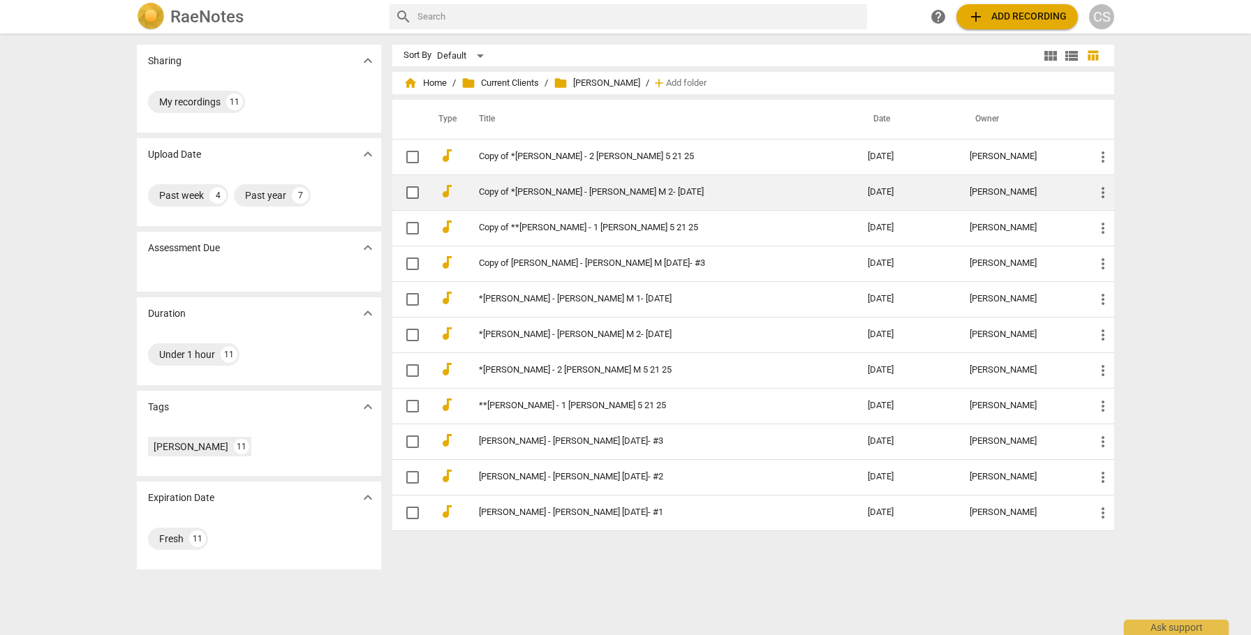
click at [598, 190] on link "Copy of *[PERSON_NAME] - [PERSON_NAME] M 2- [DATE]" at bounding box center [648, 192] width 339 height 10
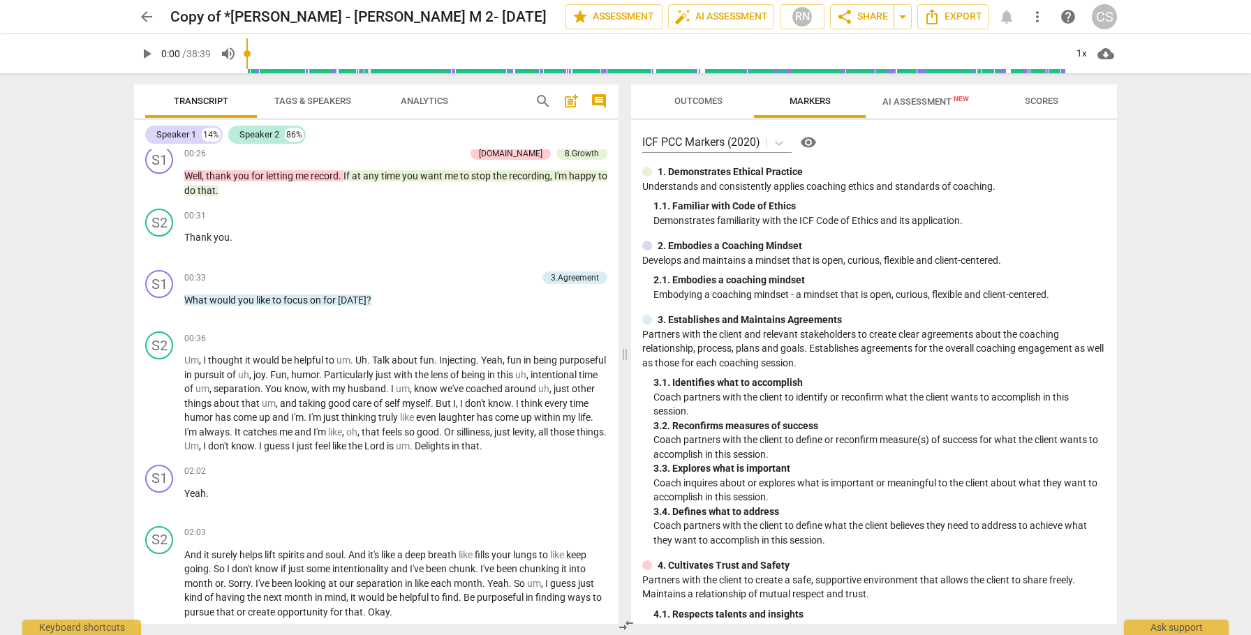
scroll to position [374, 0]
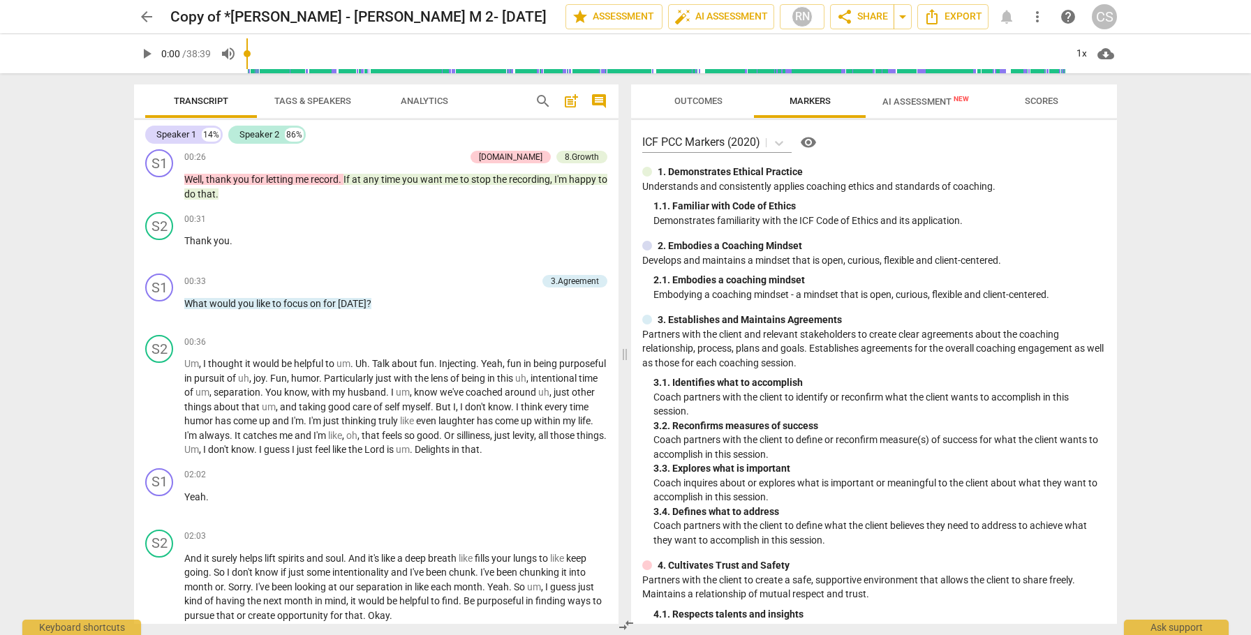
click at [147, 15] on span "arrow_back" at bounding box center [146, 16] width 17 height 17
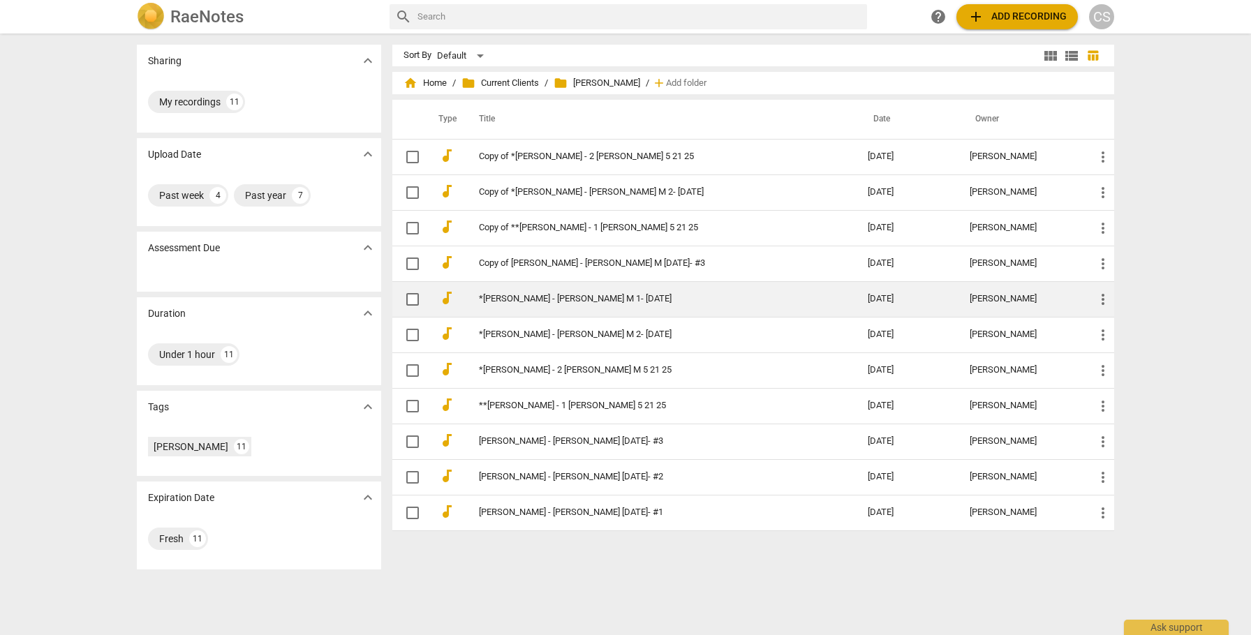
click at [621, 297] on link "*[PERSON_NAME] - [PERSON_NAME] M 1- [DATE]" at bounding box center [648, 299] width 339 height 10
